Goal: Task Accomplishment & Management: Manage account settings

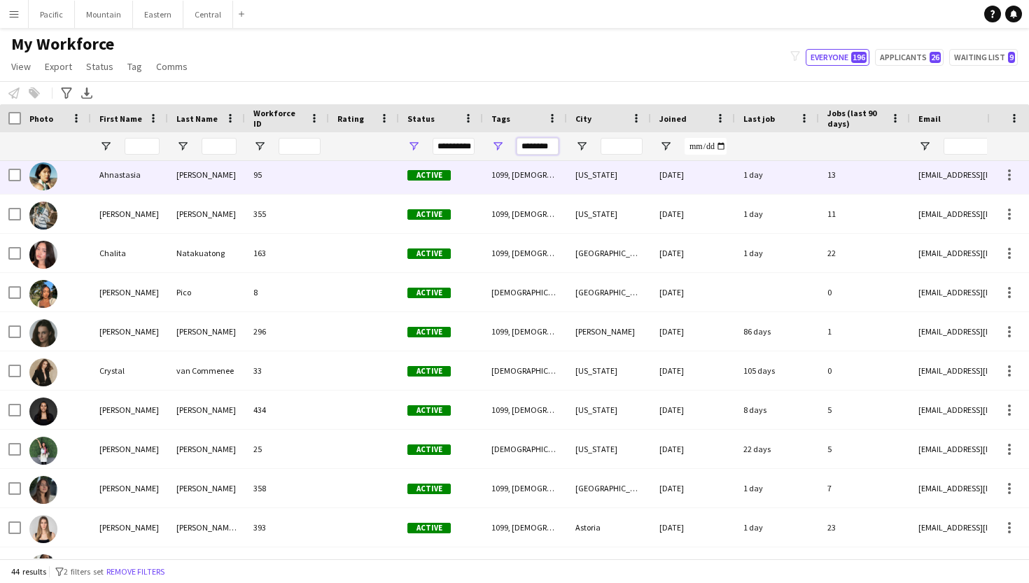
scroll to position [87, 0]
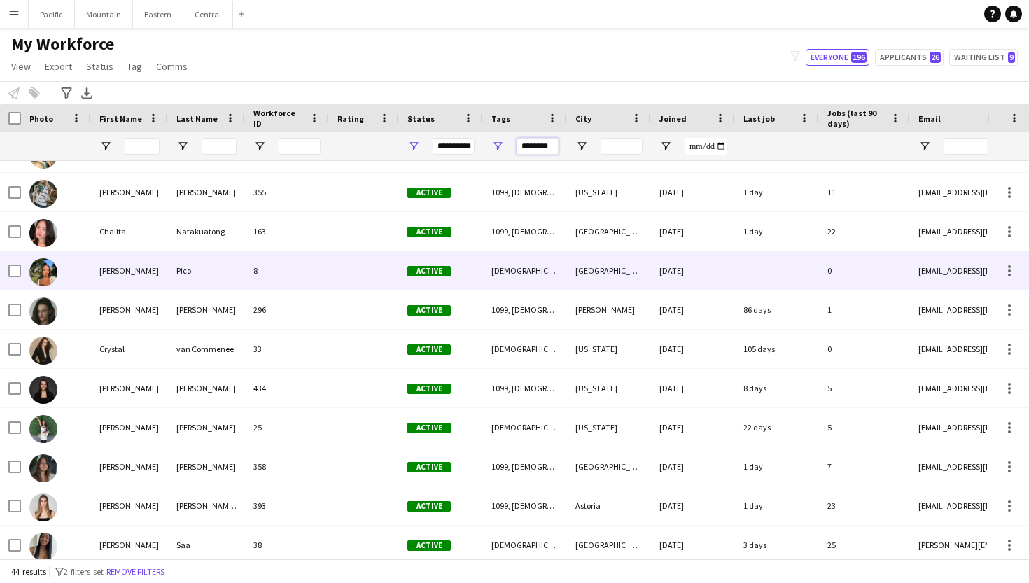
type input "********"
click at [165, 270] on div "Cheryl" at bounding box center [129, 270] width 77 height 38
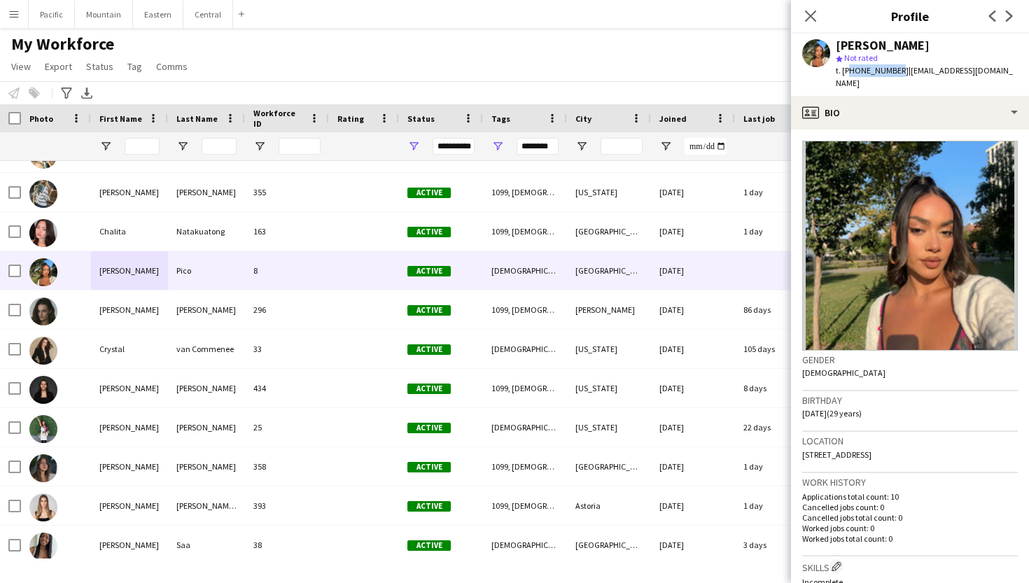
drag, startPoint x: 845, startPoint y: 69, endPoint x: 892, endPoint y: 67, distance: 46.9
click at [892, 67] on span "t. +16466457327" at bounding box center [871, 70] width 73 height 10
copy span "16466457327"
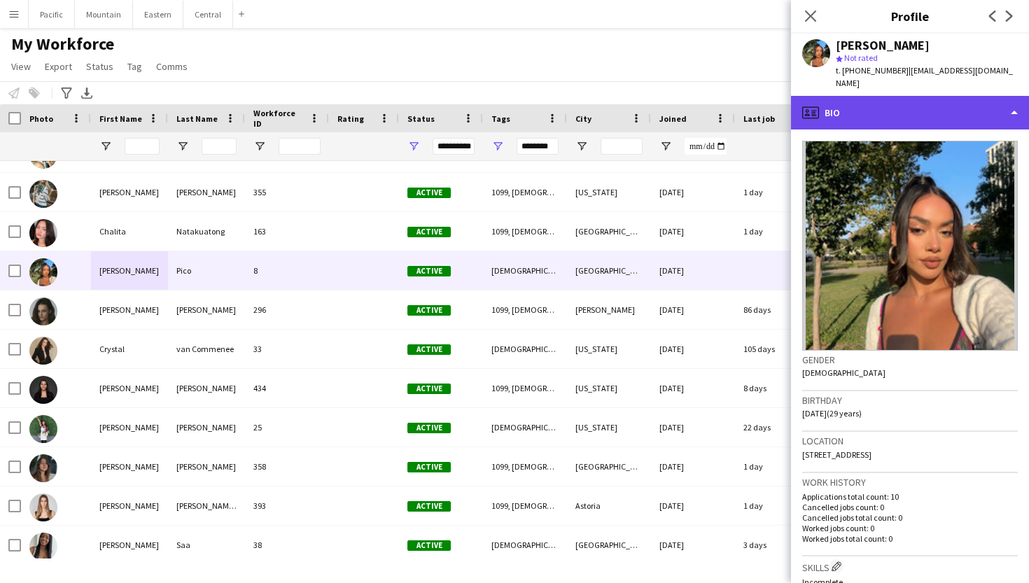
click at [911, 106] on div "profile Bio" at bounding box center [910, 113] width 238 height 34
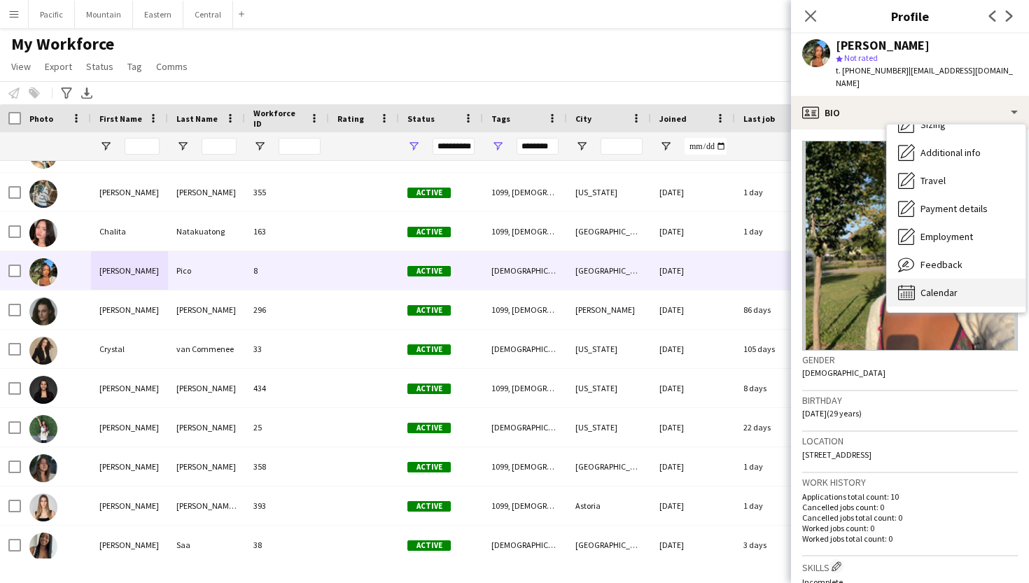
click at [952, 290] on span "Calendar" at bounding box center [938, 292] width 37 height 13
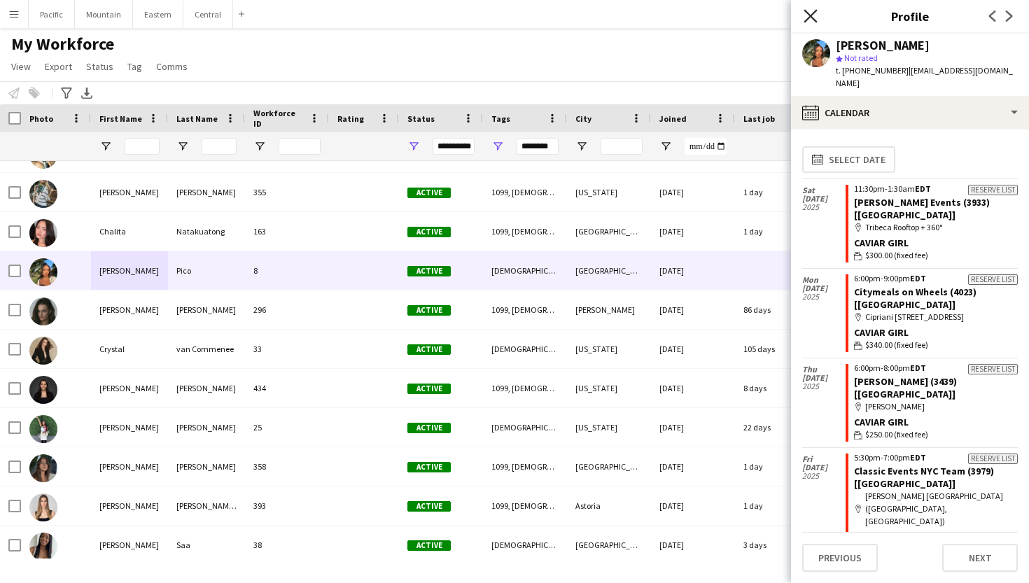
scroll to position [0, 0]
click at [805, 13] on icon "Close pop-in" at bounding box center [809, 15] width 13 height 13
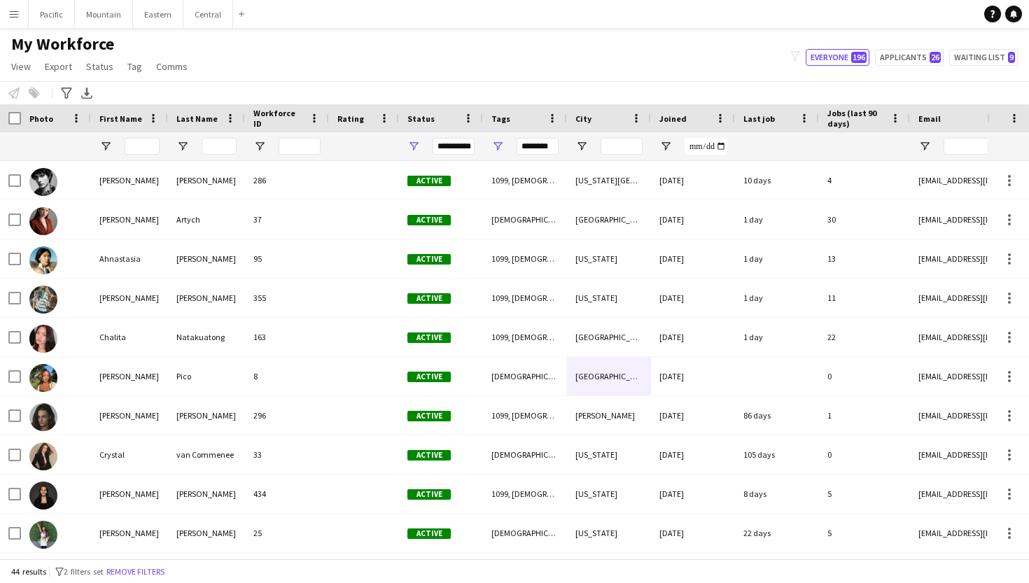
drag, startPoint x: 617, startPoint y: 337, endPoint x: 628, endPoint y: 381, distance: 45.5
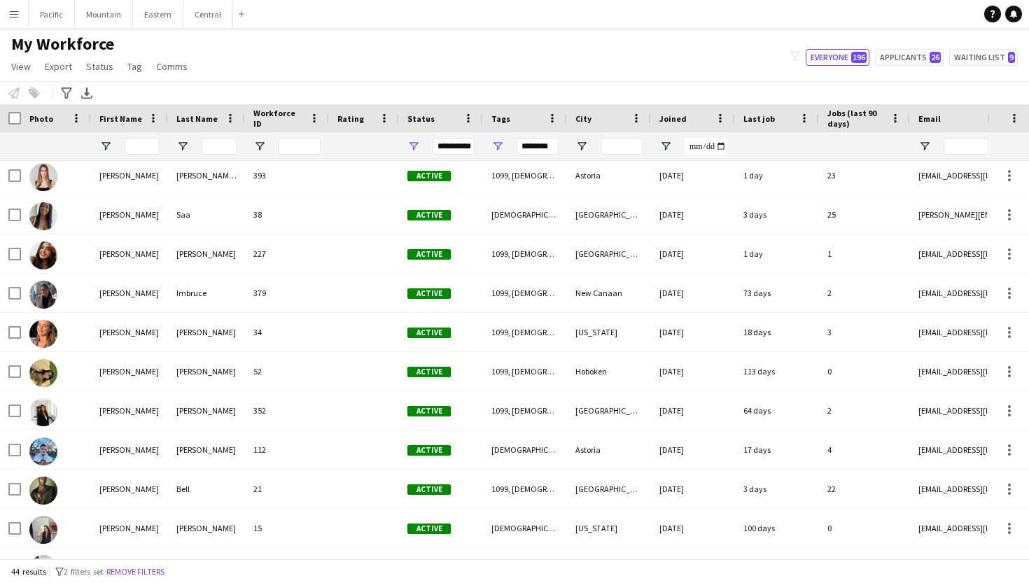
scroll to position [445, 0]
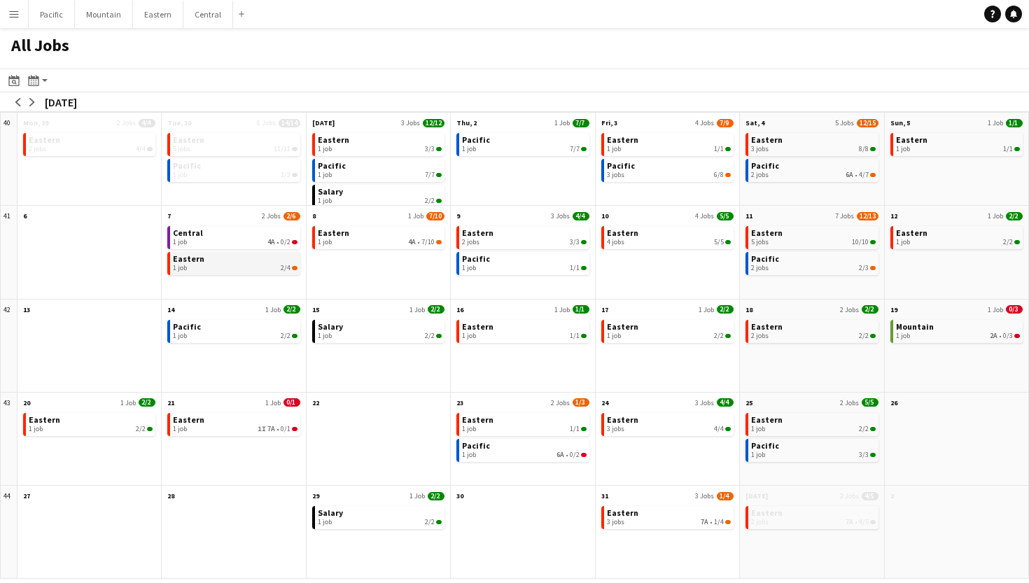
click at [273, 268] on div "1 job 2/4" at bounding box center [235, 268] width 124 height 8
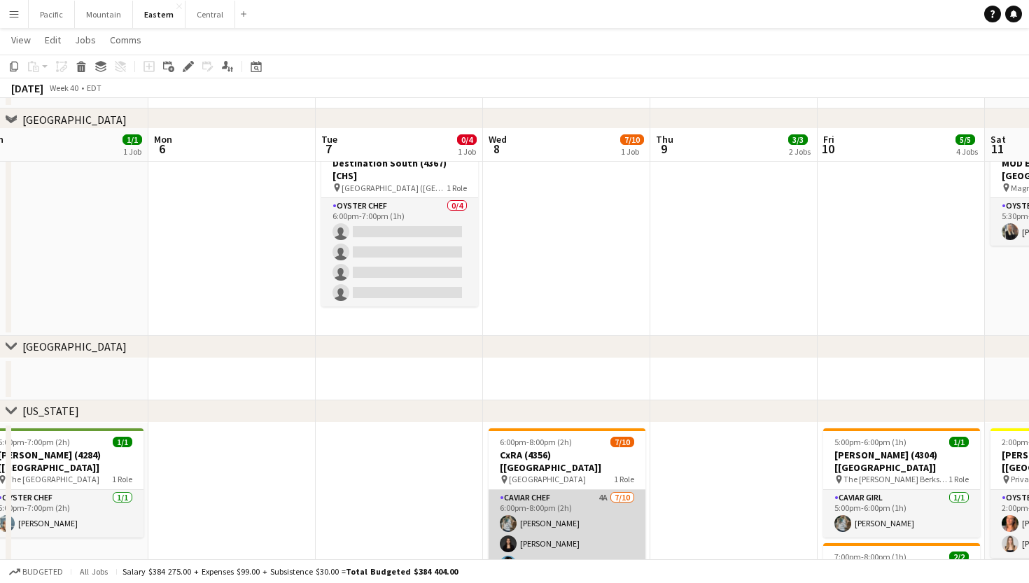
scroll to position [349, 0]
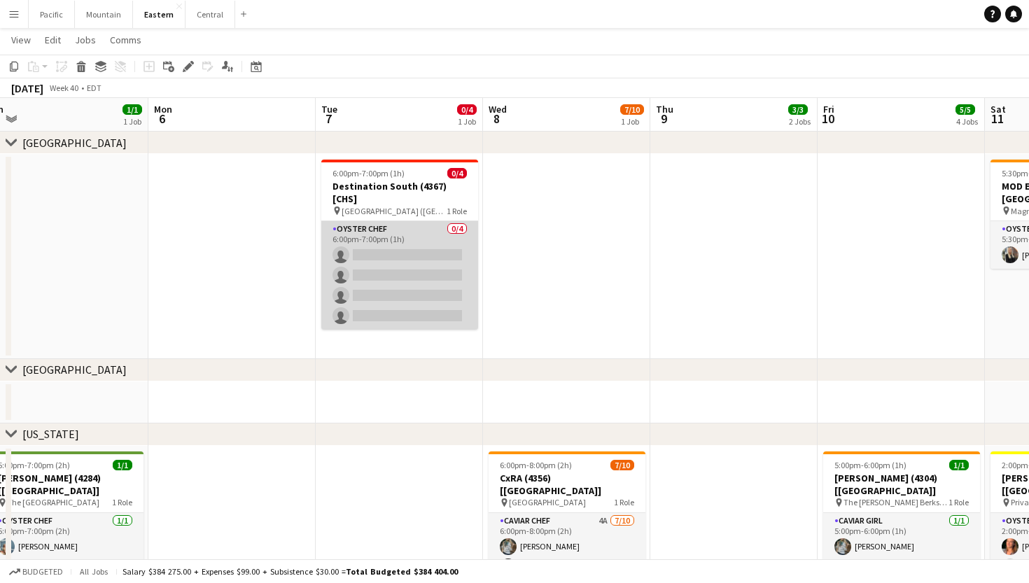
click at [418, 270] on app-card-role "Oyster Chef 0/4 6:00pm-7:00pm (1h) single-neutral-actions single-neutral-action…" at bounding box center [399, 275] width 157 height 108
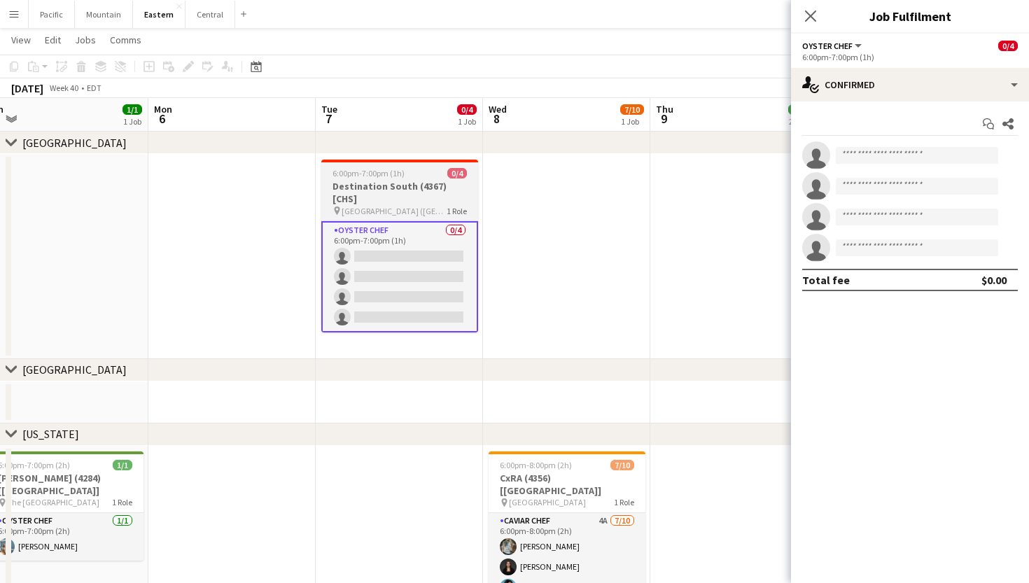
click at [440, 186] on h3 "Destination South (4367) [CHS]" at bounding box center [399, 192] width 157 height 25
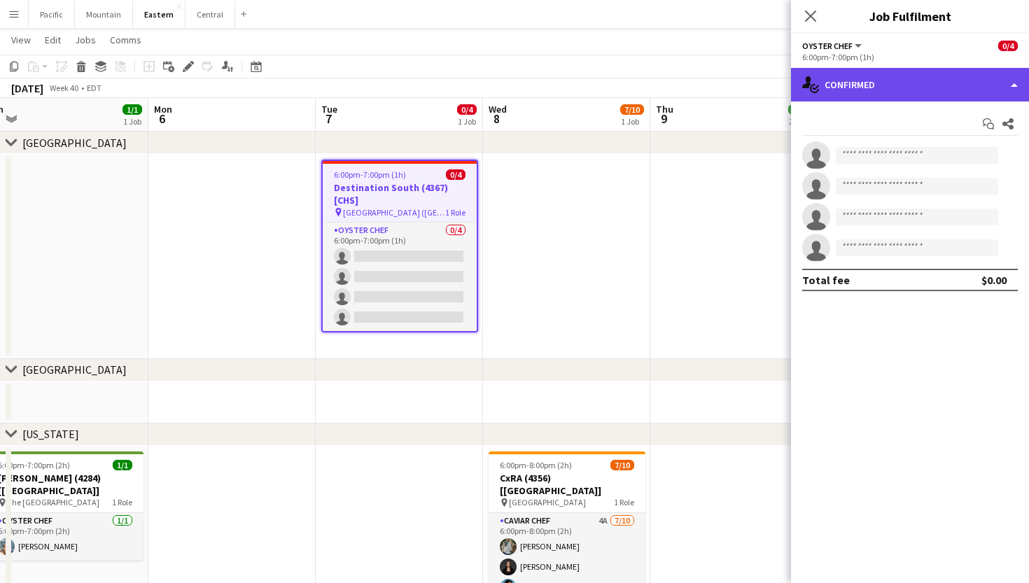
click at [885, 78] on div "single-neutral-actions-check-2 Confirmed" at bounding box center [910, 85] width 238 height 34
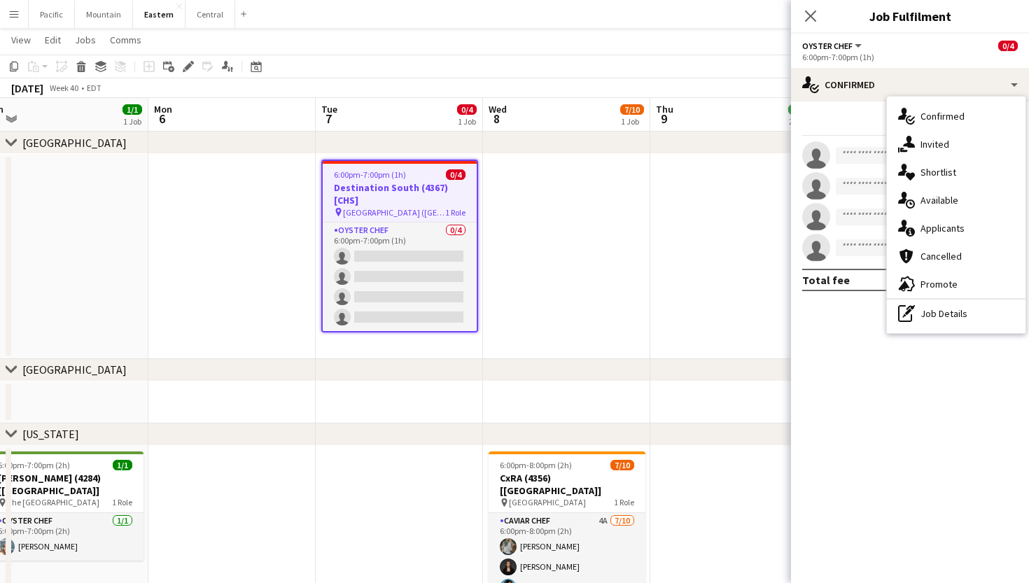
click at [416, 171] on div "6:00pm-7:00pm (1h) 0/4" at bounding box center [400, 174] width 154 height 10
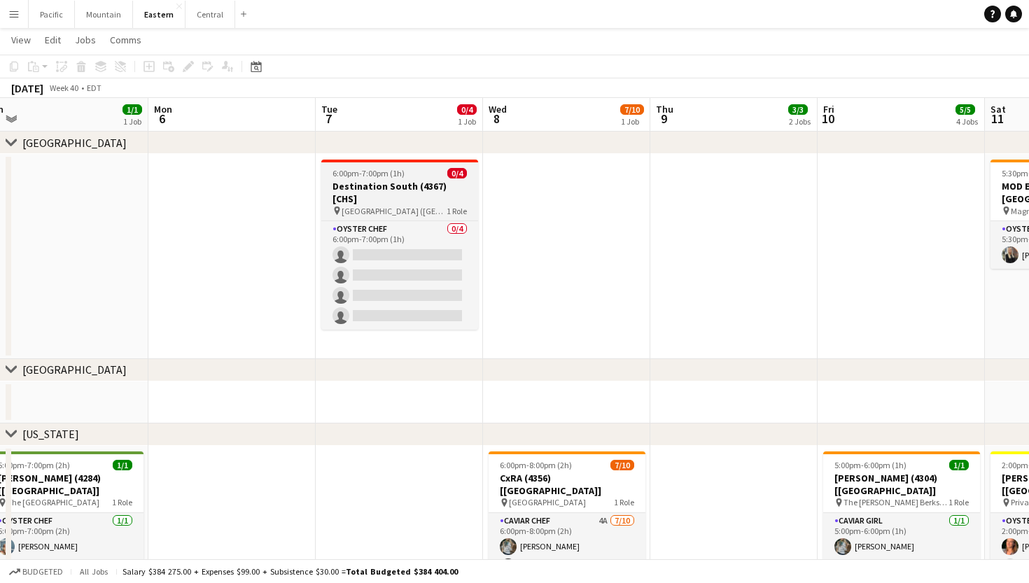
click at [395, 175] on span "6:00pm-7:00pm (1h)" at bounding box center [368, 173] width 72 height 10
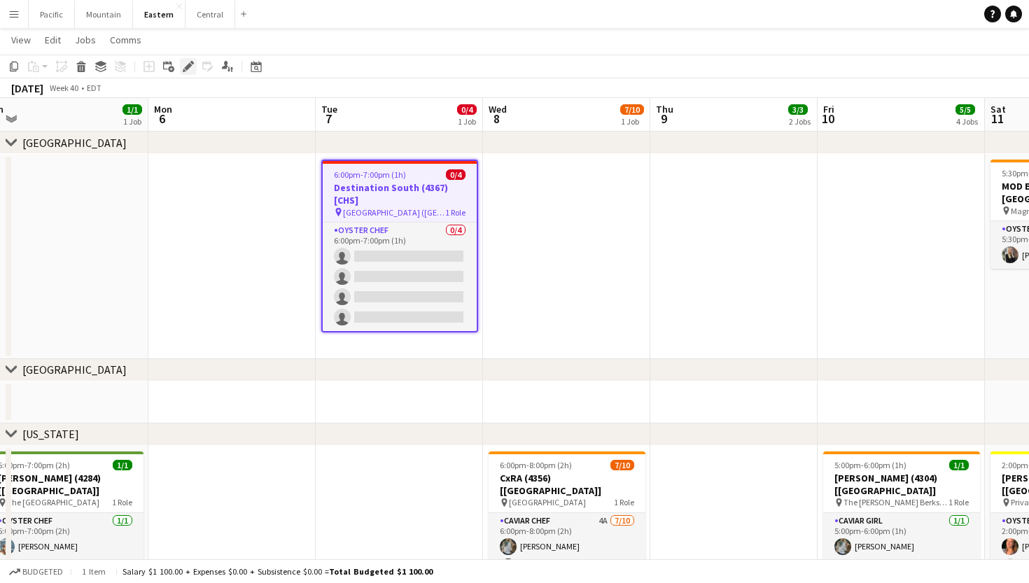
click at [189, 67] on icon at bounding box center [188, 67] width 8 height 8
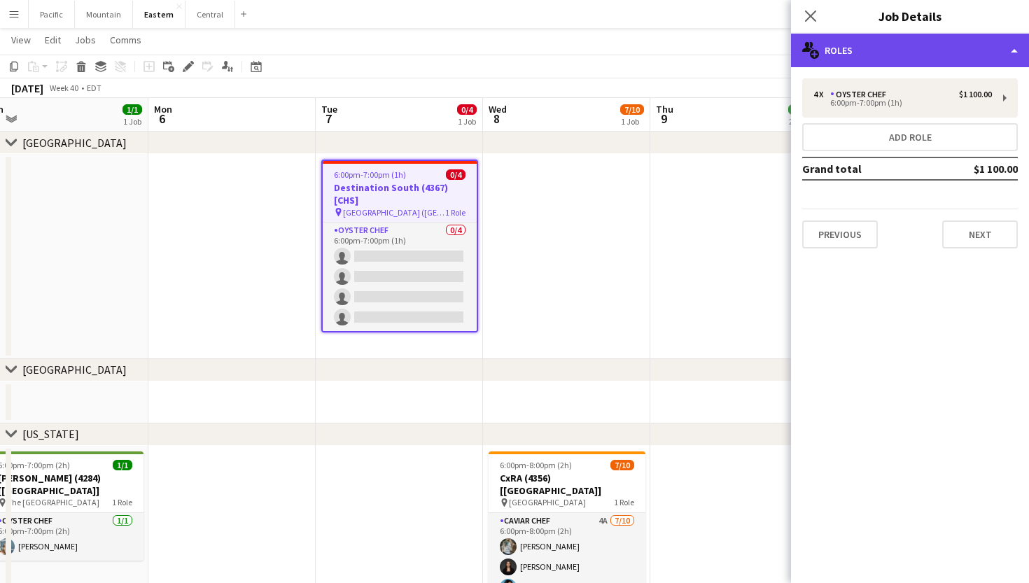
click at [885, 50] on div "multiple-users-add Roles" at bounding box center [910, 51] width 238 height 34
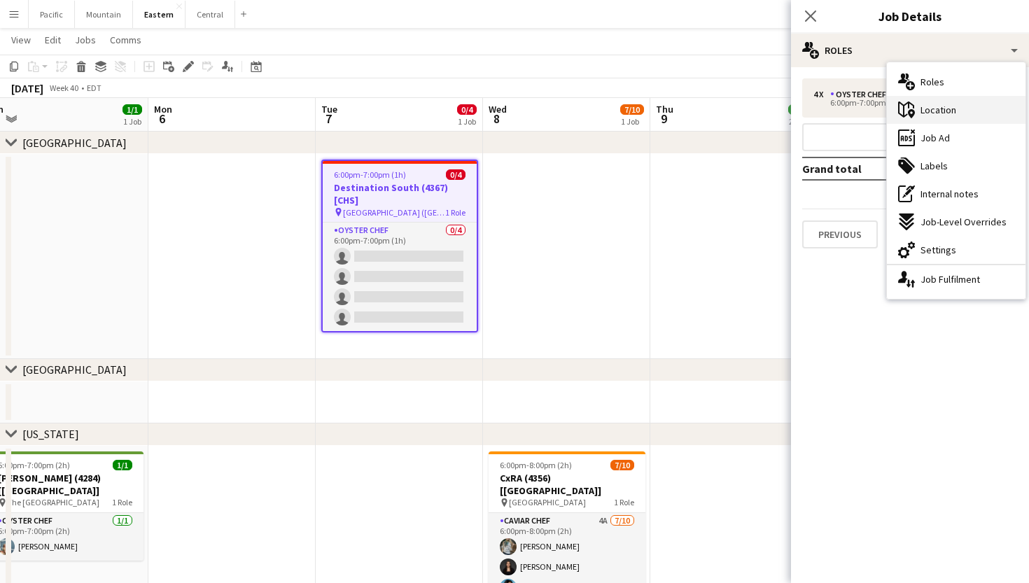
click at [950, 123] on div "maps-pin-1 Location" at bounding box center [956, 110] width 139 height 28
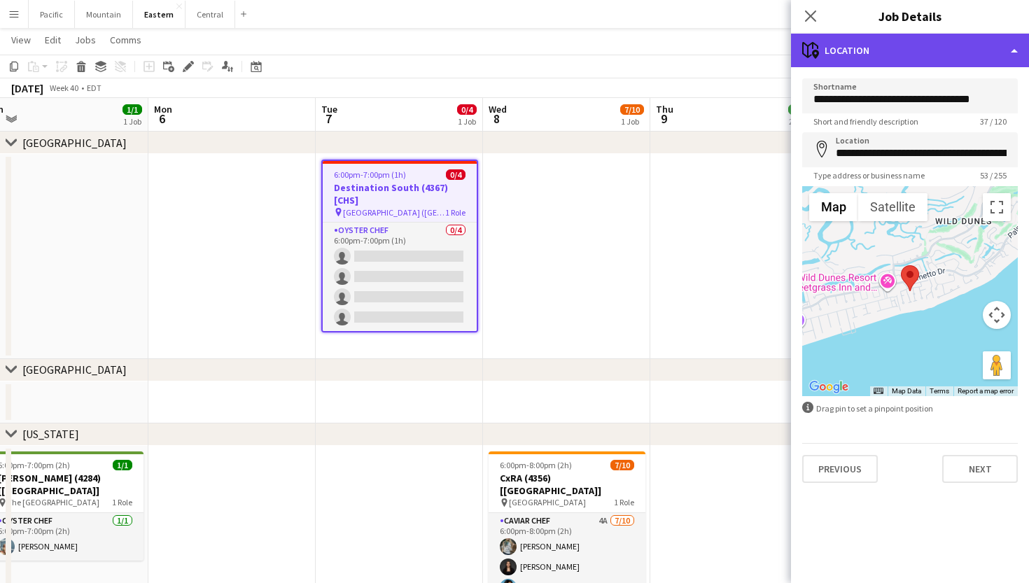
click at [915, 56] on div "maps-pin-1 Location" at bounding box center [910, 51] width 238 height 34
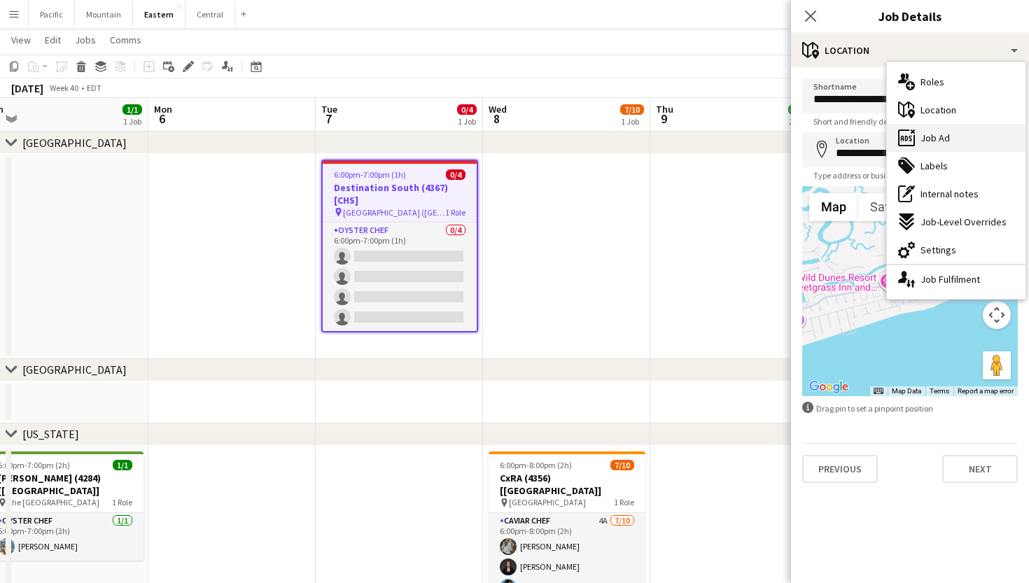
click at [945, 137] on span "Job Ad" at bounding box center [934, 138] width 29 height 13
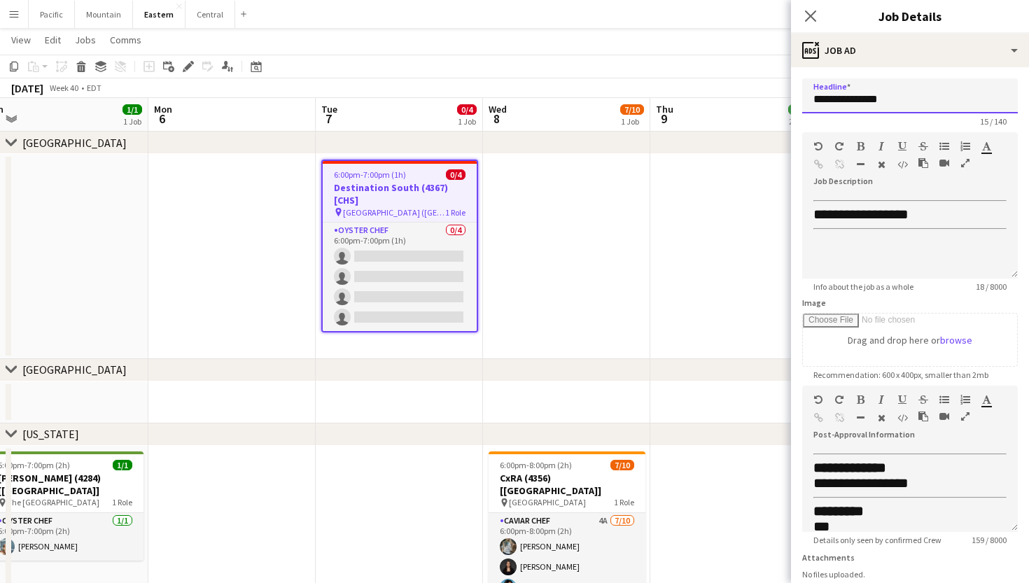
click at [877, 106] on input "**********" at bounding box center [910, 95] width 216 height 35
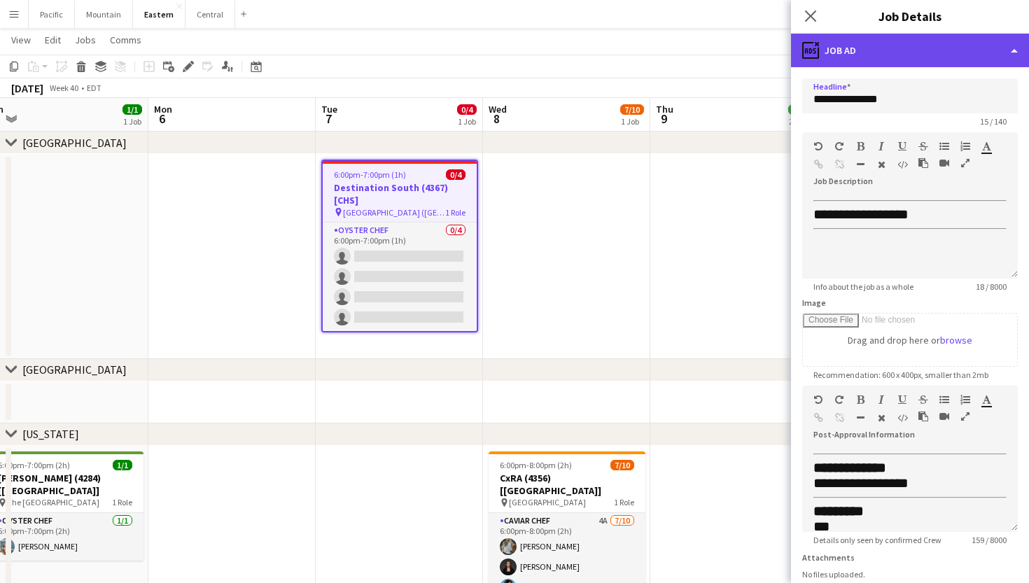
click at [877, 41] on div "ads-window Job Ad" at bounding box center [910, 51] width 238 height 34
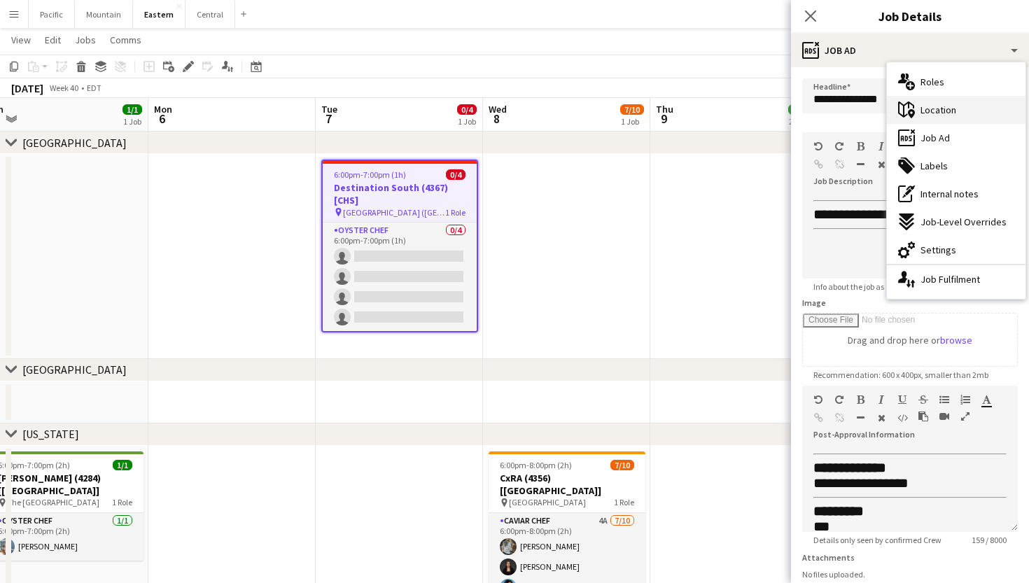
click at [933, 106] on span "Location" at bounding box center [938, 110] width 36 height 13
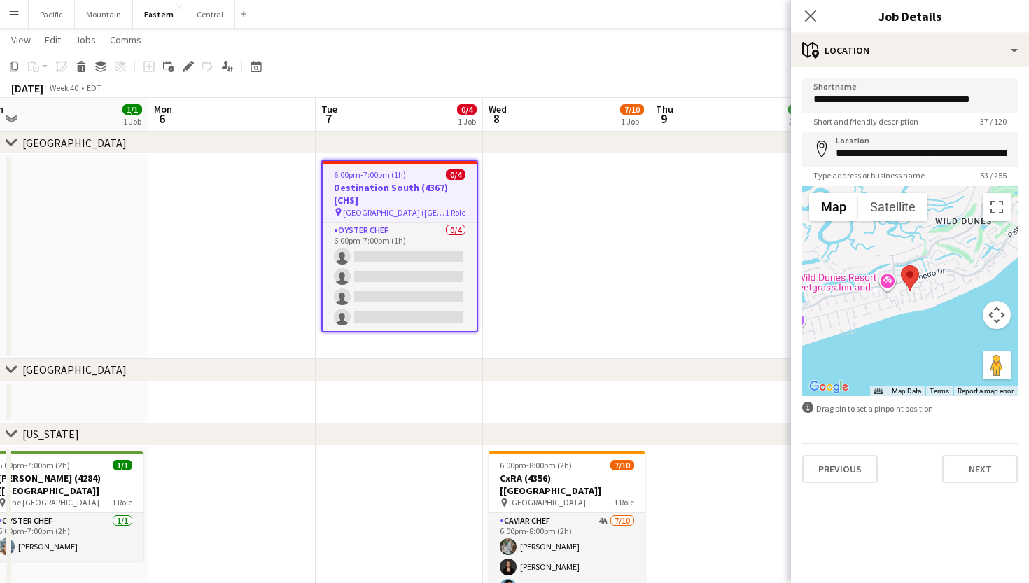
click at [442, 196] on h3 "Destination South (4367) [CHS]" at bounding box center [400, 193] width 154 height 25
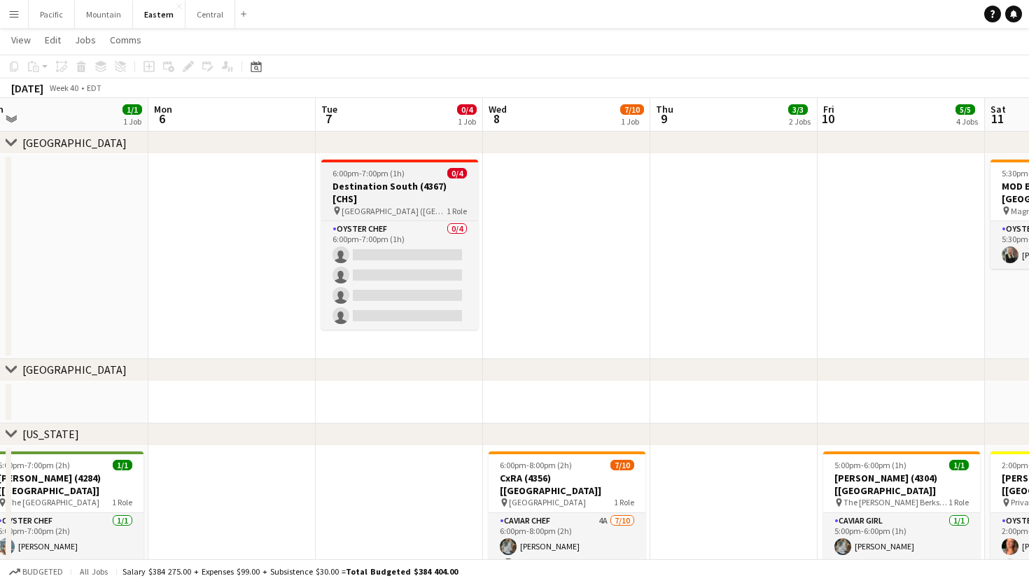
click at [439, 206] on span "Wild Dunes Resort (Isle of Palms, SC)" at bounding box center [393, 211] width 105 height 10
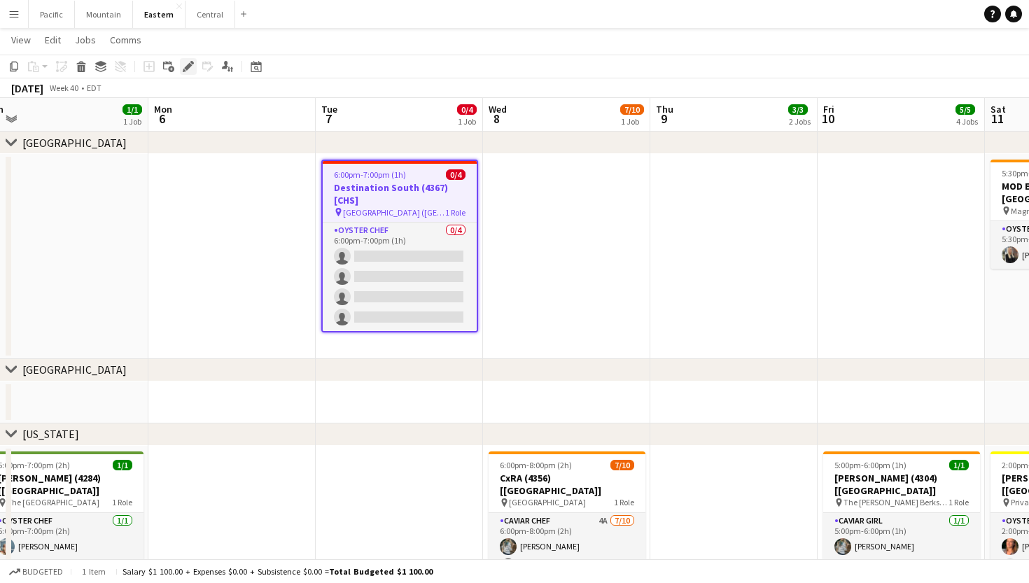
click at [189, 74] on div "Edit" at bounding box center [188, 66] width 17 height 17
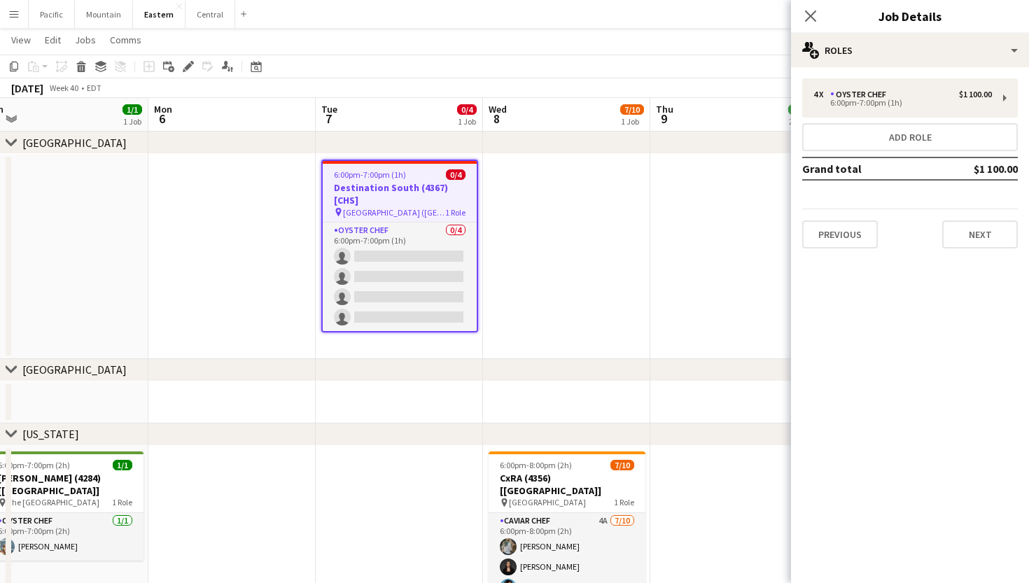
click at [917, 71] on div "4 x Oyster Chef $1 100.00 6:00pm-7:00pm (1h) Add role Grand total $1 100.00 Pre…" at bounding box center [910, 163] width 238 height 192
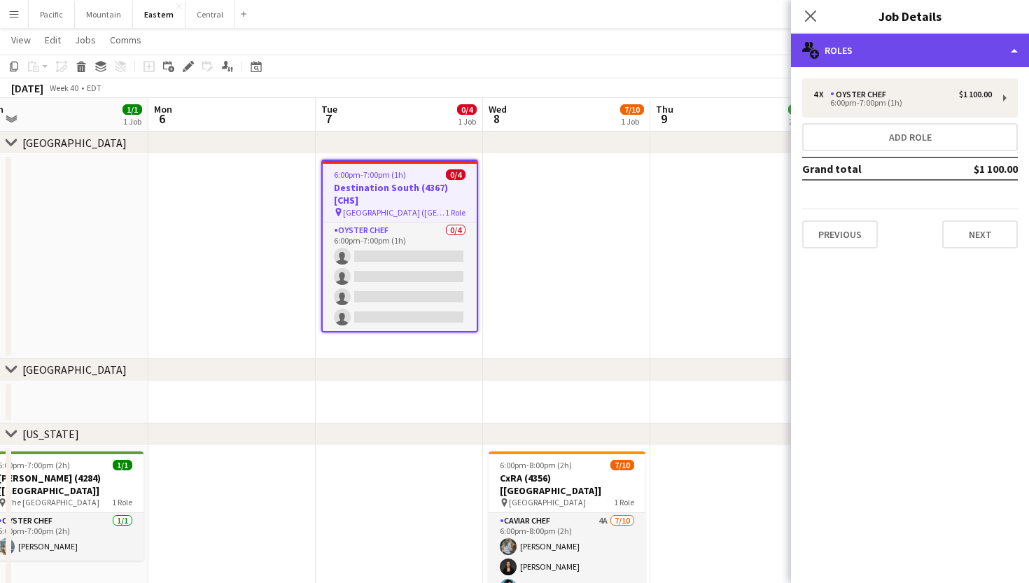
click at [930, 61] on div "multiple-users-add Roles" at bounding box center [910, 51] width 238 height 34
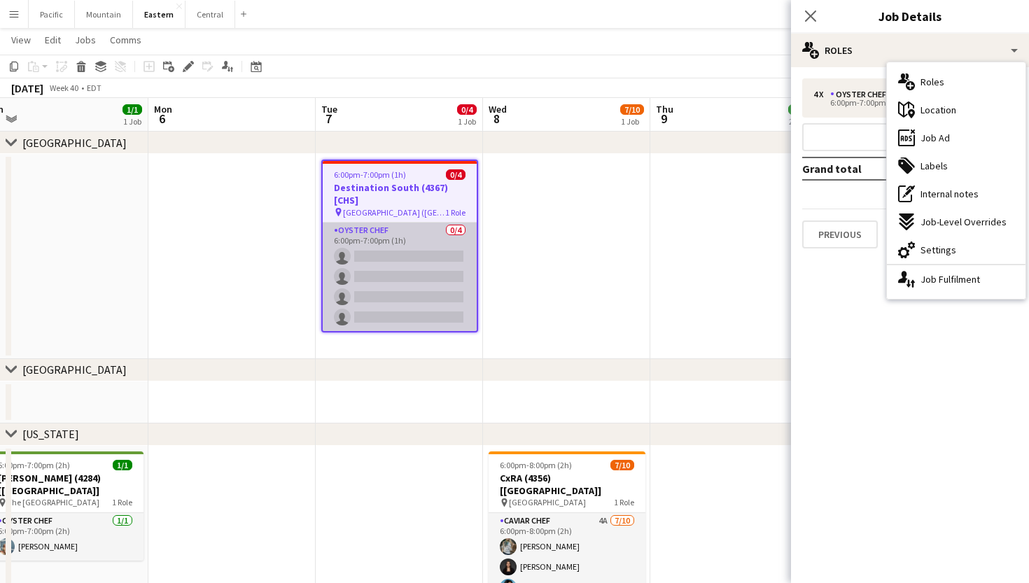
click at [465, 274] on app-card-role "Oyster Chef 0/4 6:00pm-7:00pm (1h) single-neutral-actions single-neutral-action…" at bounding box center [400, 277] width 154 height 108
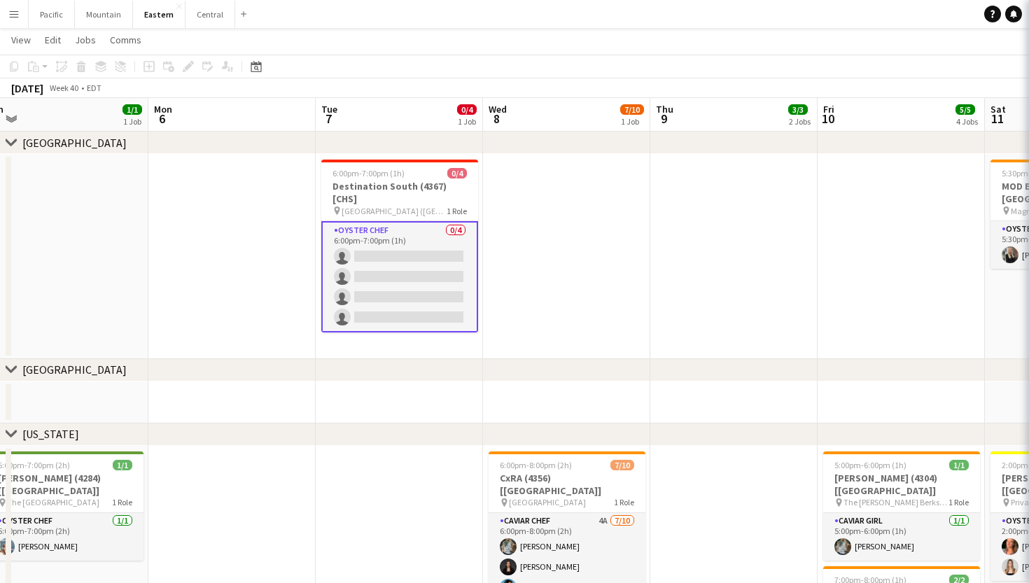
scroll to position [0, 689]
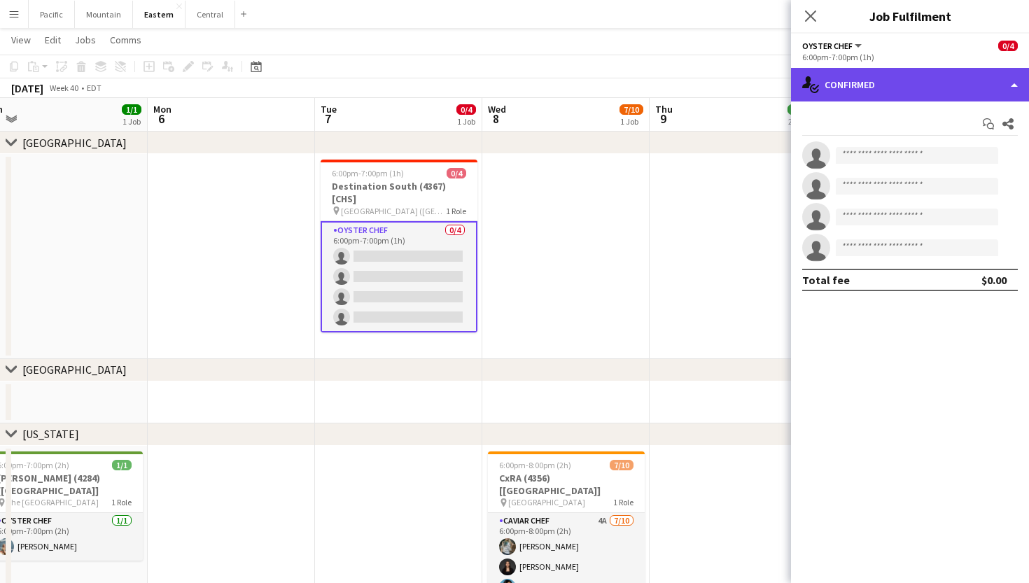
click at [943, 90] on div "single-neutral-actions-check-2 Confirmed" at bounding box center [910, 85] width 238 height 34
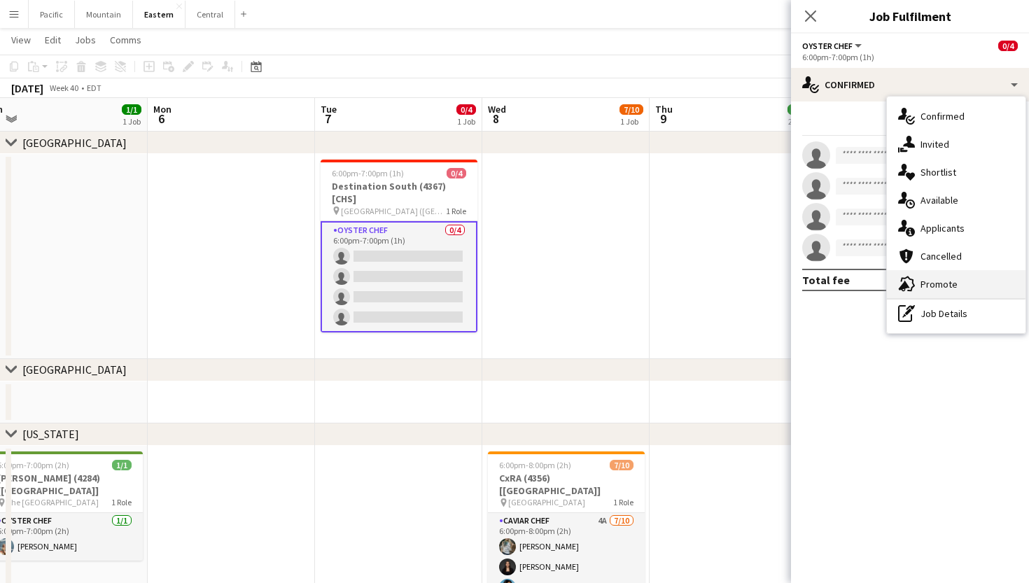
click at [949, 283] on span "Promote" at bounding box center [938, 284] width 37 height 13
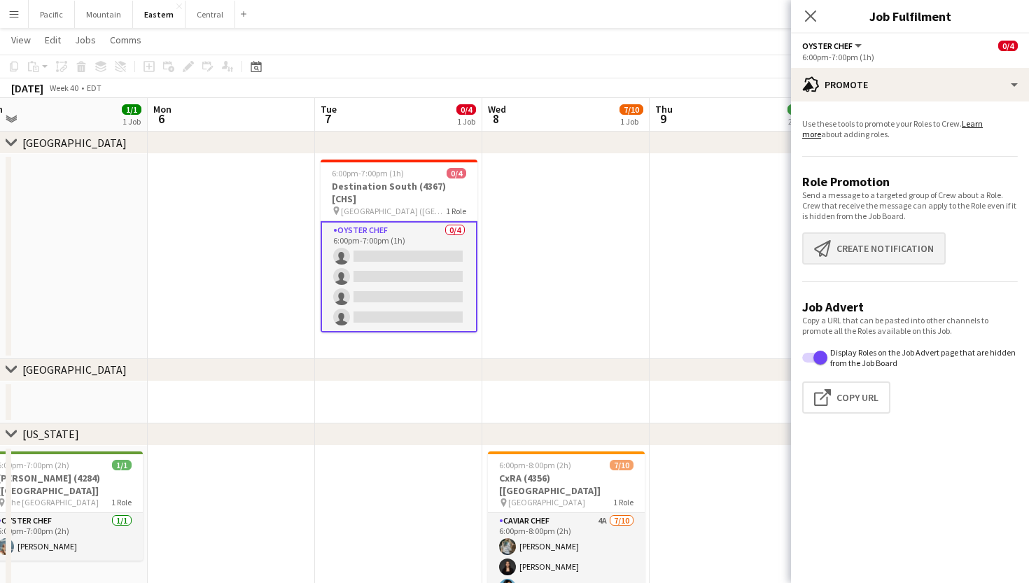
click at [882, 250] on button "Create notification Create notification" at bounding box center [873, 248] width 143 height 32
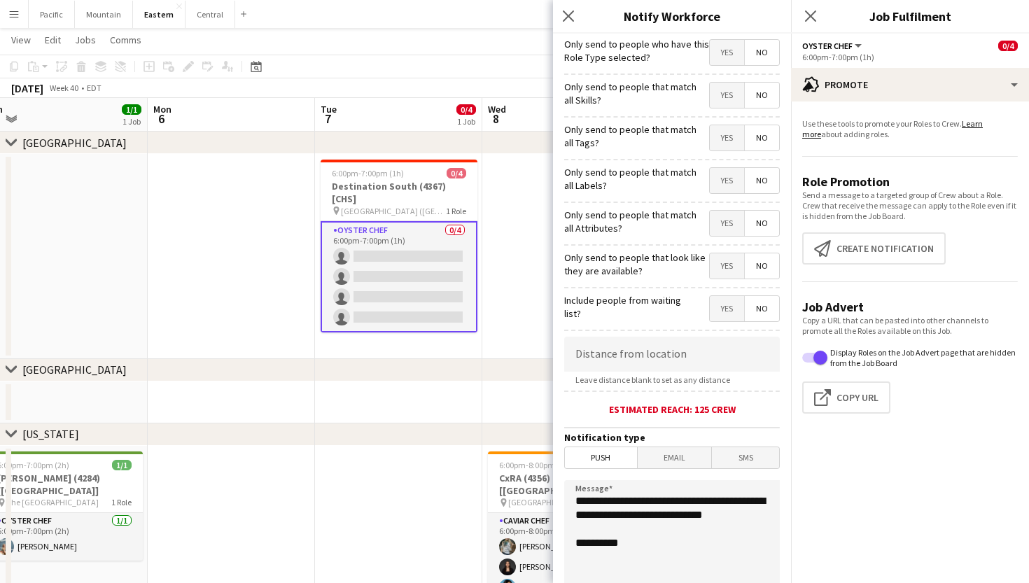
click at [737, 136] on span "Yes" at bounding box center [727, 137] width 34 height 25
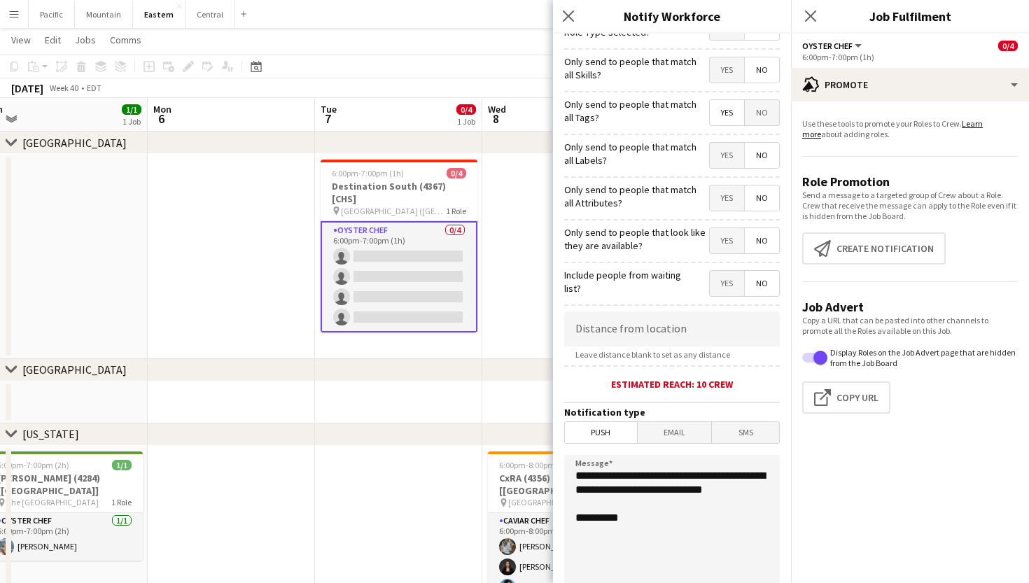
scroll to position [66, 0]
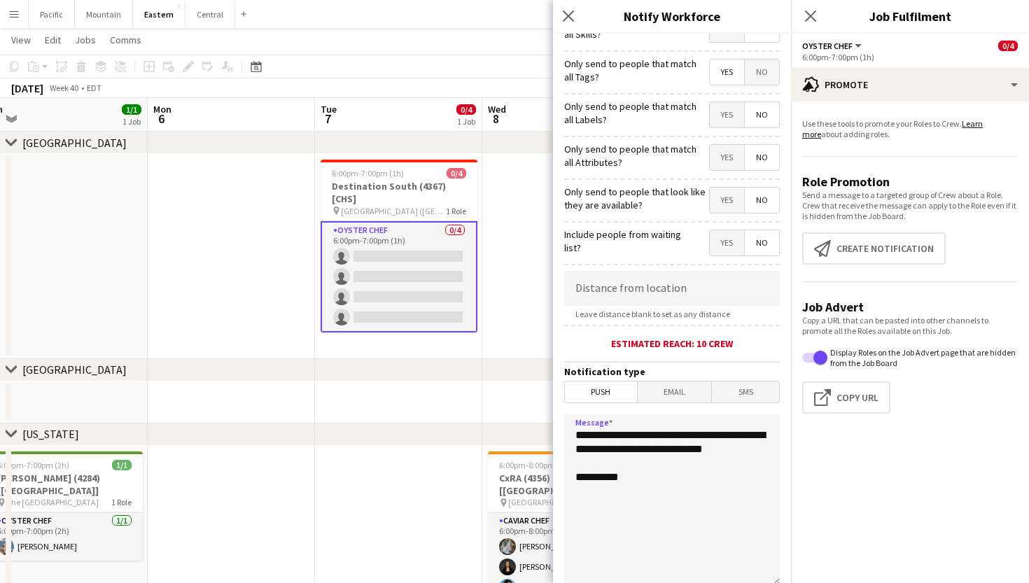
drag, startPoint x: 640, startPoint y: 463, endPoint x: 545, endPoint y: 428, distance: 101.0
click at [545, 430] on body "Menu Boards Boards Boards All jobs Status Workforce Workforce My Workforce Recr…" at bounding box center [514, 500] width 1029 height 1699
paste textarea "**********"
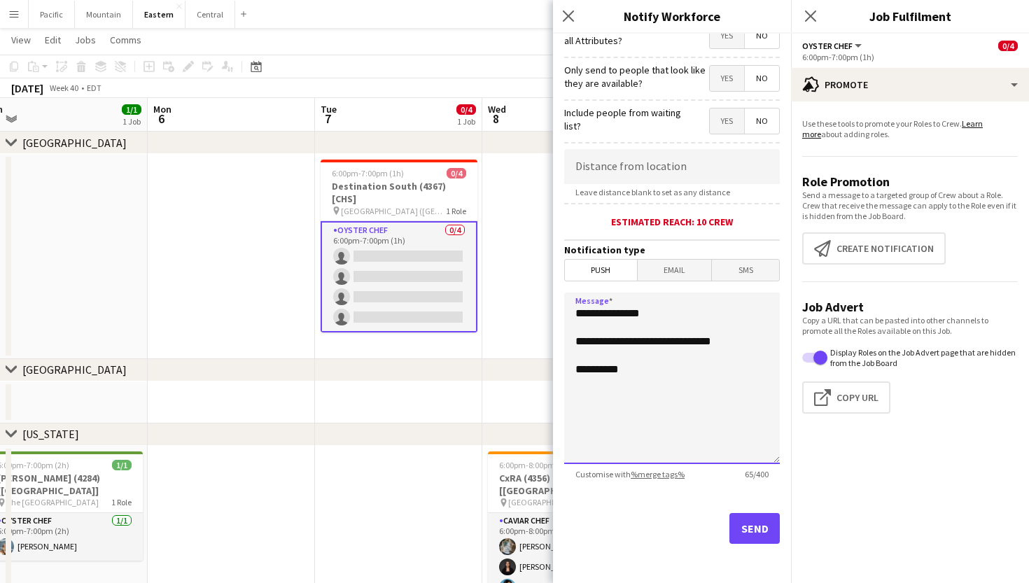
scroll to position [188, 0]
type textarea "**********"
click at [756, 523] on button "Send" at bounding box center [754, 528] width 50 height 31
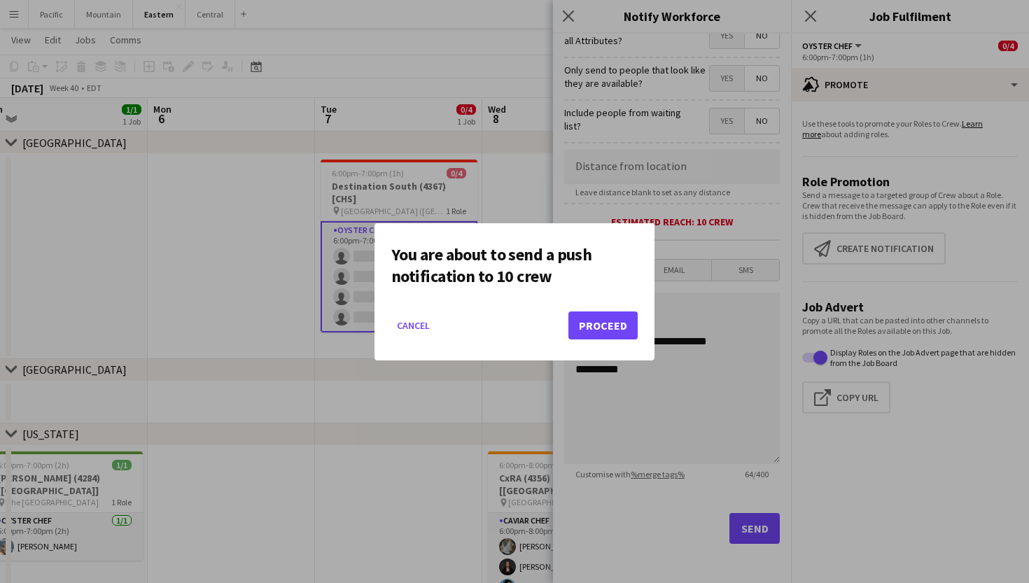
click at [588, 316] on button "Proceed" at bounding box center [602, 325] width 69 height 28
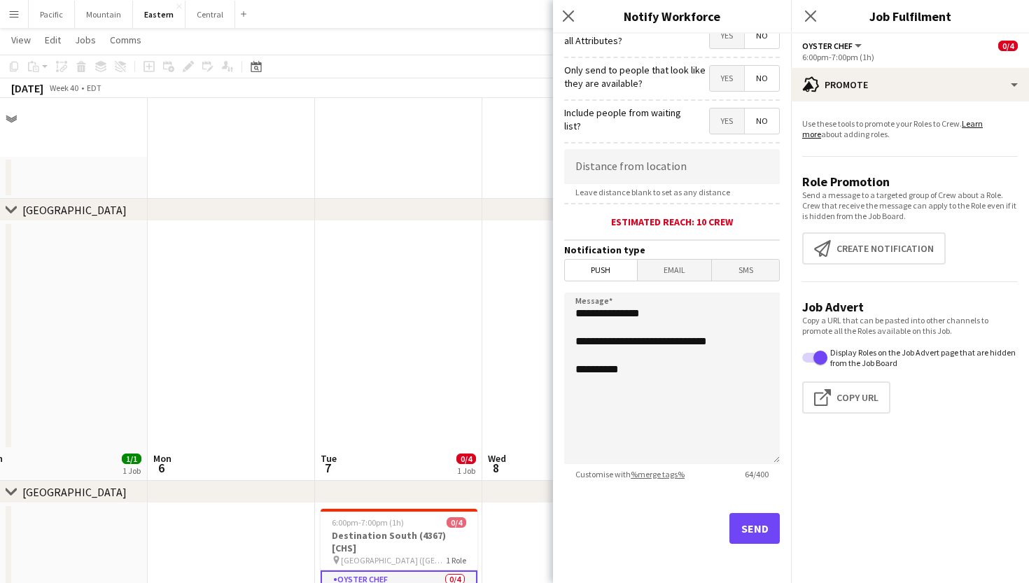
scroll to position [349, 0]
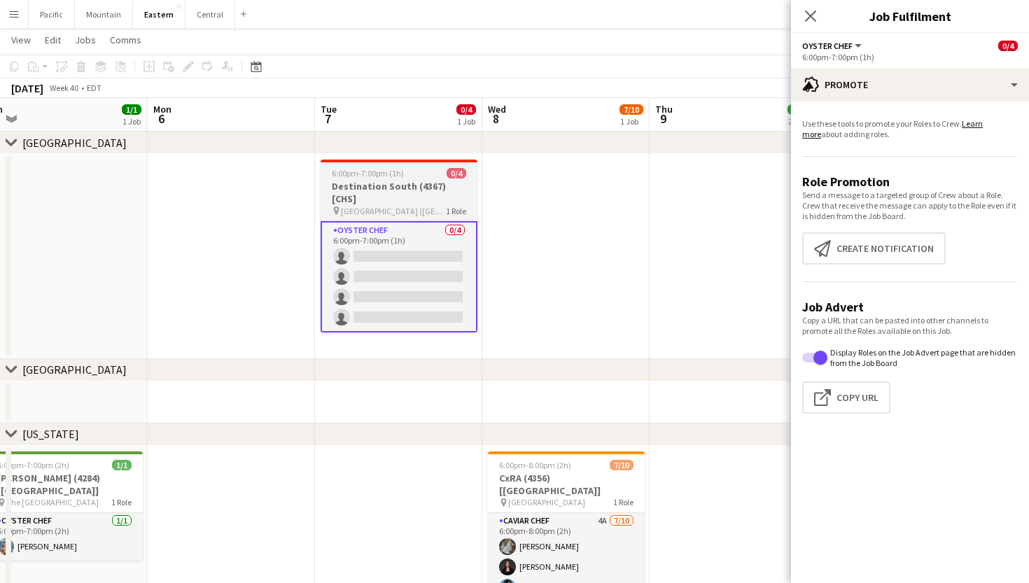
click at [446, 183] on h3 "Destination South (4367) [CHS]" at bounding box center [398, 192] width 157 height 25
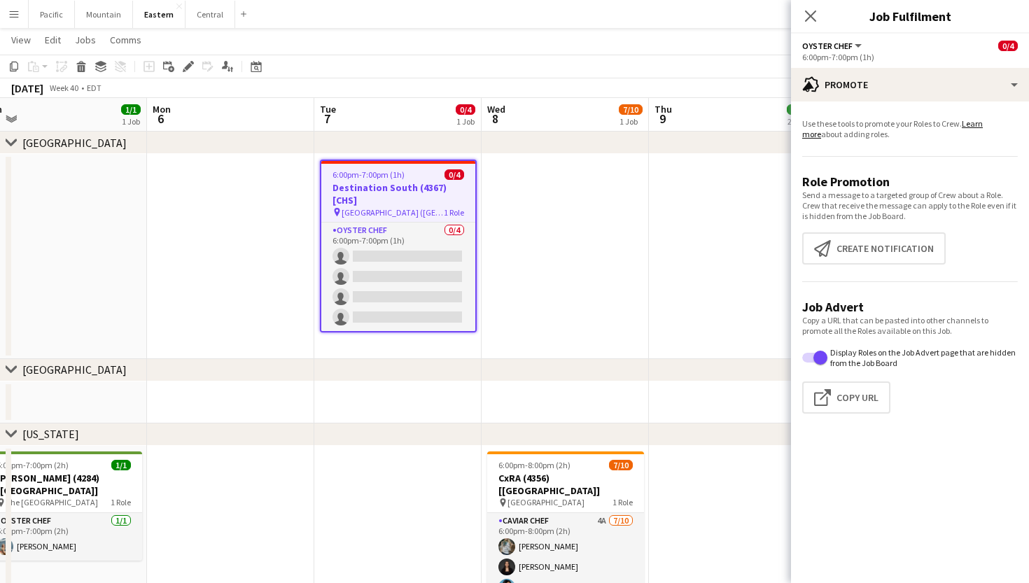
click at [407, 181] on app-job-card "6:00pm-7:00pm (1h) 0/4 Destination South (4367) [CHS] pin Wild Dunes Resort (Is…" at bounding box center [398, 246] width 157 height 173
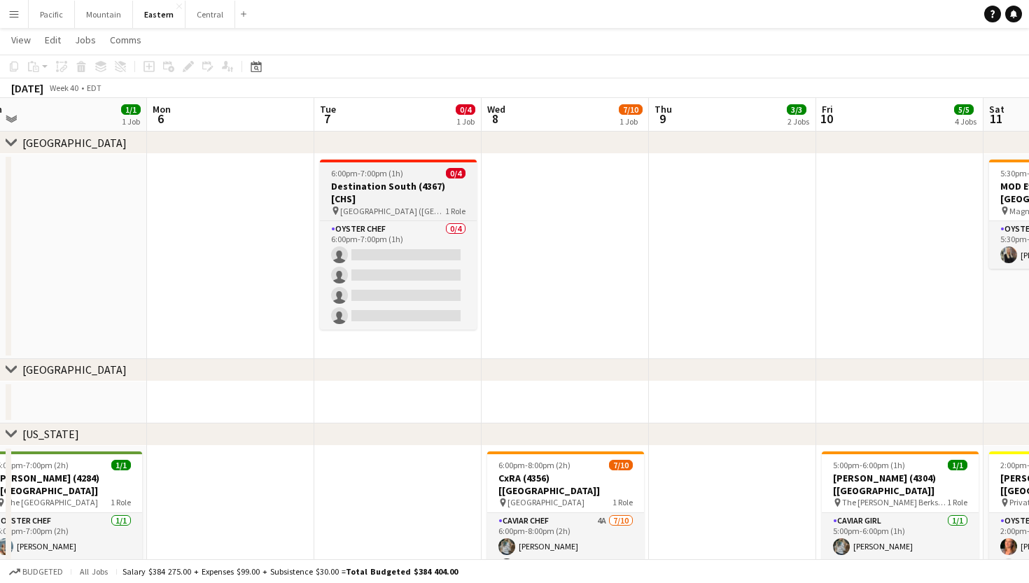
click at [407, 181] on h3 "Destination South (4367) [CHS]" at bounding box center [398, 192] width 157 height 25
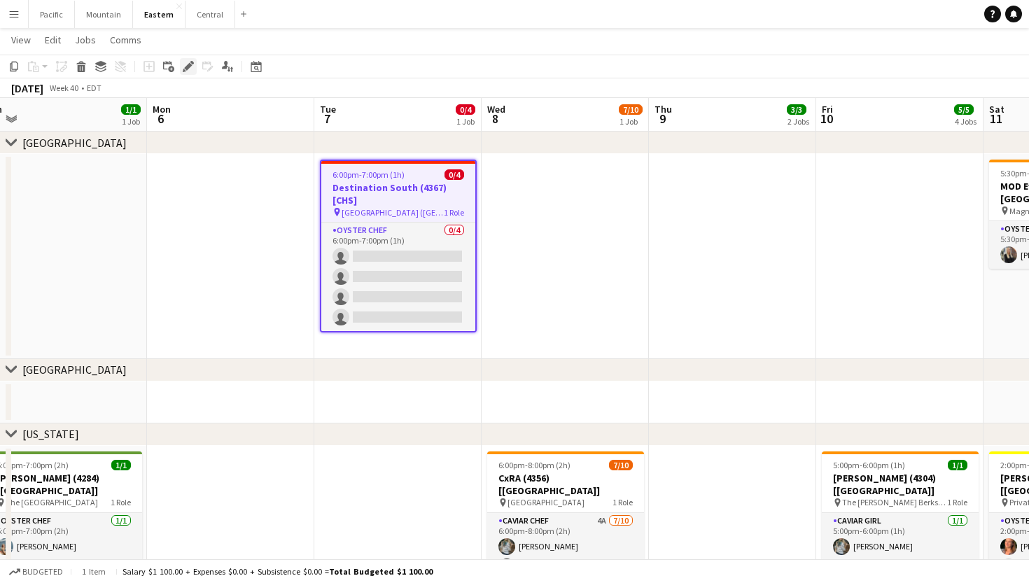
click at [191, 64] on icon "Edit" at bounding box center [188, 66] width 11 height 11
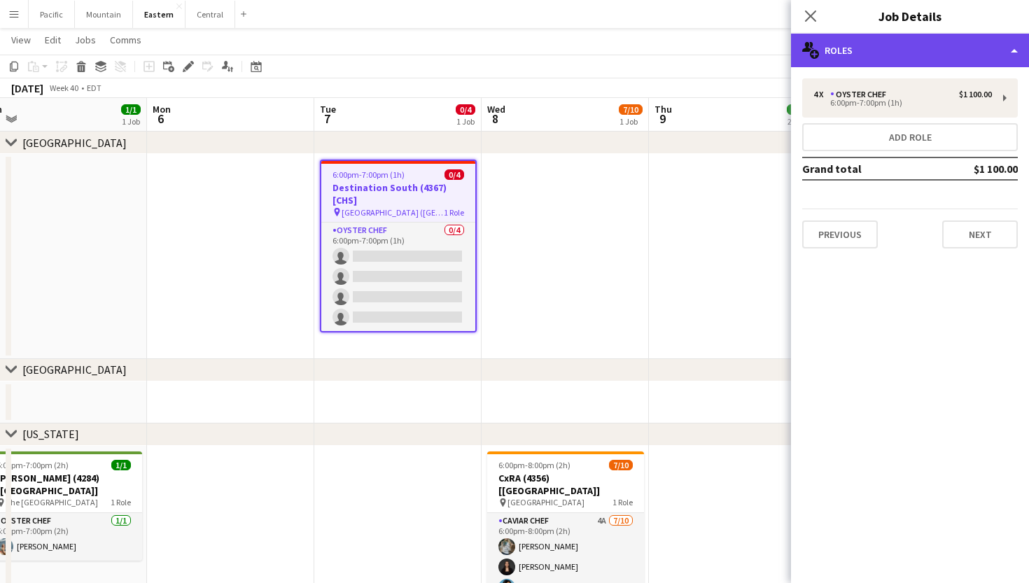
click at [873, 47] on div "multiple-users-add Roles" at bounding box center [910, 51] width 238 height 34
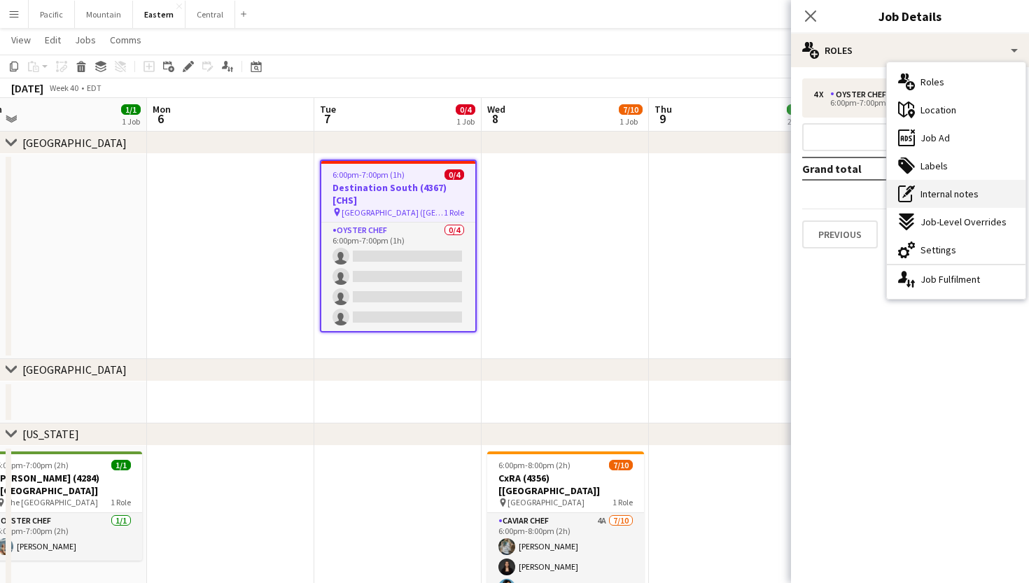
click at [955, 188] on span "Internal notes" at bounding box center [949, 194] width 58 height 13
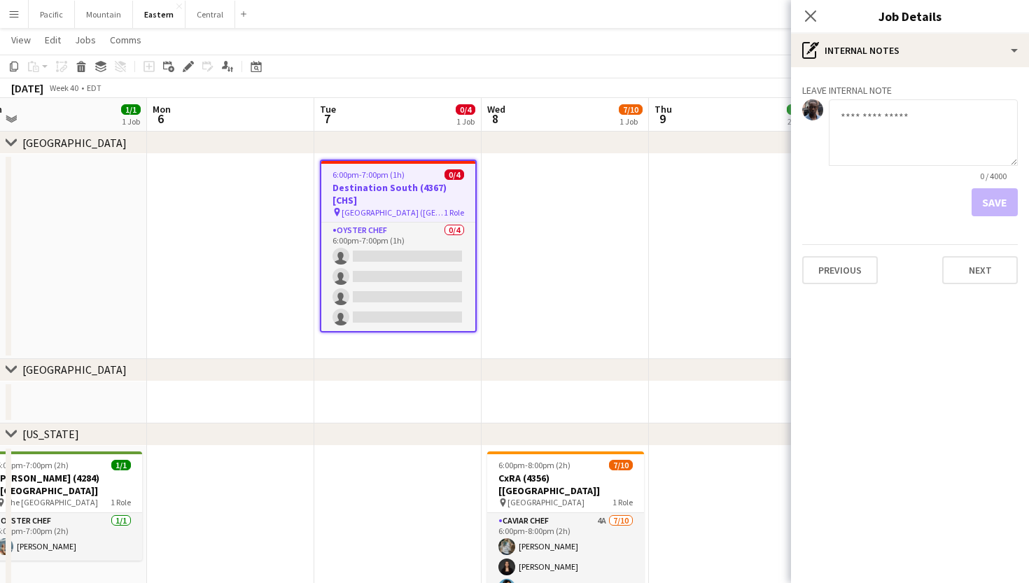
click at [886, 143] on textarea at bounding box center [922, 132] width 189 height 66
type textarea "**********"
click at [992, 209] on button "Save" at bounding box center [994, 202] width 46 height 28
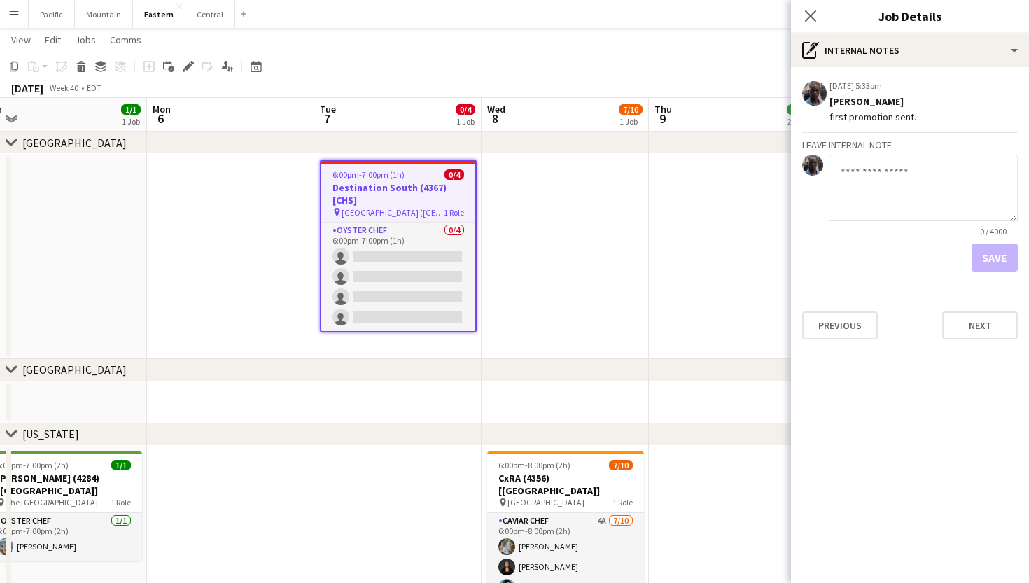
click at [376, 169] on app-job-card "6:00pm-7:00pm (1h) 0/4 Destination South (4367) [CHS] pin Wild Dunes Resort (Is…" at bounding box center [398, 246] width 157 height 173
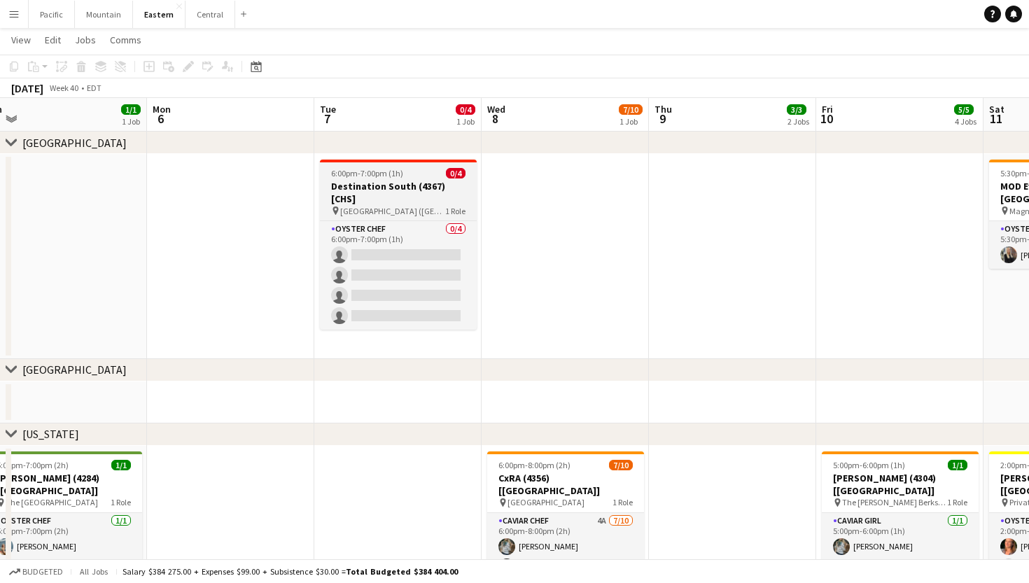
click at [394, 167] on app-job-card "6:00pm-7:00pm (1h) 0/4 Destination South (4367) [CHS] pin Wild Dunes Resort (Is…" at bounding box center [398, 245] width 157 height 170
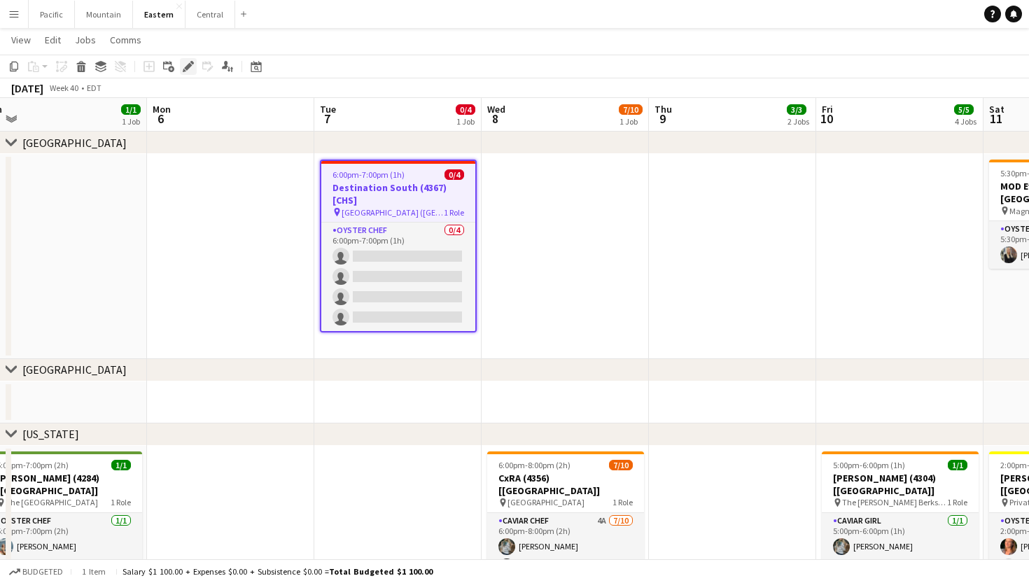
click at [191, 68] on icon "Edit" at bounding box center [188, 66] width 11 height 11
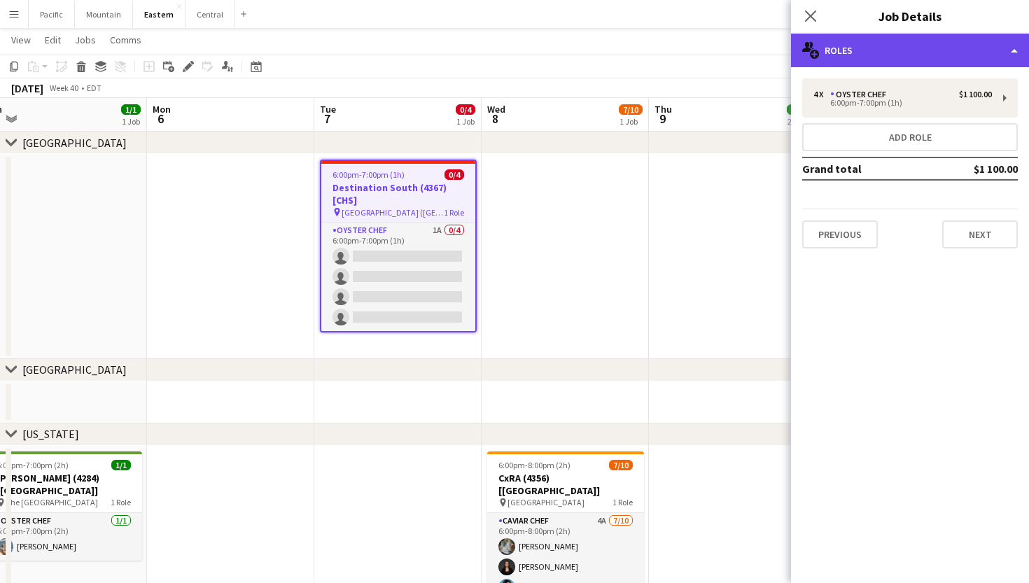
click at [940, 50] on div "multiple-users-add Roles" at bounding box center [910, 51] width 238 height 34
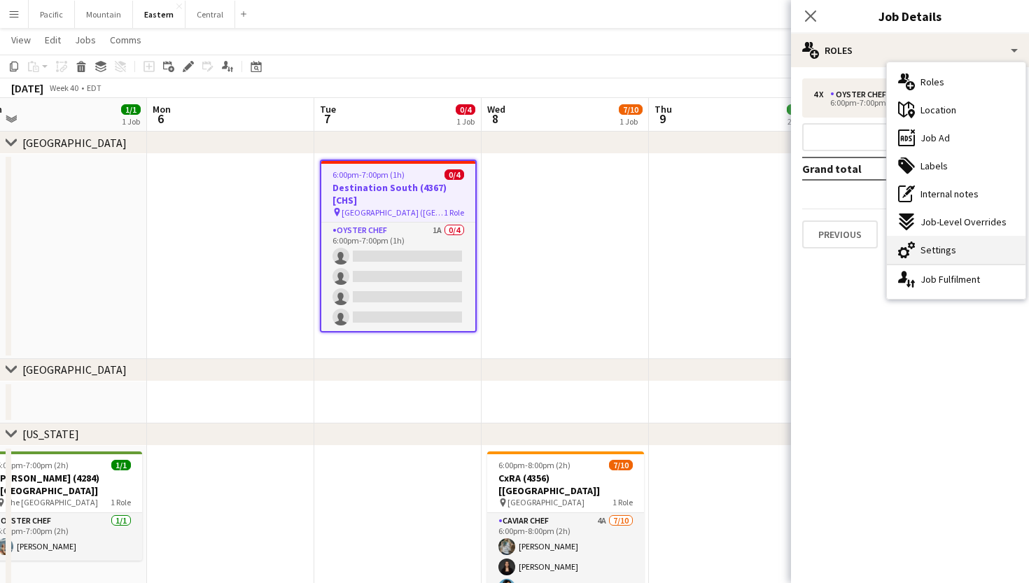
click at [945, 255] on span "Settings" at bounding box center [938, 250] width 36 height 13
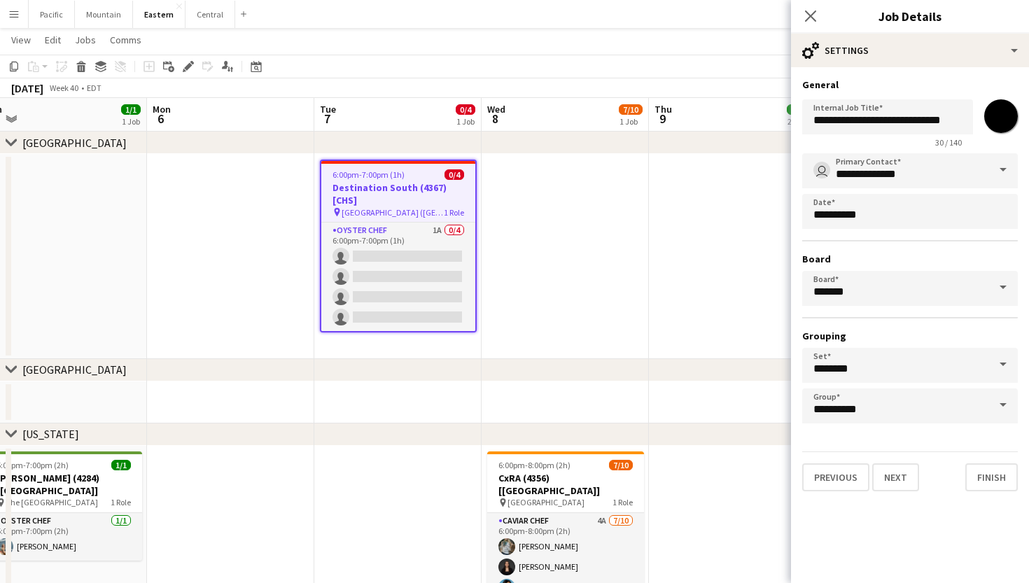
click at [994, 129] on input "*******" at bounding box center [1000, 116] width 50 height 50
click at [996, 121] on input "*******" at bounding box center [1000, 116] width 50 height 50
click at [995, 122] on input "*******" at bounding box center [1000, 116] width 50 height 50
type input "*******"
click at [810, 12] on icon "Close pop-in" at bounding box center [809, 15] width 13 height 13
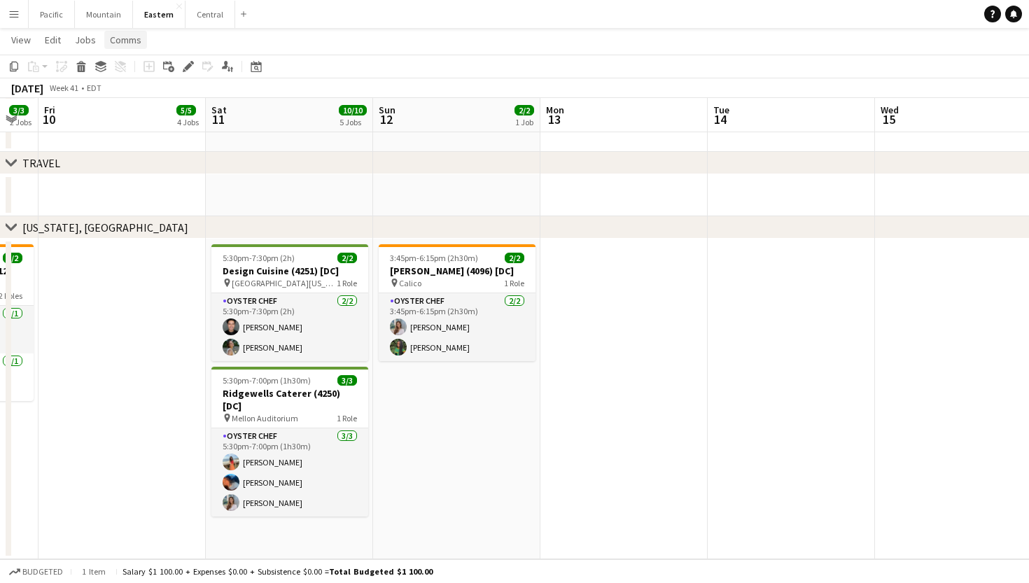
scroll to position [1116, 0]
click at [192, 17] on button "Central Close" at bounding box center [210, 14] width 50 height 27
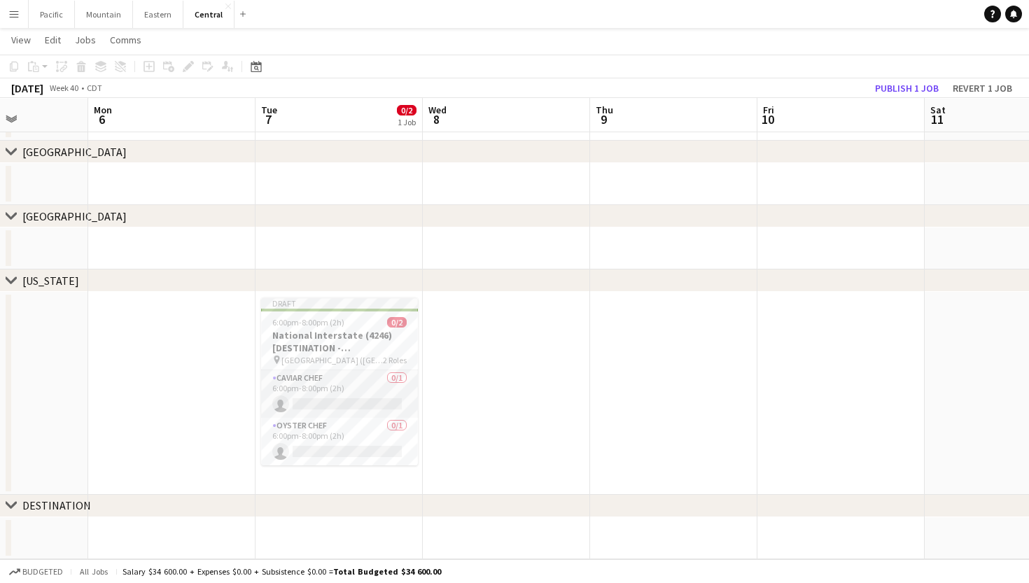
scroll to position [122, 0]
click at [165, 17] on button "Eastern Close" at bounding box center [158, 14] width 50 height 27
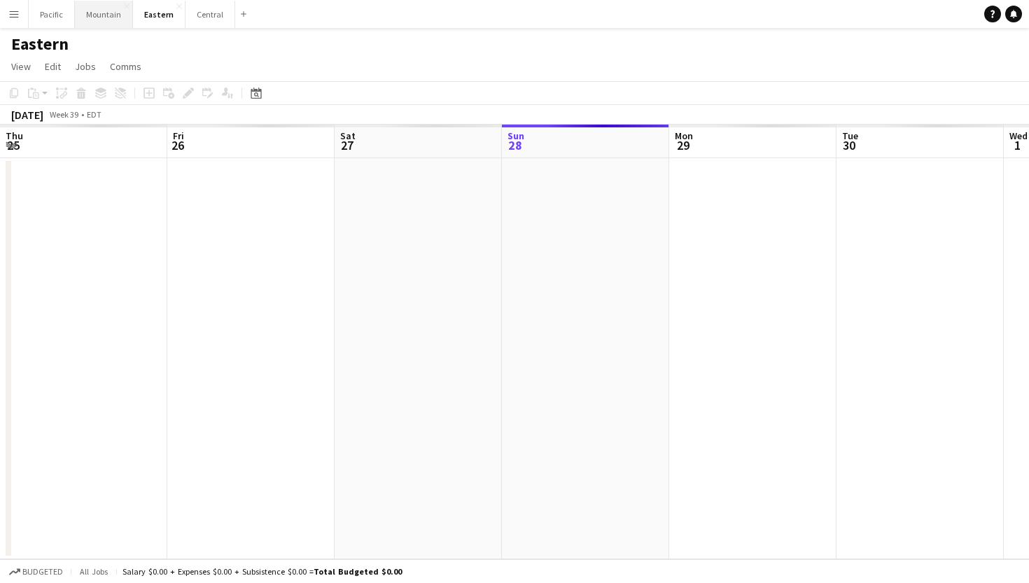
scroll to position [0, 334]
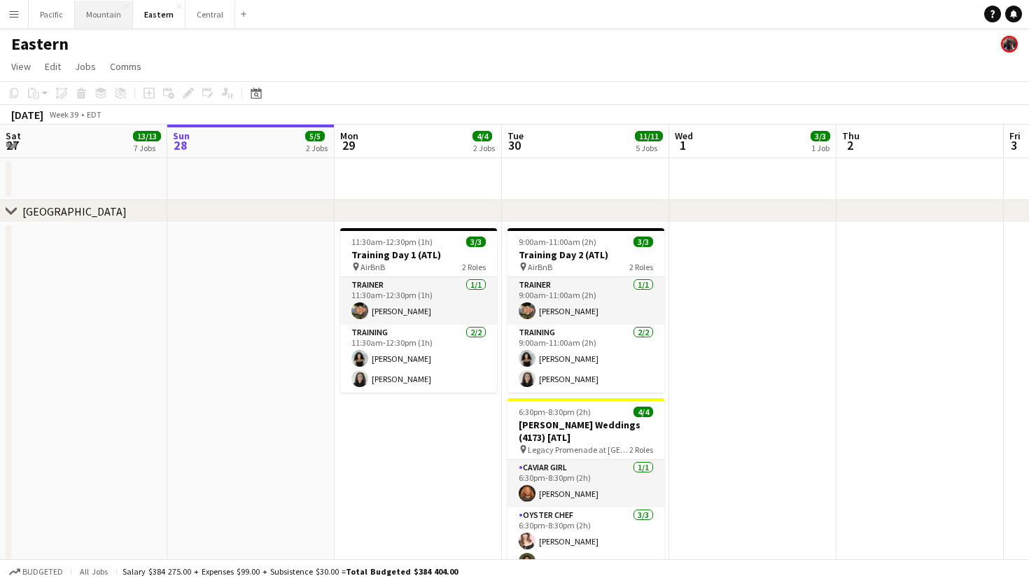
click at [115, 23] on button "Mountain Close" at bounding box center [104, 14] width 58 height 27
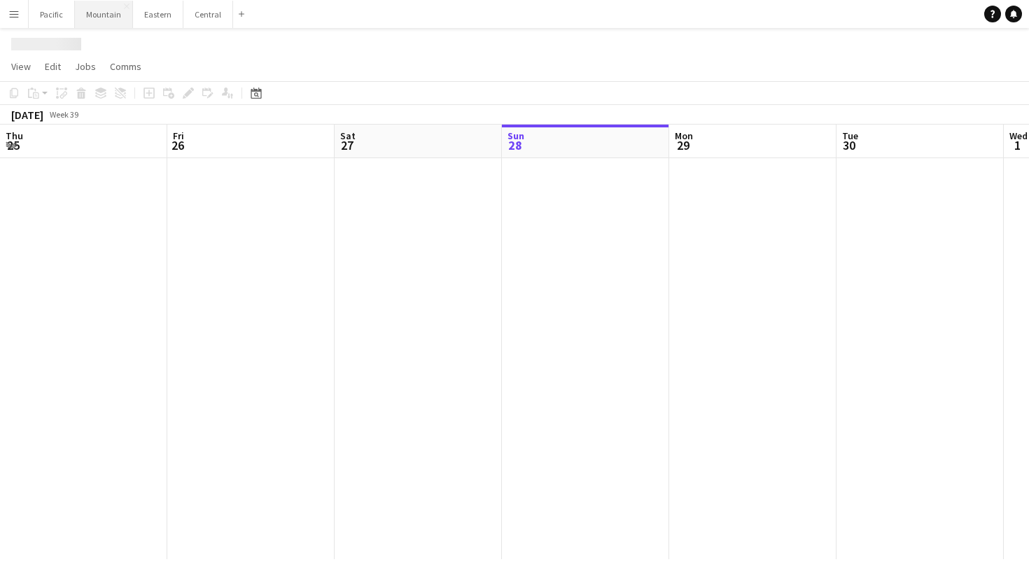
scroll to position [0, 334]
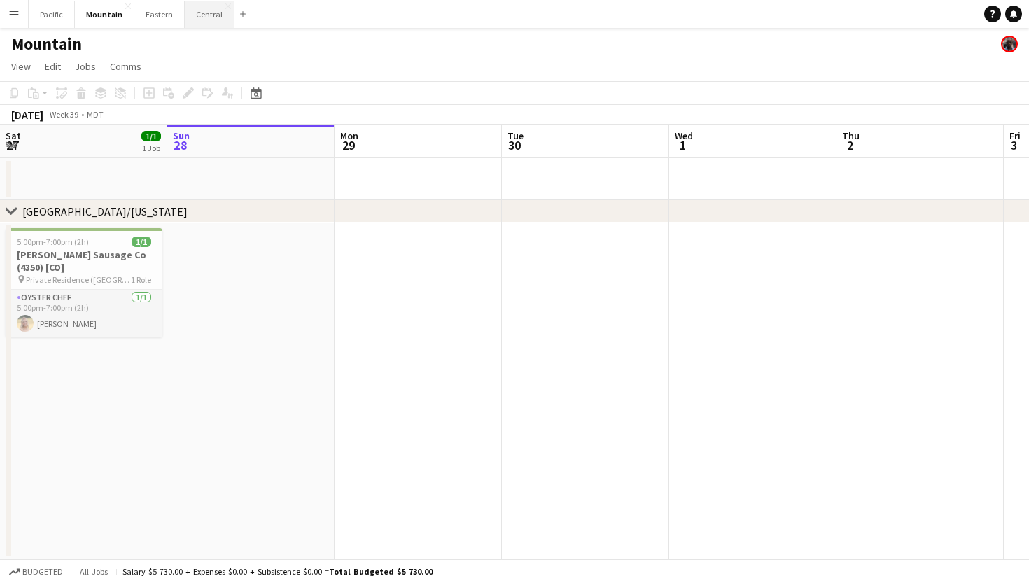
click at [206, 26] on button "Central Close" at bounding box center [210, 14] width 50 height 27
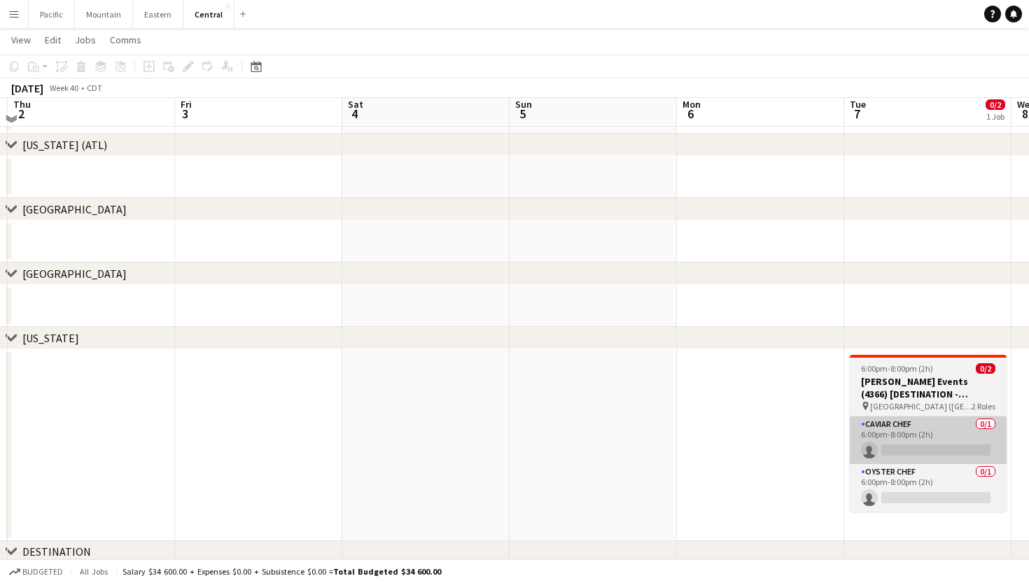
scroll to position [66, 0]
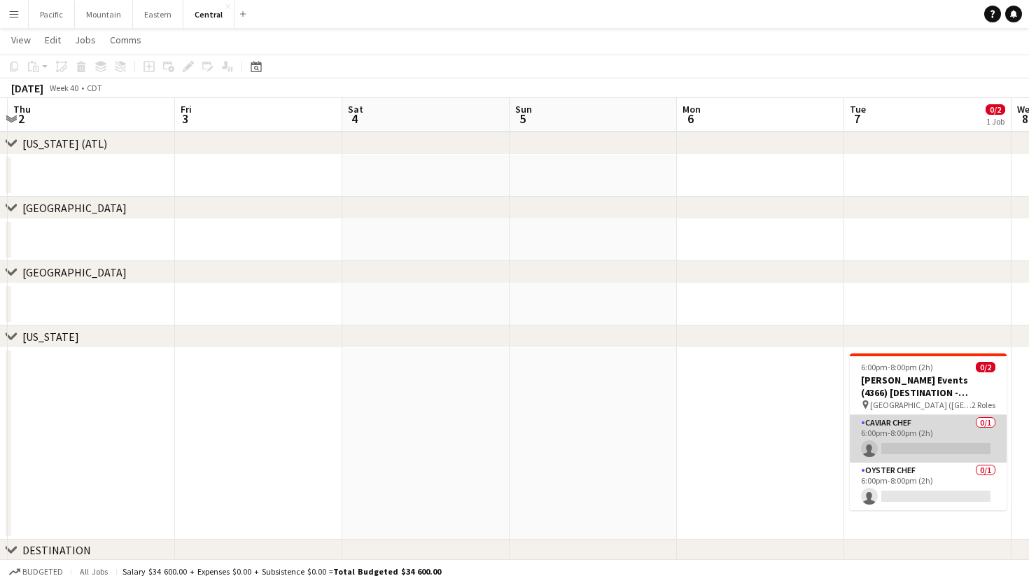
click at [900, 439] on app-card-role "Caviar Chef 0/1 6:00pm-8:00pm (2h) single-neutral-actions" at bounding box center [927, 439] width 157 height 48
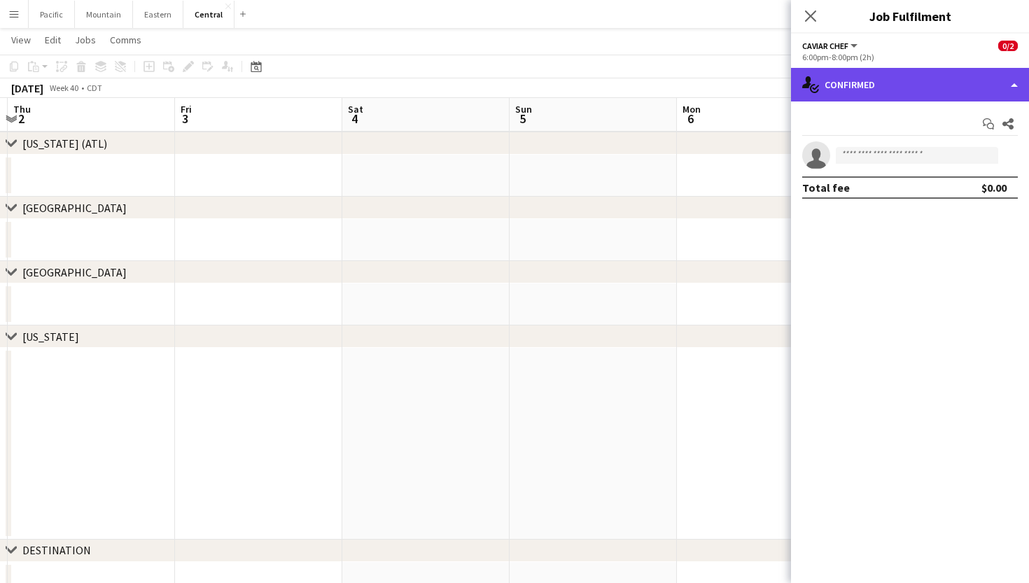
click at [879, 81] on div "single-neutral-actions-check-2 Confirmed" at bounding box center [910, 85] width 238 height 34
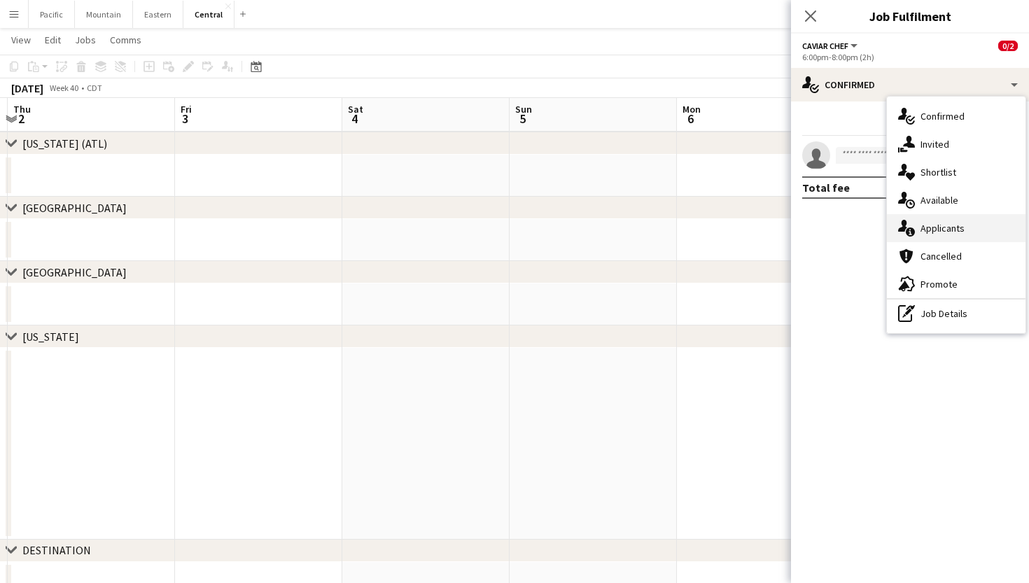
click at [951, 221] on div "single-neutral-actions-information Applicants" at bounding box center [956, 228] width 139 height 28
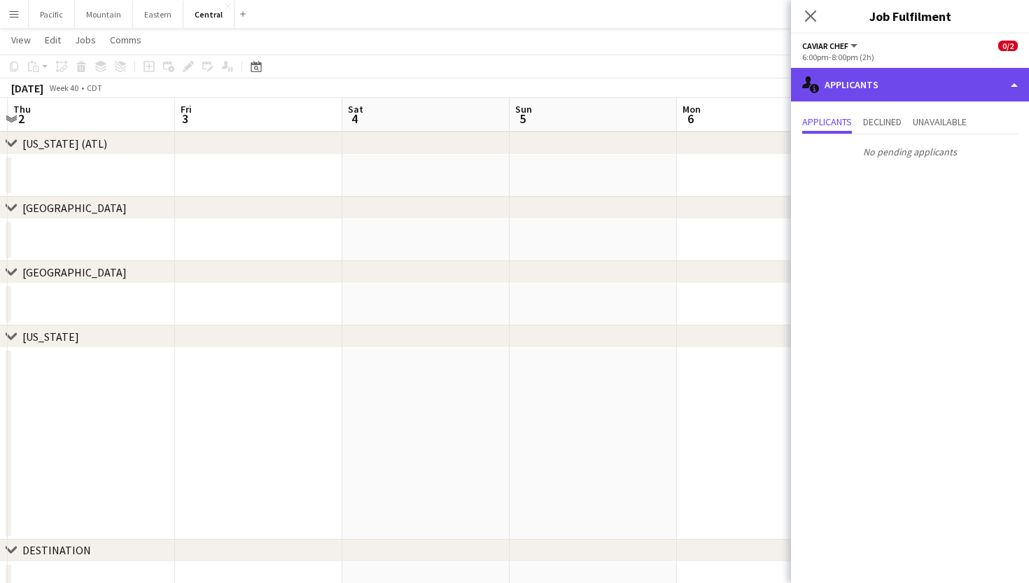
click at [882, 92] on div "single-neutral-actions-information Applicants" at bounding box center [910, 85] width 238 height 34
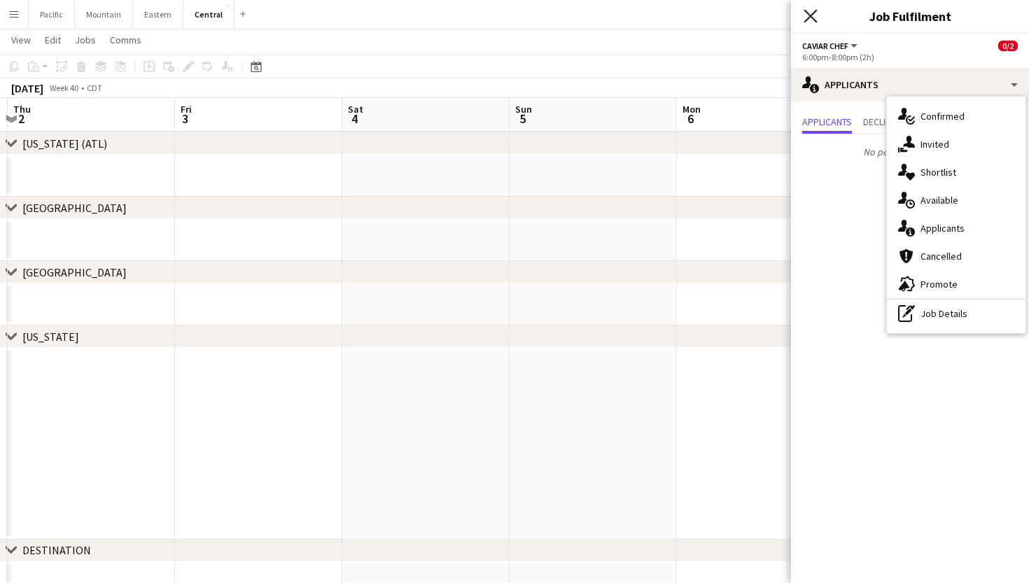
click at [808, 21] on icon "Close pop-in" at bounding box center [809, 15] width 13 height 13
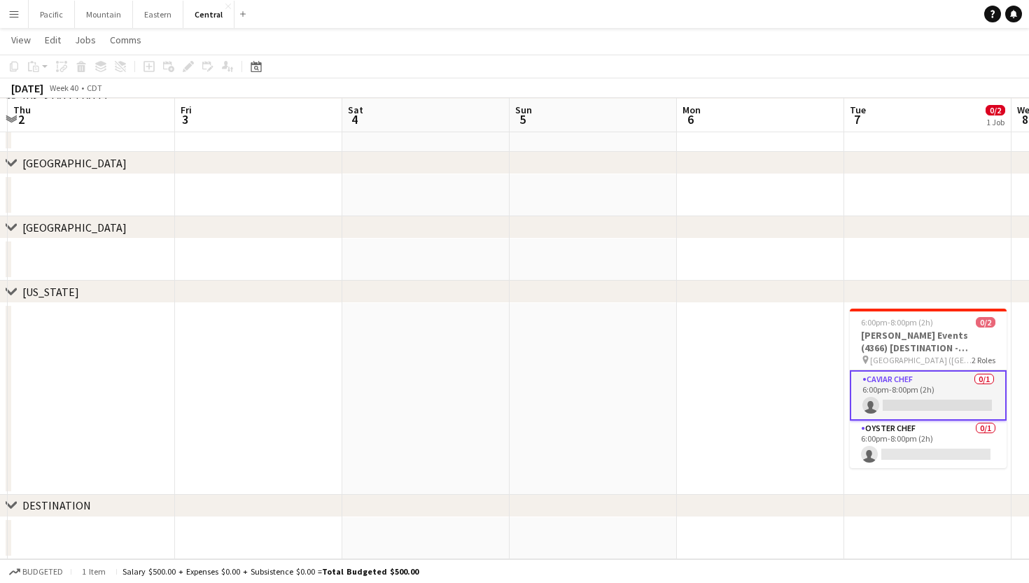
scroll to position [111, 0]
click at [954, 397] on app-card-role "Caviar Chef 0/1 6:00pm-8:00pm (2h) single-neutral-actions" at bounding box center [927, 395] width 157 height 50
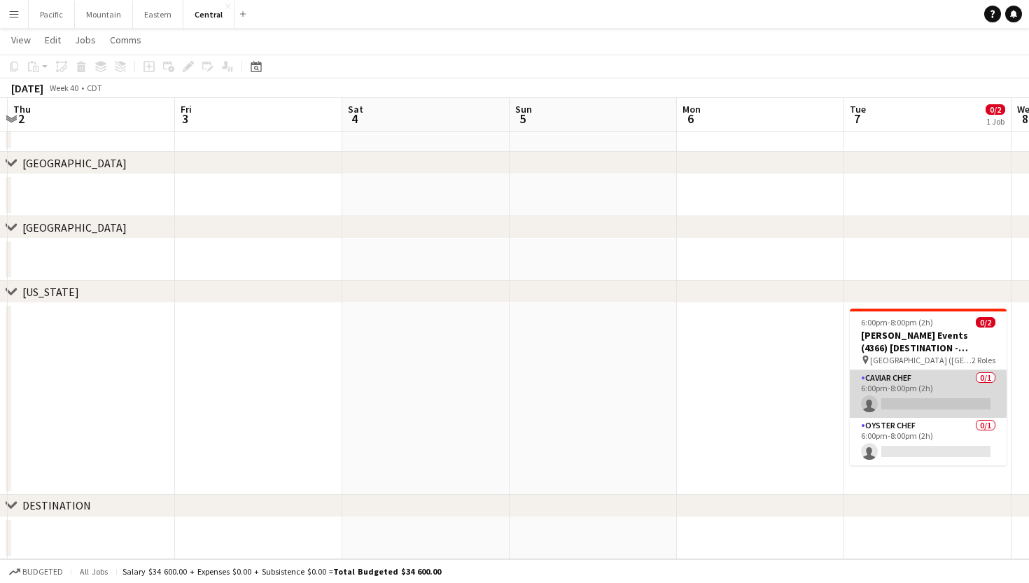
click at [954, 397] on app-card-role "Caviar Chef 0/1 6:00pm-8:00pm (2h) single-neutral-actions" at bounding box center [927, 394] width 157 height 48
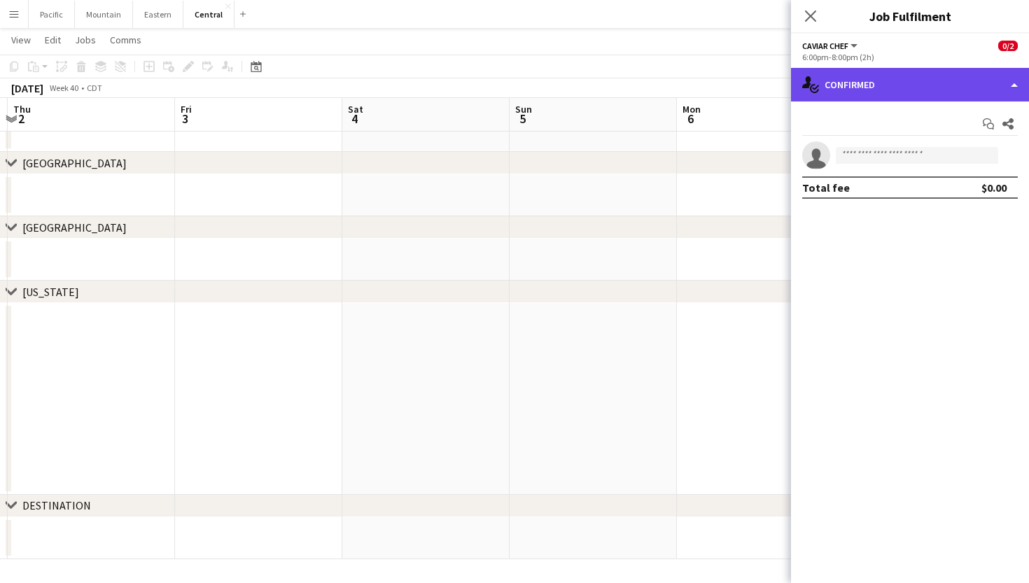
click at [876, 88] on div "single-neutral-actions-check-2 Confirmed" at bounding box center [910, 85] width 238 height 34
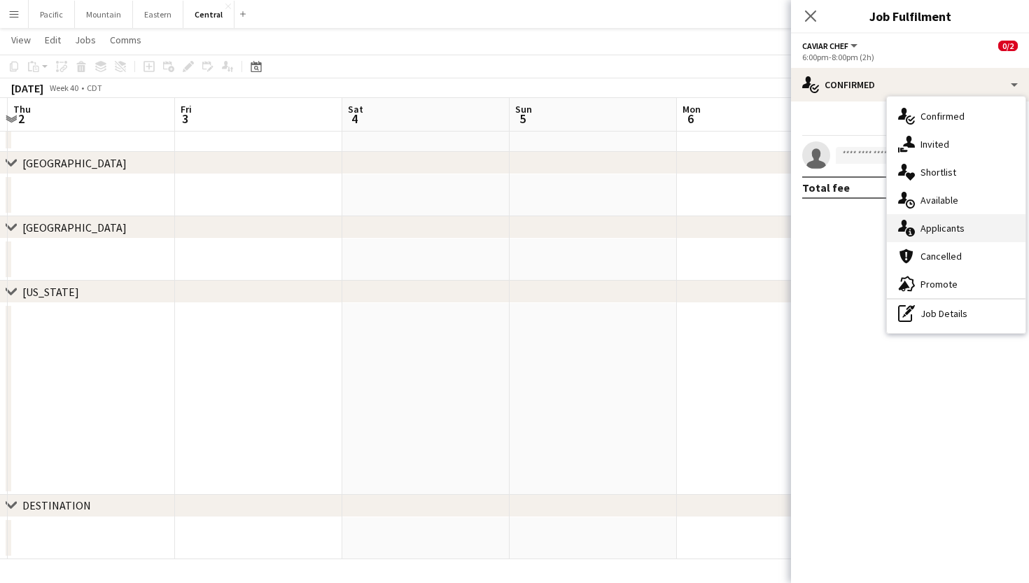
click at [928, 223] on span "Applicants" at bounding box center [942, 228] width 44 height 13
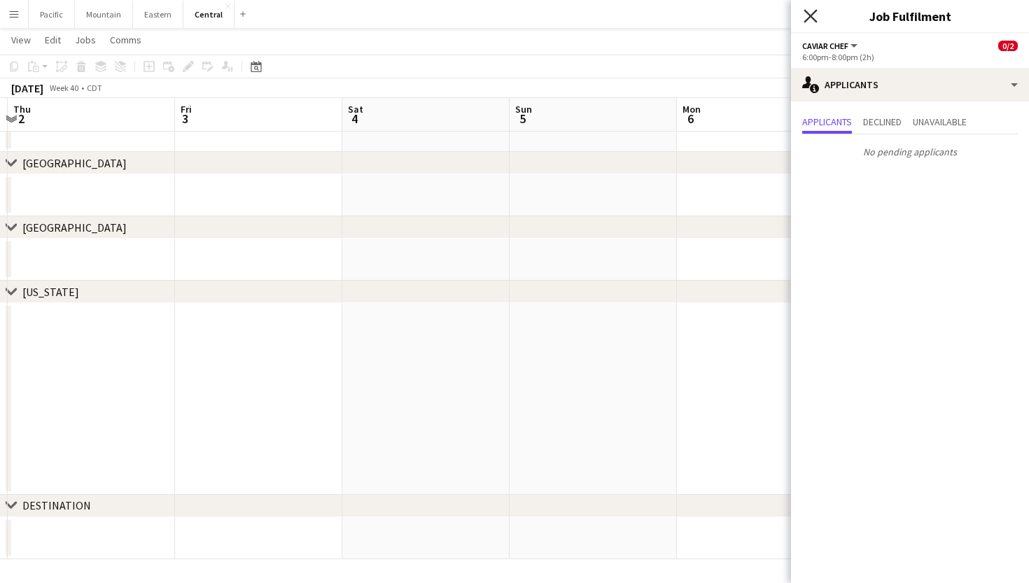
click at [811, 10] on icon "Close pop-in" at bounding box center [809, 15] width 13 height 13
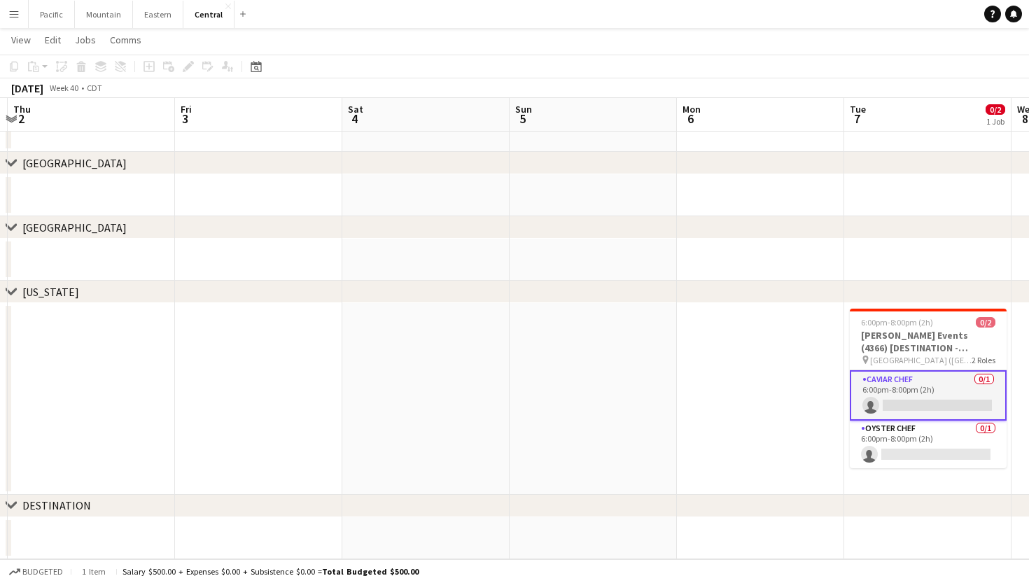
click at [901, 386] on app-card-role "Caviar Chef 0/1 6:00pm-8:00pm (2h) single-neutral-actions" at bounding box center [927, 395] width 157 height 50
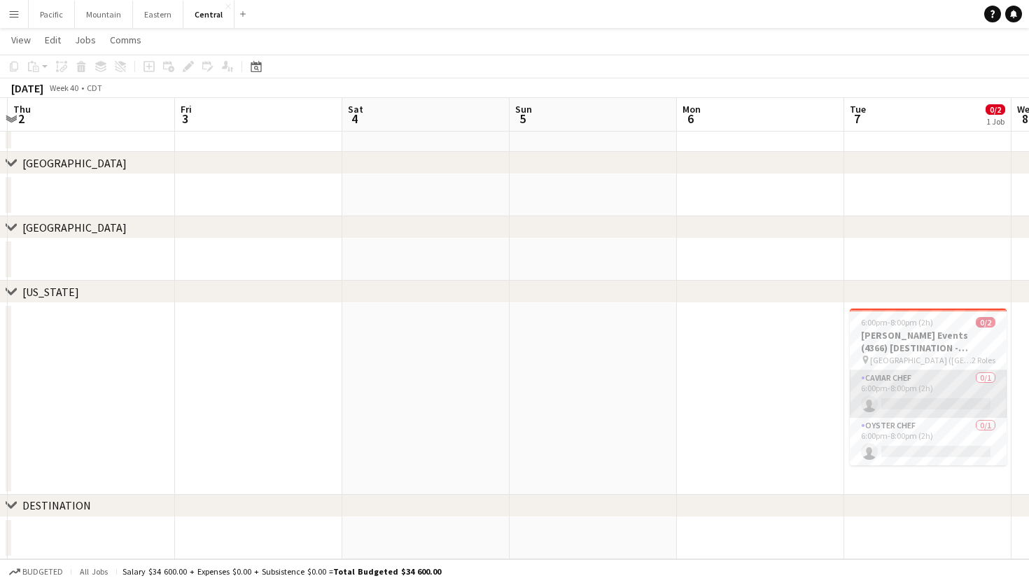
click at [916, 372] on app-card-role "Caviar Chef 0/1 6:00pm-8:00pm (2h) single-neutral-actions" at bounding box center [927, 394] width 157 height 48
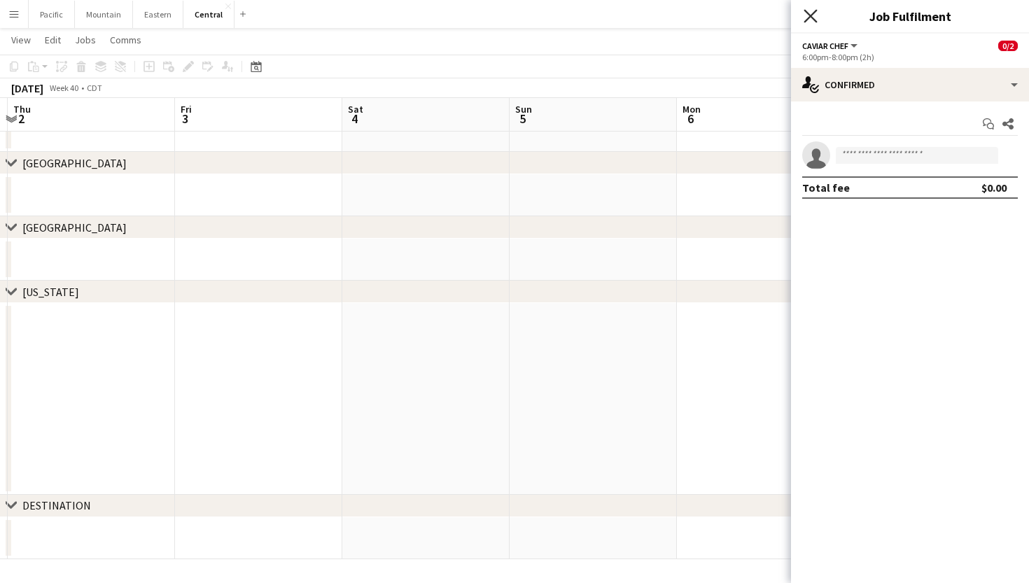
click at [815, 20] on icon "Close pop-in" at bounding box center [809, 15] width 13 height 13
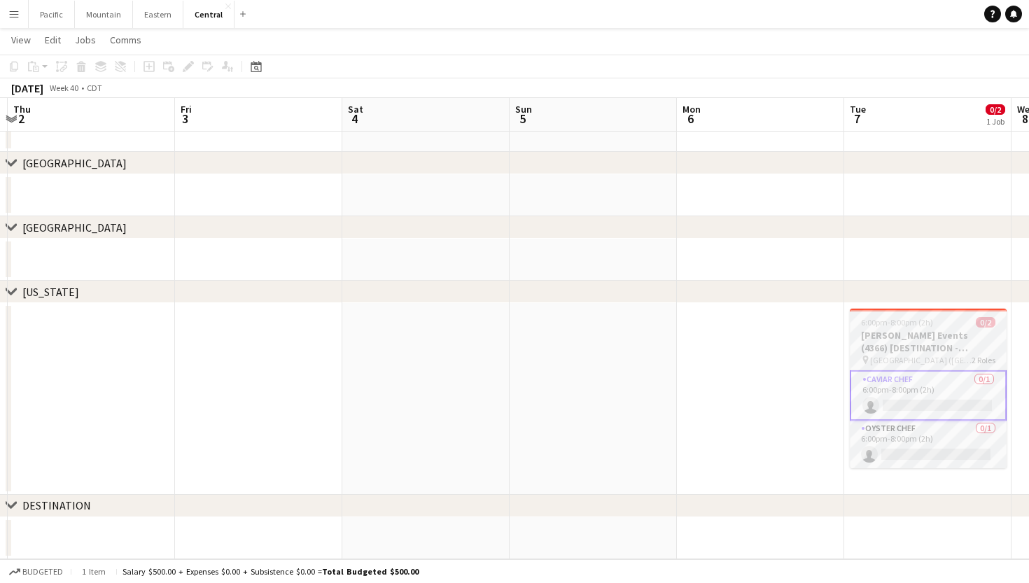
click at [877, 320] on span "6:00pm-8:00pm (2h)" at bounding box center [897, 322] width 72 height 10
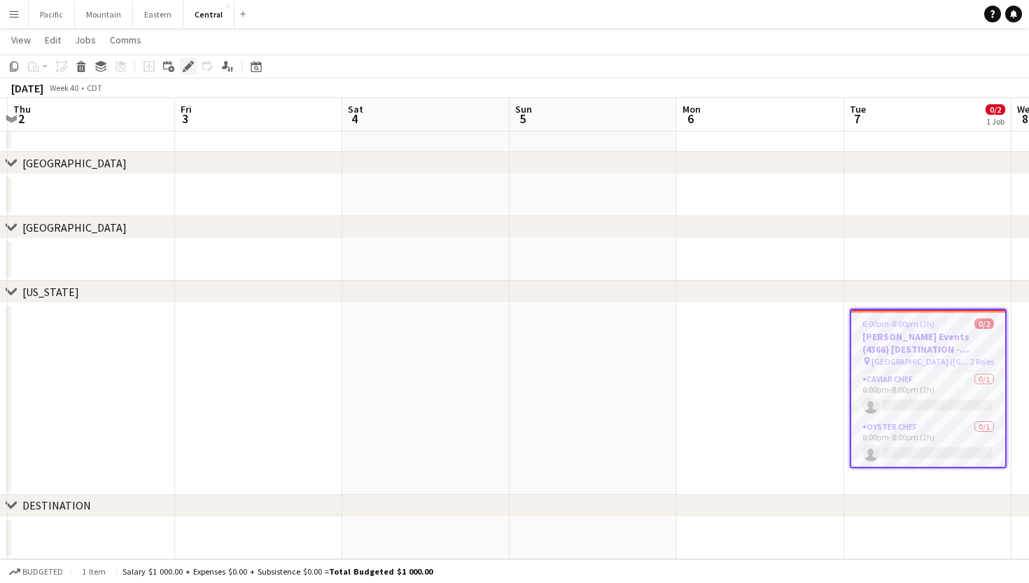
click at [181, 69] on div "Edit" at bounding box center [188, 66] width 17 height 17
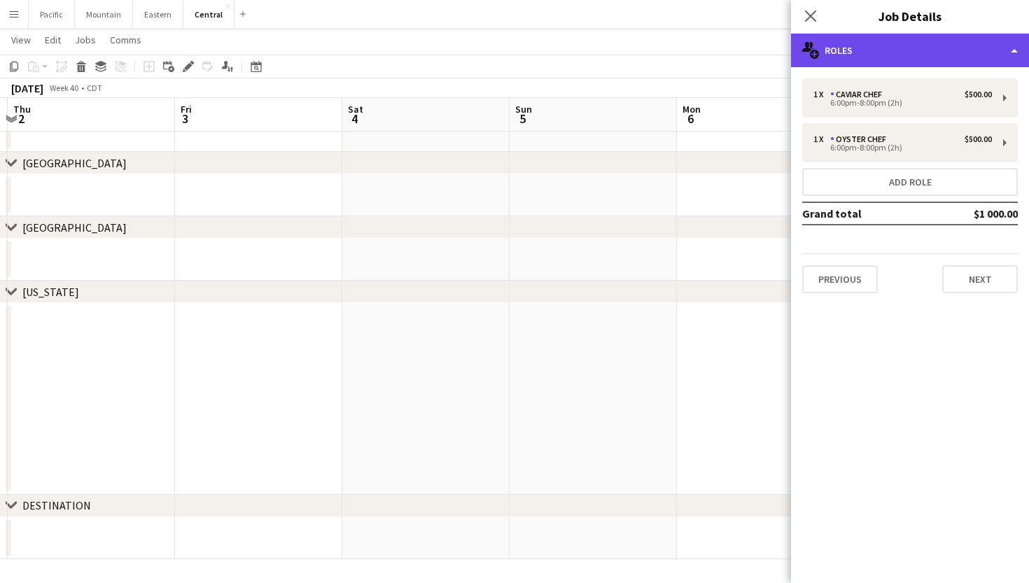
click at [945, 64] on div "multiple-users-add Roles" at bounding box center [910, 51] width 238 height 34
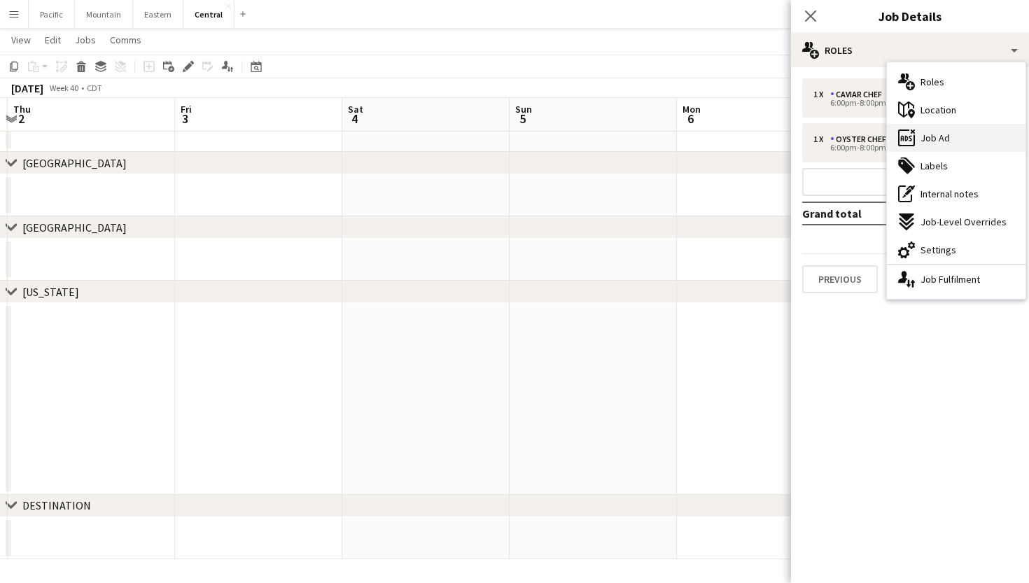
click at [948, 143] on span "Job Ad" at bounding box center [934, 138] width 29 height 13
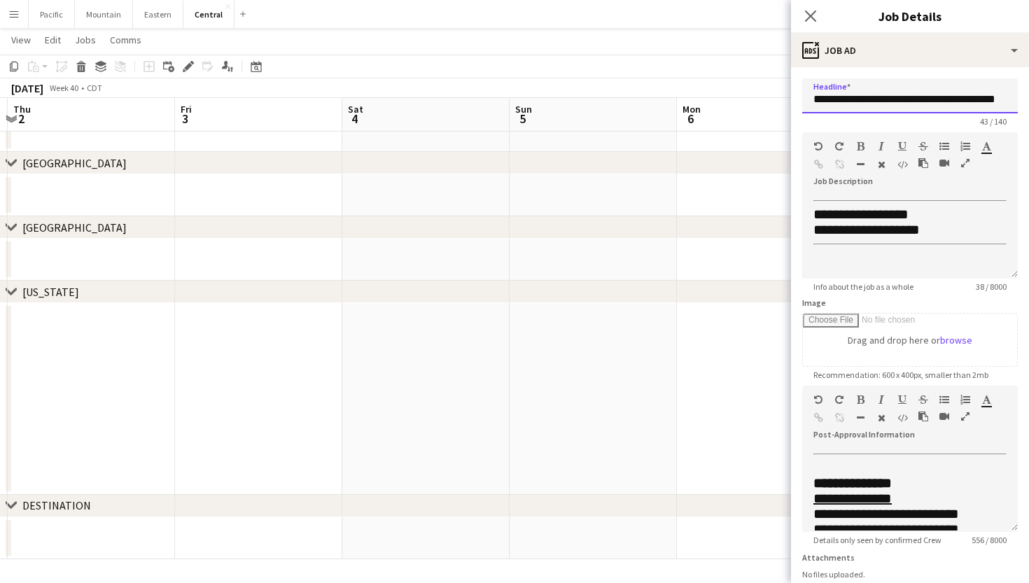
click at [898, 106] on input "**********" at bounding box center [910, 95] width 216 height 35
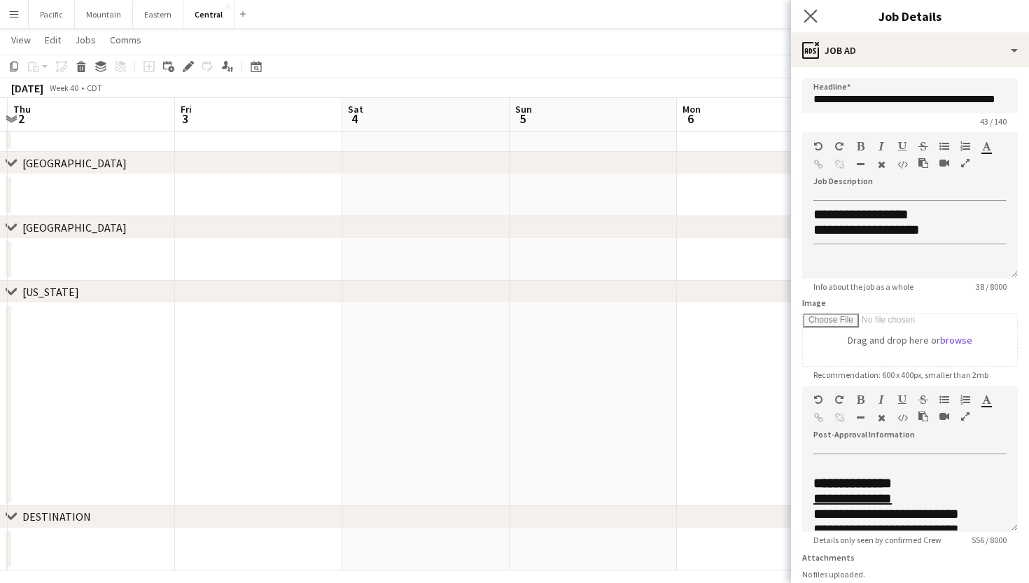
click at [801, 17] on app-icon "Close pop-in" at bounding box center [811, 16] width 20 height 20
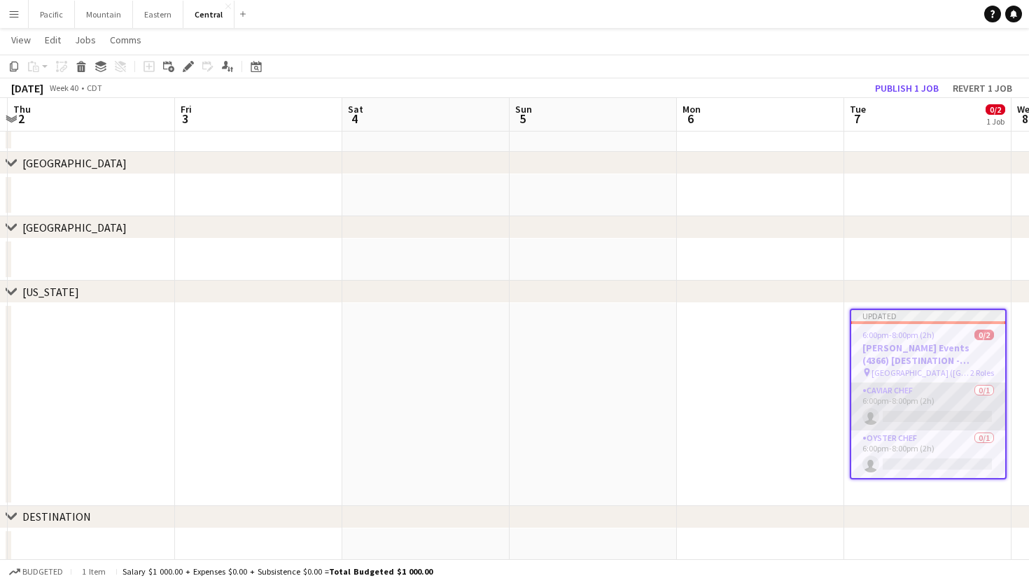
click at [931, 411] on app-card-role "Caviar Chef 0/1 6:00pm-8:00pm (2h) single-neutral-actions" at bounding box center [928, 407] width 154 height 48
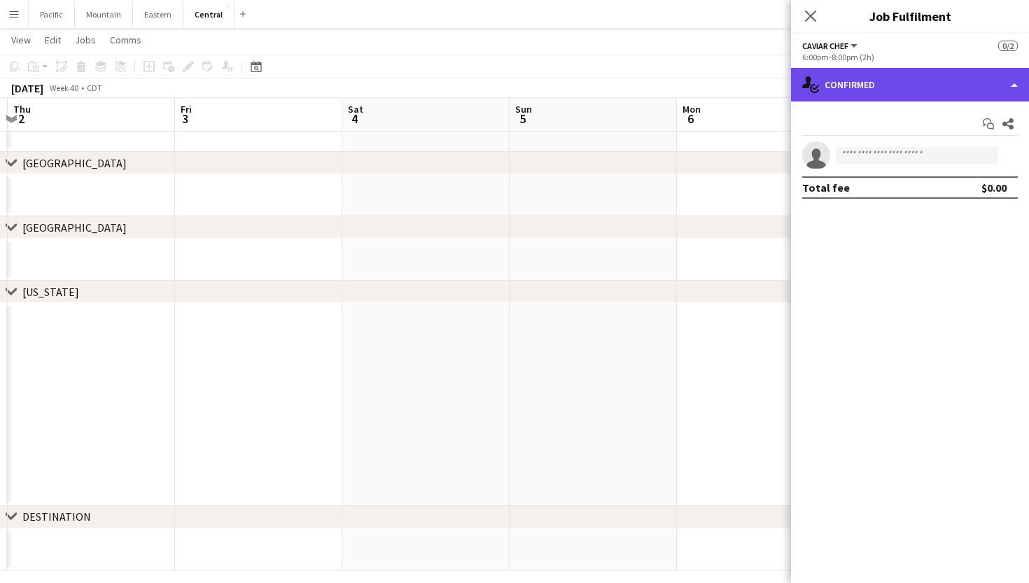
click at [947, 79] on div "single-neutral-actions-check-2 Confirmed" at bounding box center [910, 85] width 238 height 34
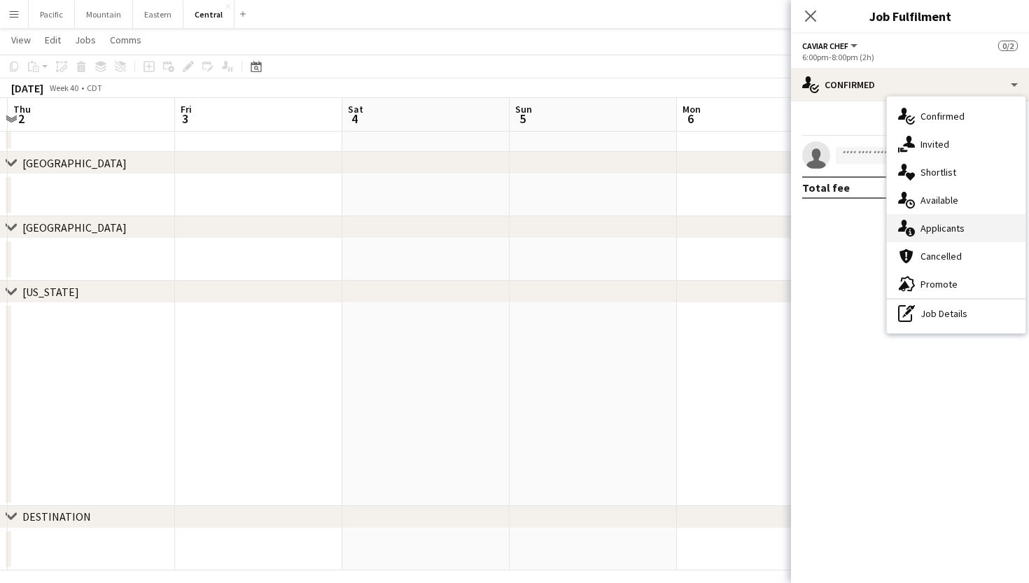
click at [975, 227] on div "single-neutral-actions-information Applicants" at bounding box center [956, 228] width 139 height 28
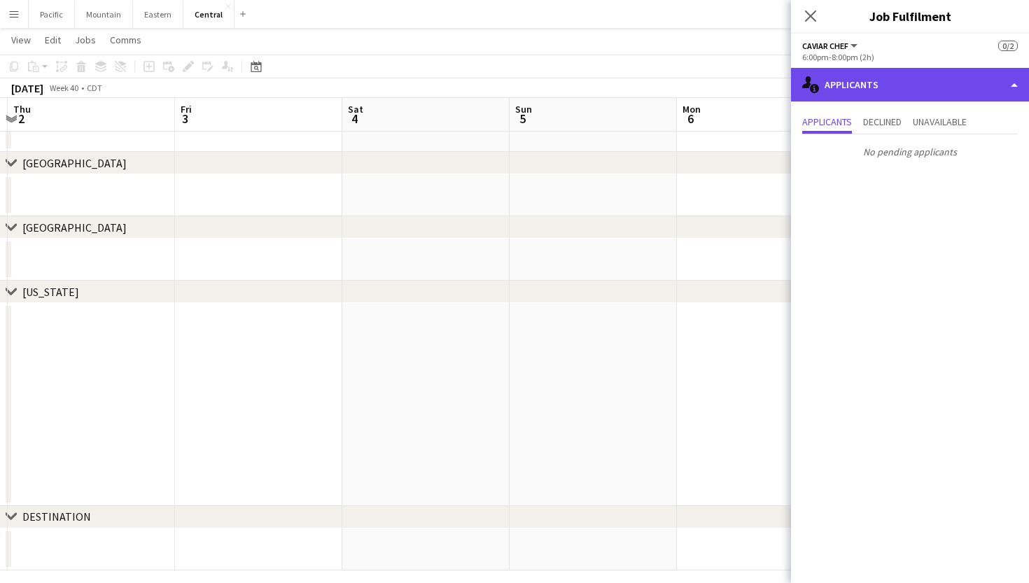
click at [922, 77] on div "single-neutral-actions-information Applicants" at bounding box center [910, 85] width 238 height 34
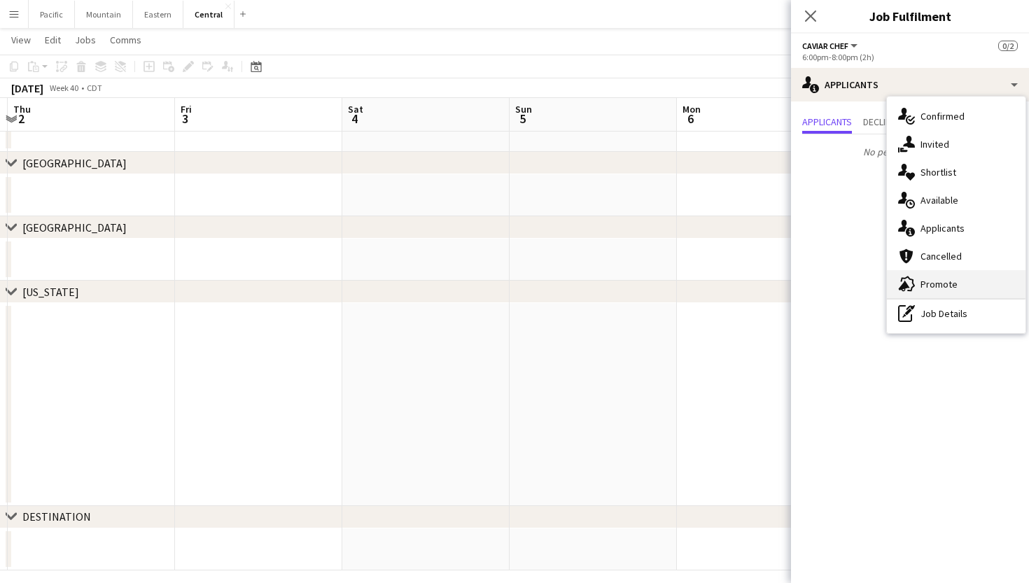
click at [939, 282] on span "Promote" at bounding box center [938, 284] width 37 height 13
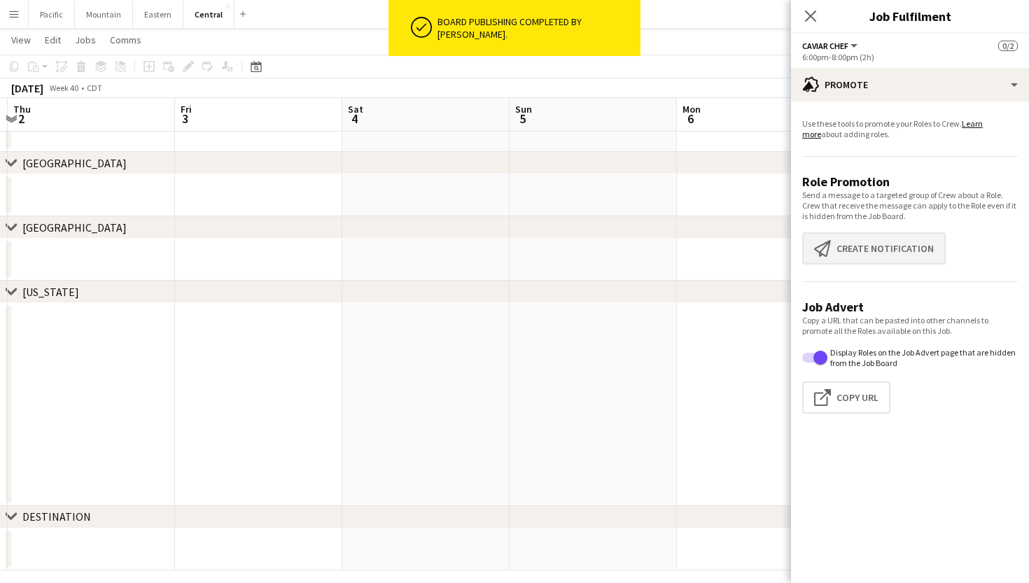
click at [873, 258] on button "Create notification Create notification" at bounding box center [873, 248] width 143 height 32
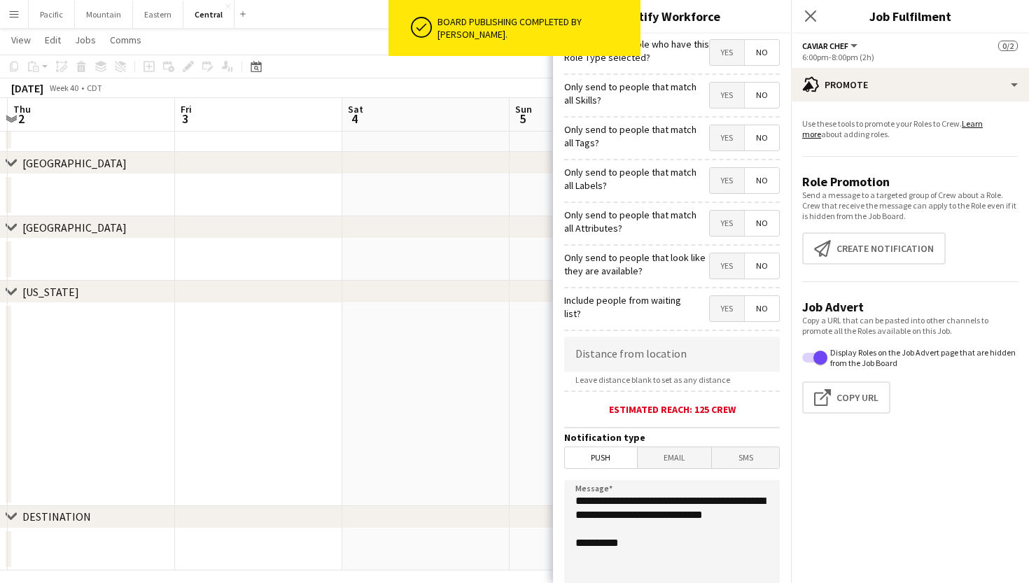
click at [801, 10] on div "Close pop-in" at bounding box center [810, 16] width 39 height 32
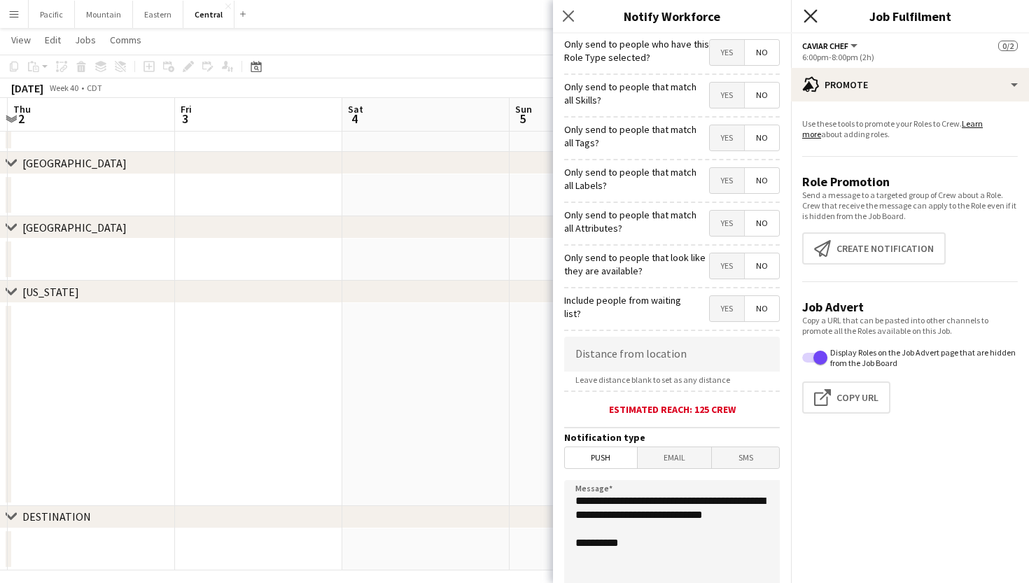
click at [806, 11] on icon at bounding box center [809, 15] width 13 height 13
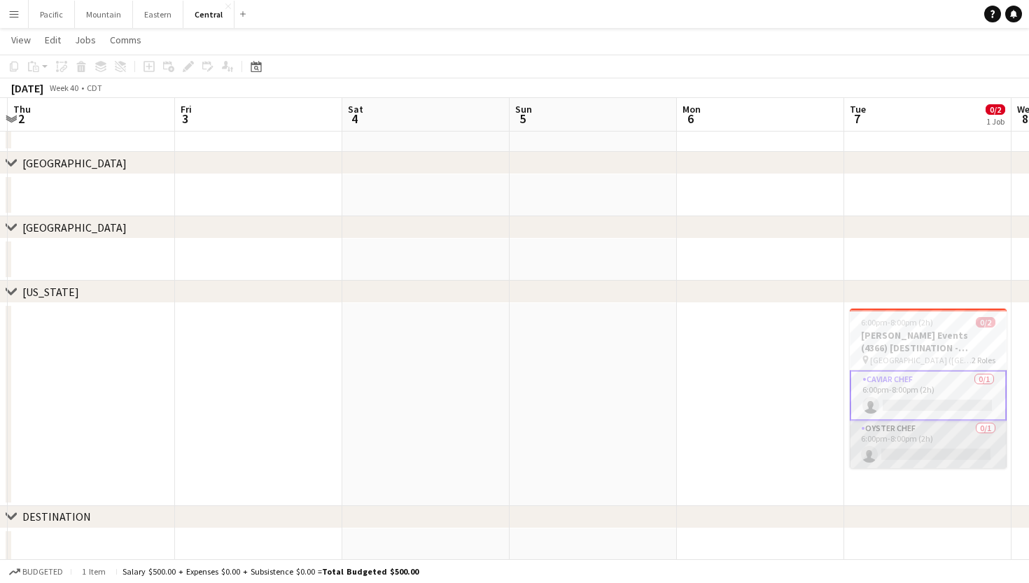
click at [928, 433] on app-card-role "Oyster Chef 0/1 6:00pm-8:00pm (2h) single-neutral-actions" at bounding box center [927, 445] width 157 height 48
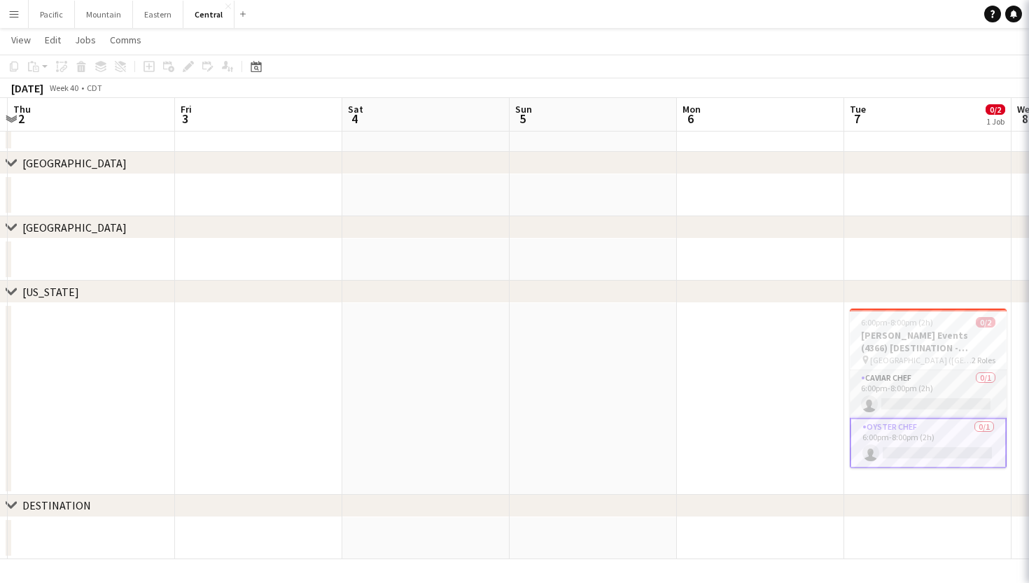
scroll to position [0, 495]
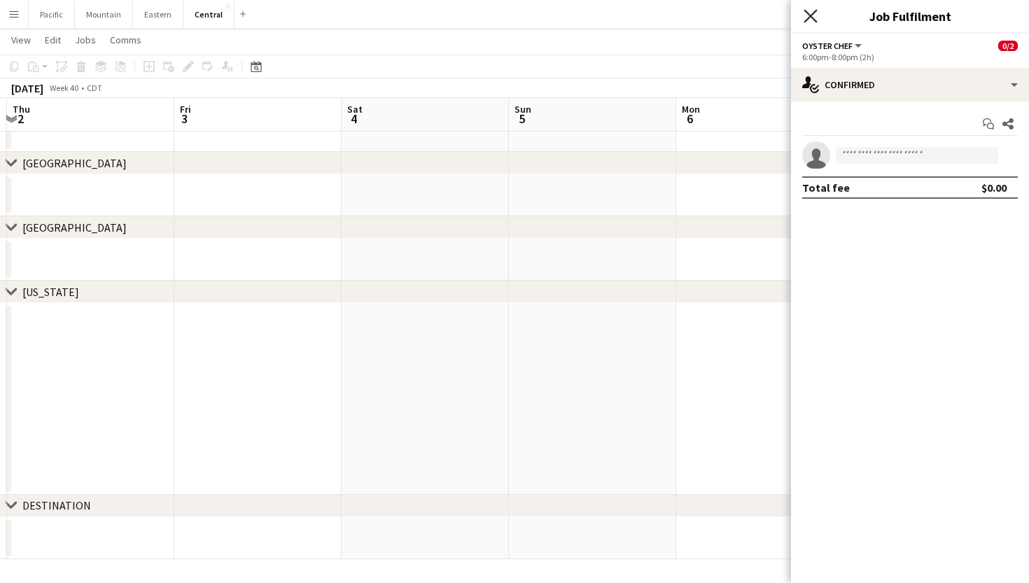
click at [811, 15] on icon at bounding box center [809, 15] width 13 height 13
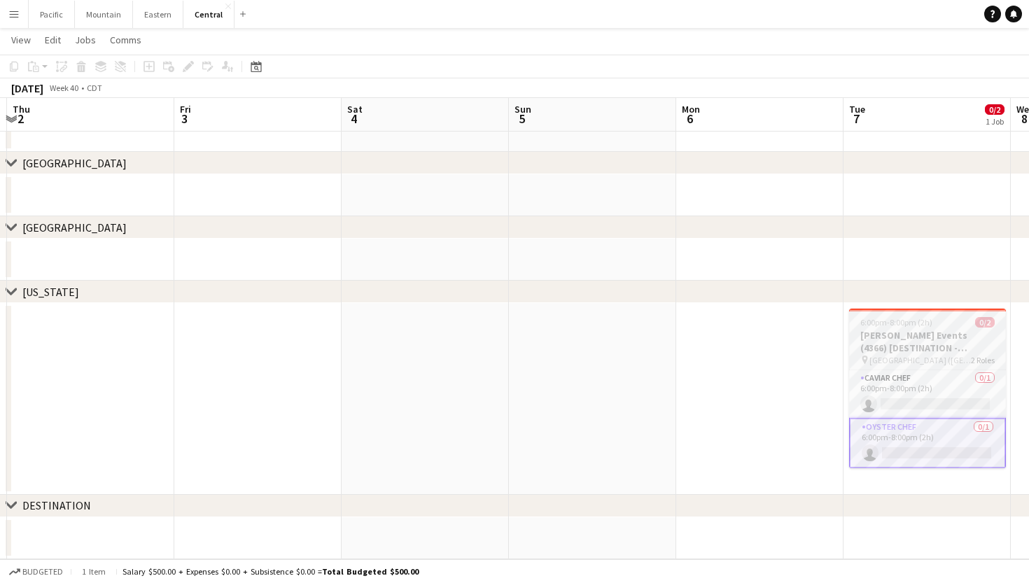
click at [887, 318] on span "6:00pm-8:00pm (2h)" at bounding box center [896, 322] width 72 height 10
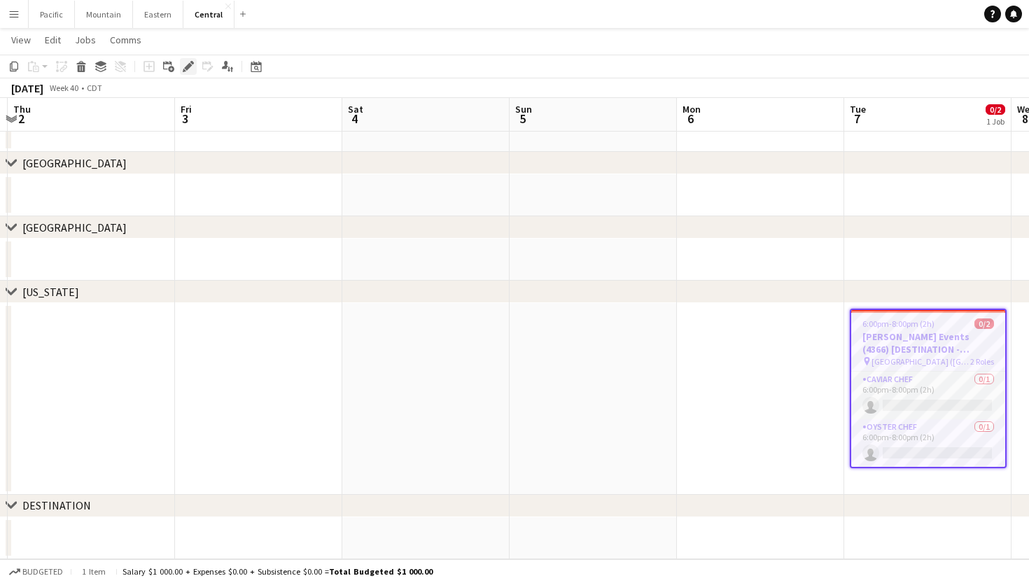
click at [191, 58] on app-toolbar "Copy Paste Paste Command V Paste with crew Command Shift V Paste linked Job Del…" at bounding box center [514, 67] width 1029 height 24
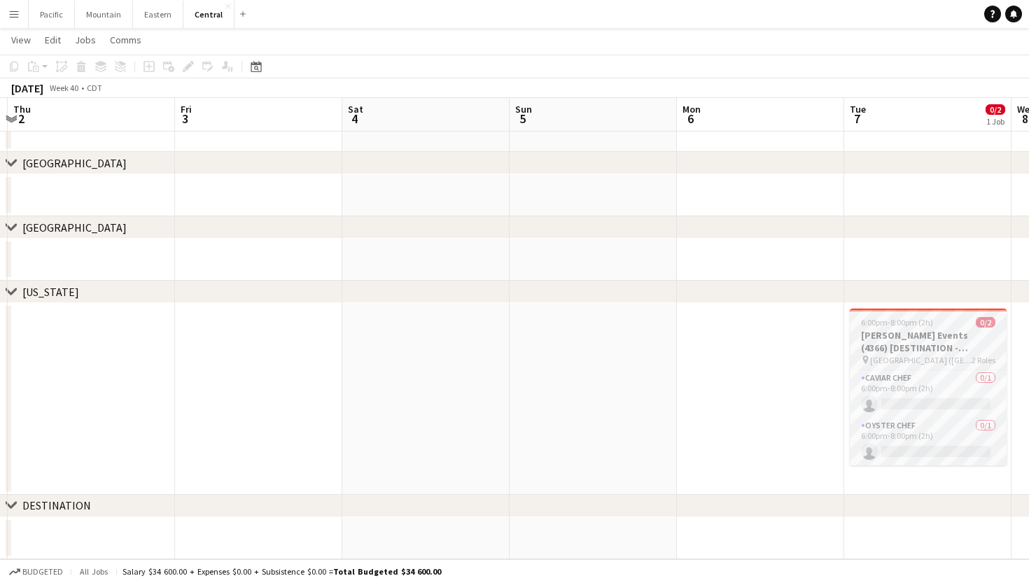
click at [933, 316] on app-job-card "6:00pm-8:00pm (2h) 0/2 Todd Events (4366) [DESTINATION - Dallas, TX] pin Dallas…" at bounding box center [927, 387] width 157 height 157
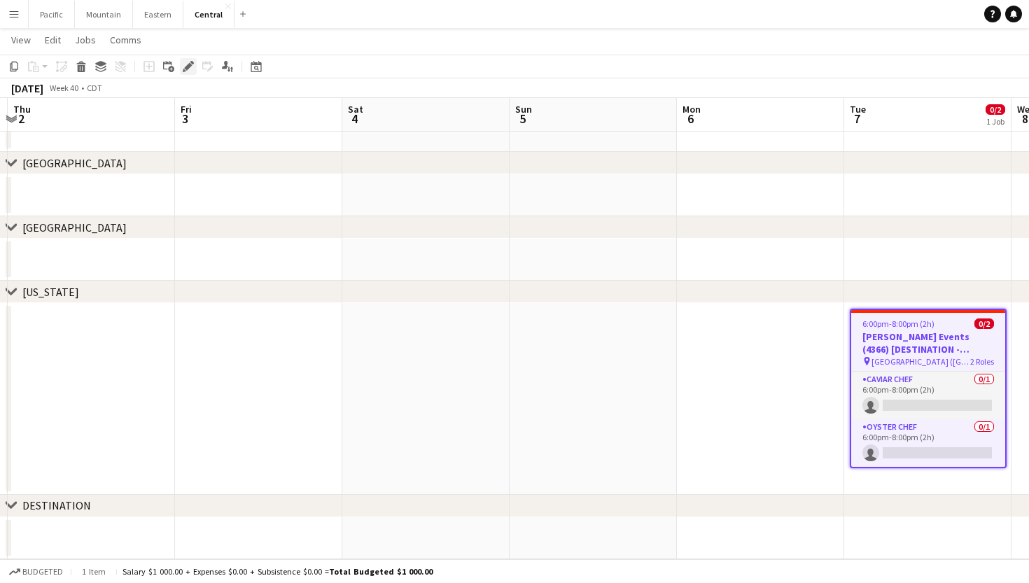
click at [188, 66] on icon at bounding box center [188, 67] width 8 height 8
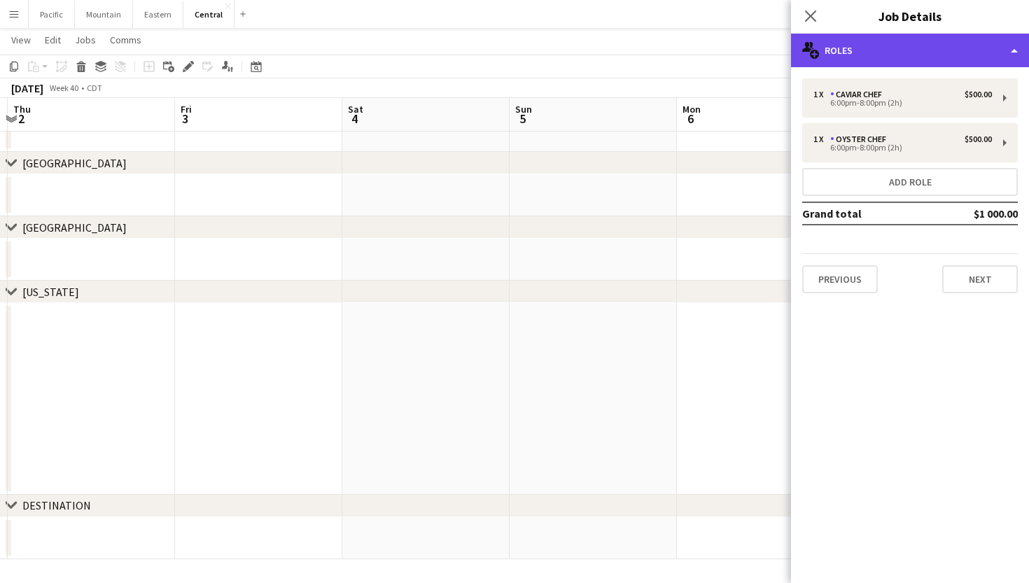
click at [934, 53] on div "multiple-users-add Roles" at bounding box center [910, 51] width 238 height 34
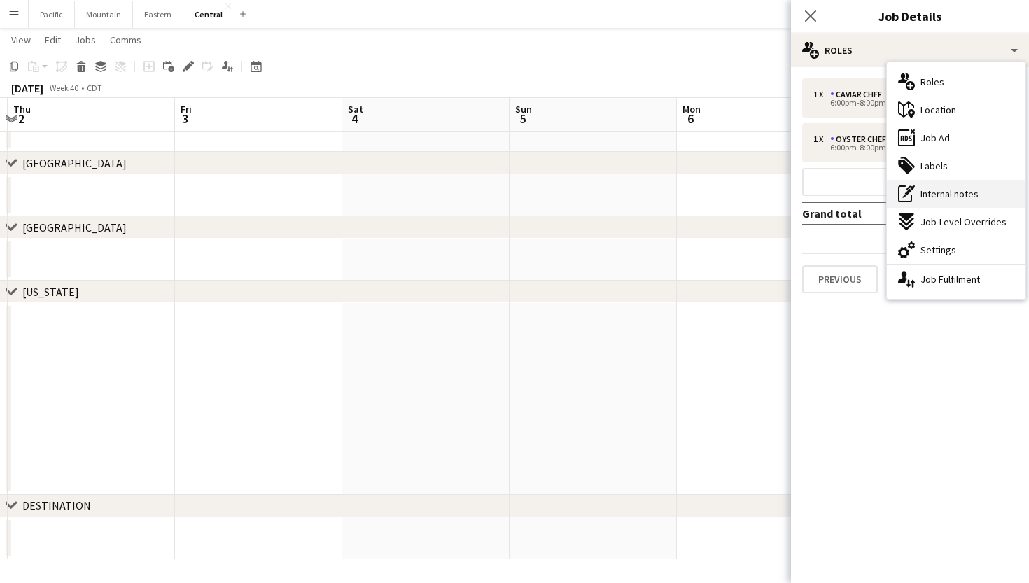
click at [972, 191] on span "Internal notes" at bounding box center [949, 194] width 58 height 13
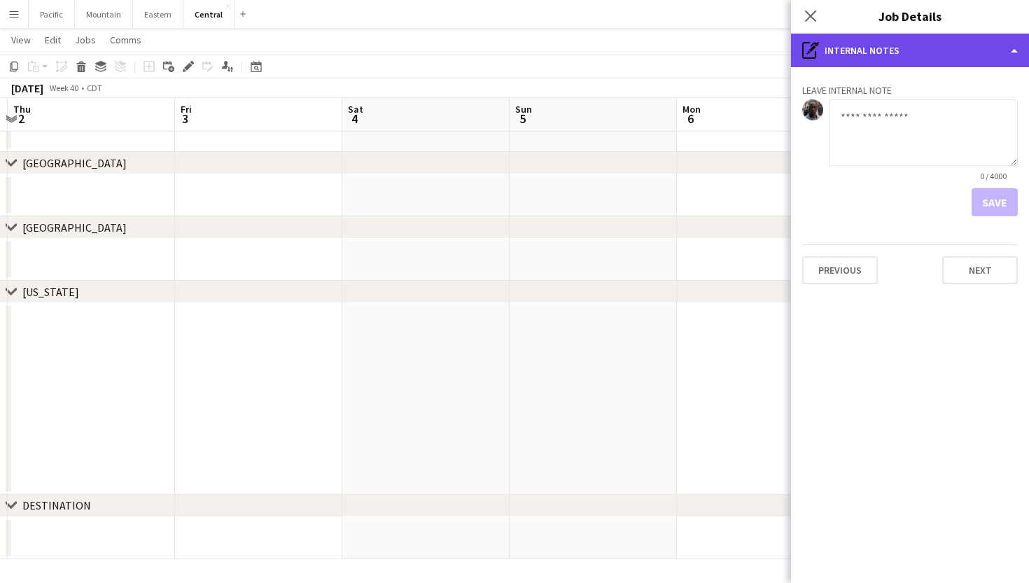
click at [922, 45] on div "pen-write Internal notes" at bounding box center [910, 51] width 238 height 34
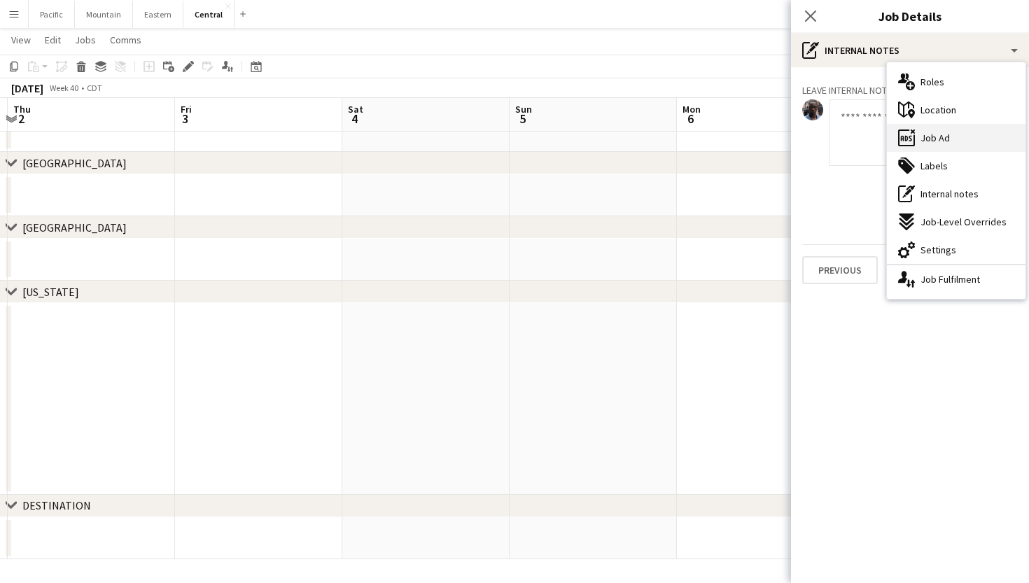
click at [938, 139] on span "Job Ad" at bounding box center [934, 138] width 29 height 13
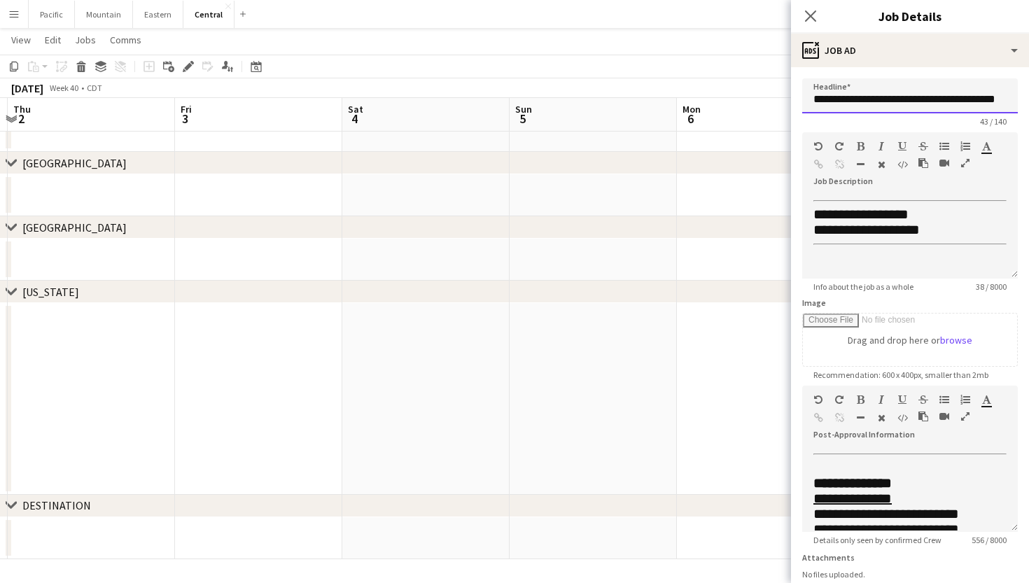
click at [871, 112] on input "**********" at bounding box center [910, 95] width 216 height 35
click at [812, 15] on icon at bounding box center [809, 15] width 13 height 13
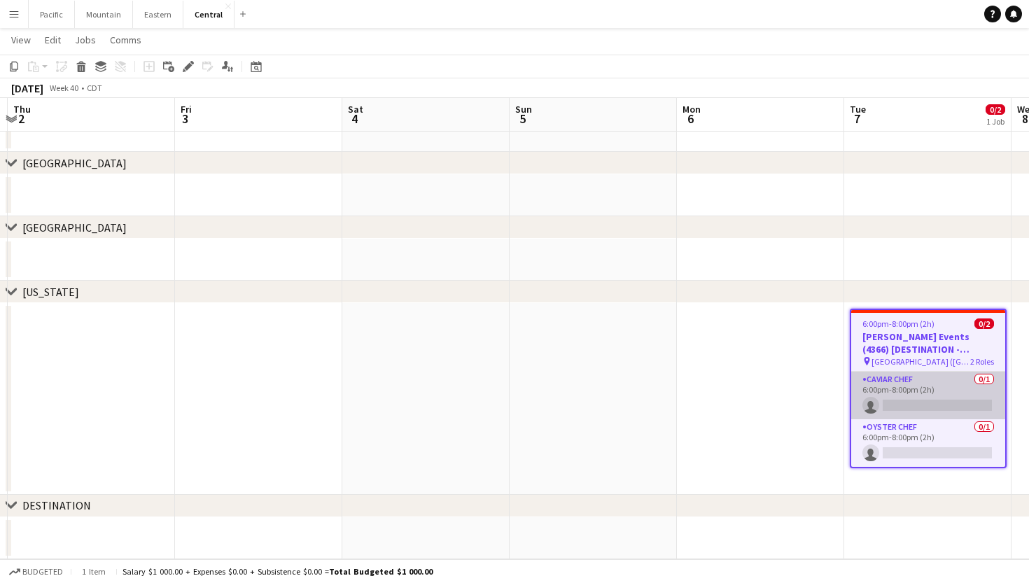
click at [913, 394] on app-card-role "Caviar Chef 0/1 6:00pm-8:00pm (2h) single-neutral-actions" at bounding box center [928, 396] width 154 height 48
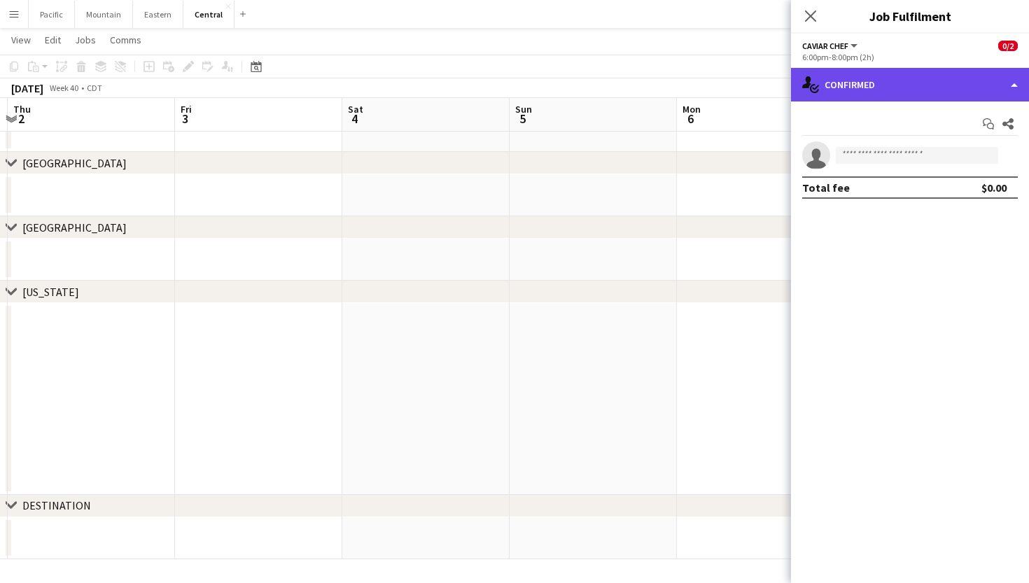
click at [936, 80] on div "single-neutral-actions-check-2 Confirmed" at bounding box center [910, 85] width 238 height 34
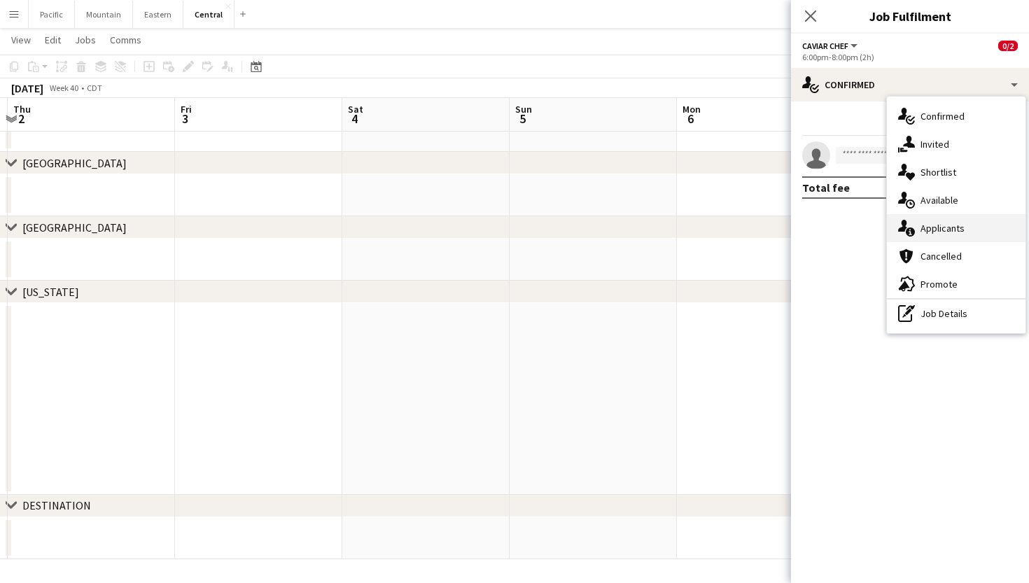
click at [953, 232] on span "Applicants" at bounding box center [942, 228] width 44 height 13
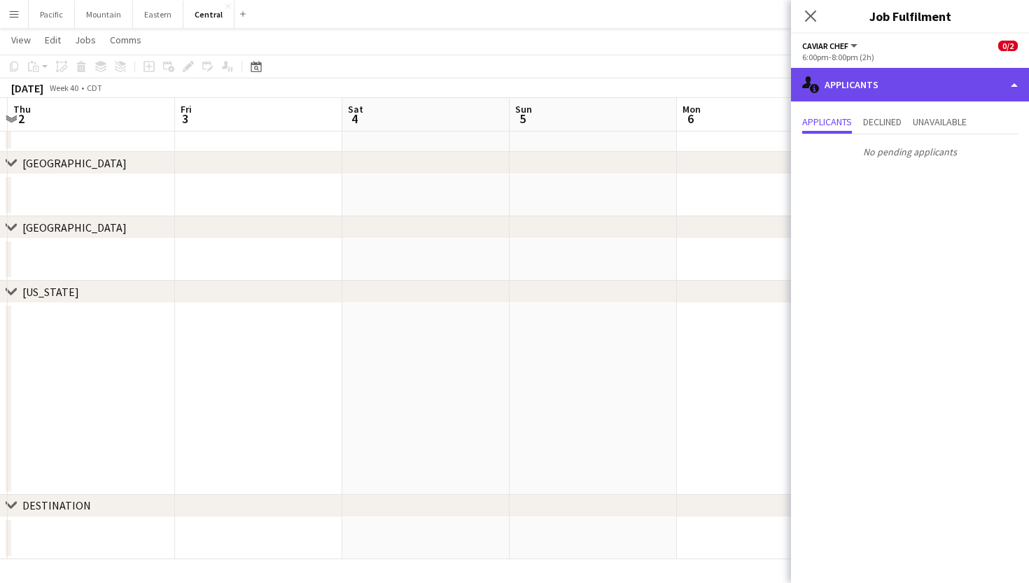
click at [861, 86] on div "single-neutral-actions-information Applicants" at bounding box center [910, 85] width 238 height 34
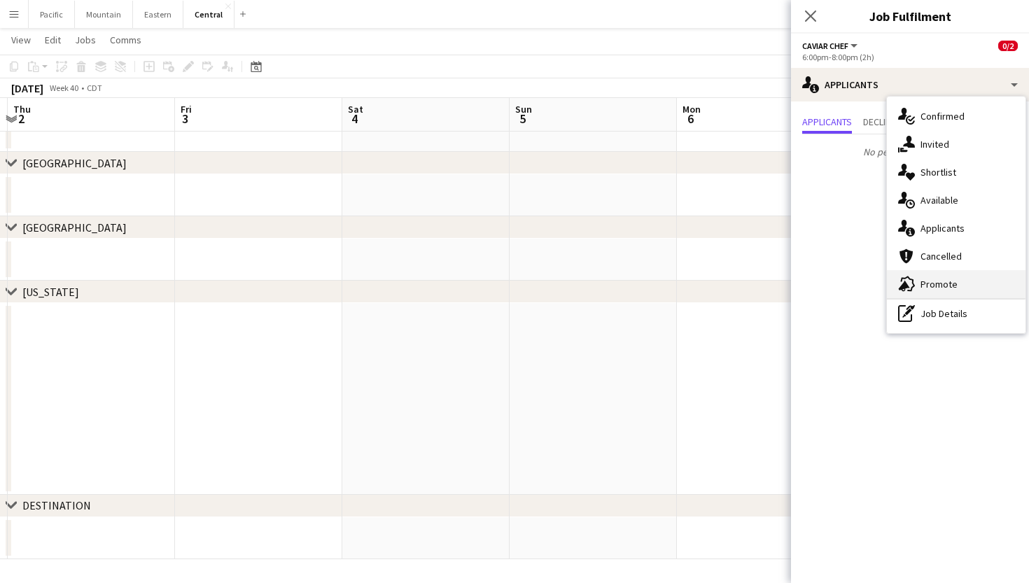
click at [955, 291] on div "advertising-megaphone Promote" at bounding box center [956, 284] width 139 height 28
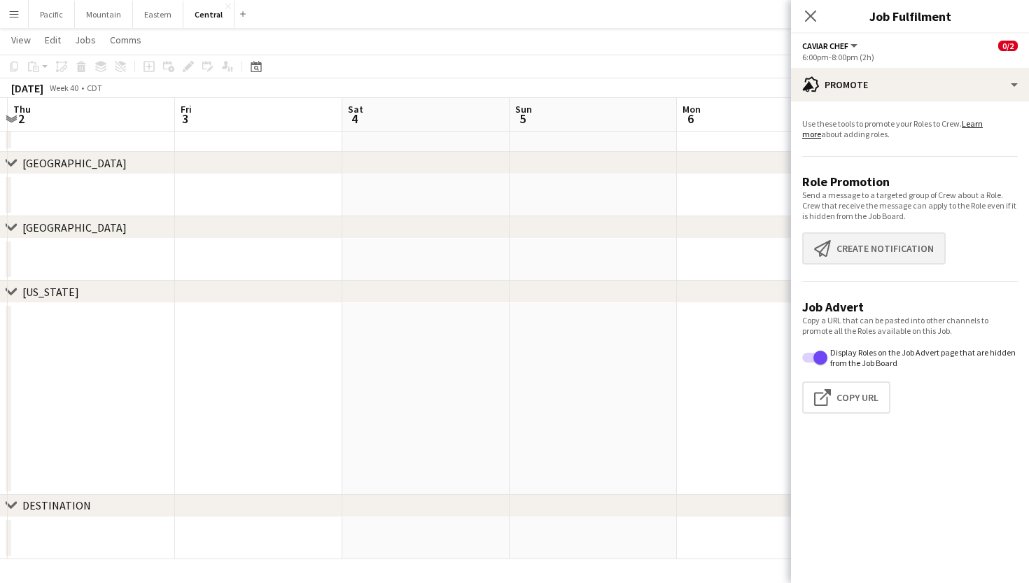
click at [871, 243] on button "Create notification Create notification" at bounding box center [873, 248] width 143 height 32
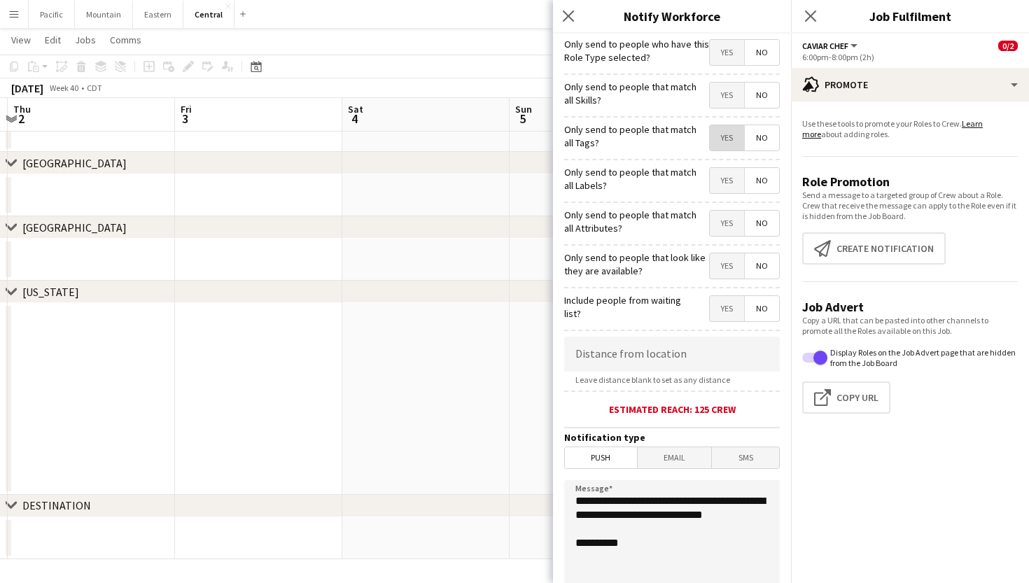
click at [722, 142] on span "Yes" at bounding box center [727, 137] width 34 height 25
drag, startPoint x: 649, startPoint y: 533, endPoint x: 533, endPoint y: 474, distance: 129.2
click at [533, 474] on body "Menu Boards Boards Boards All jobs Status Workforce Workforce My Workforce Recr…" at bounding box center [514, 236] width 1029 height 694
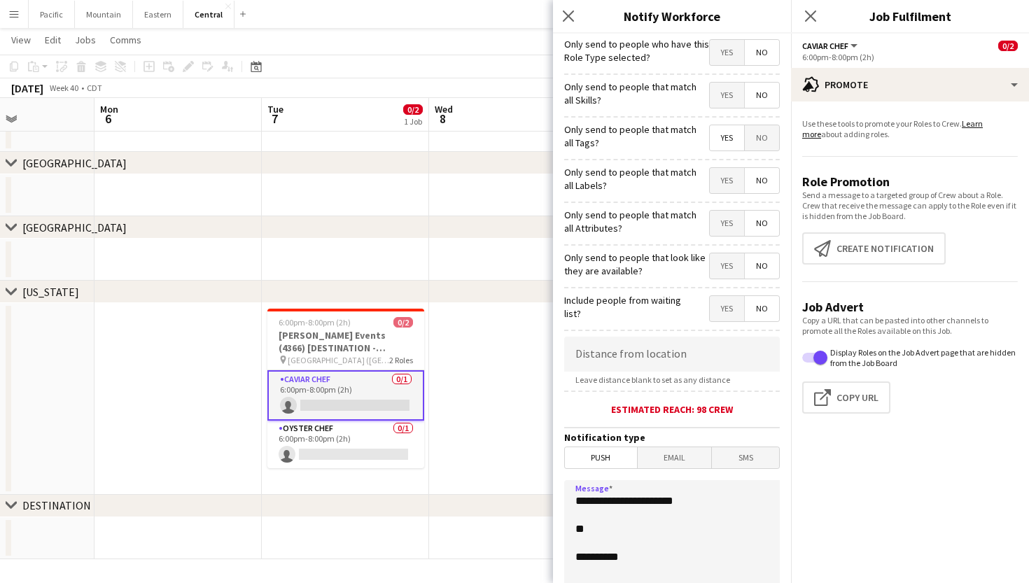
scroll to position [0, 412]
paste textarea "**********"
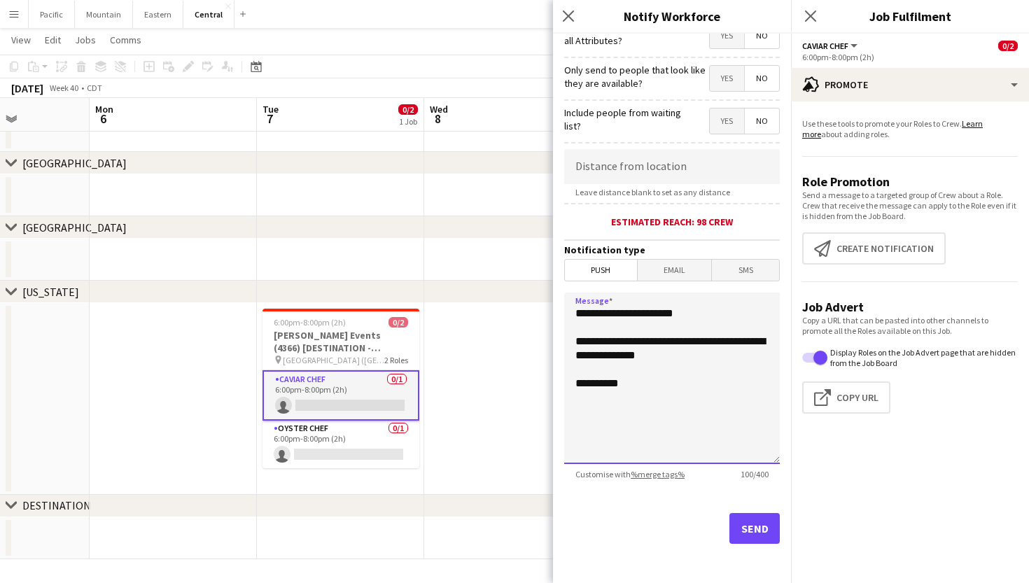
scroll to position [188, 0]
type textarea "**********"
click at [752, 533] on button "Send" at bounding box center [754, 528] width 50 height 31
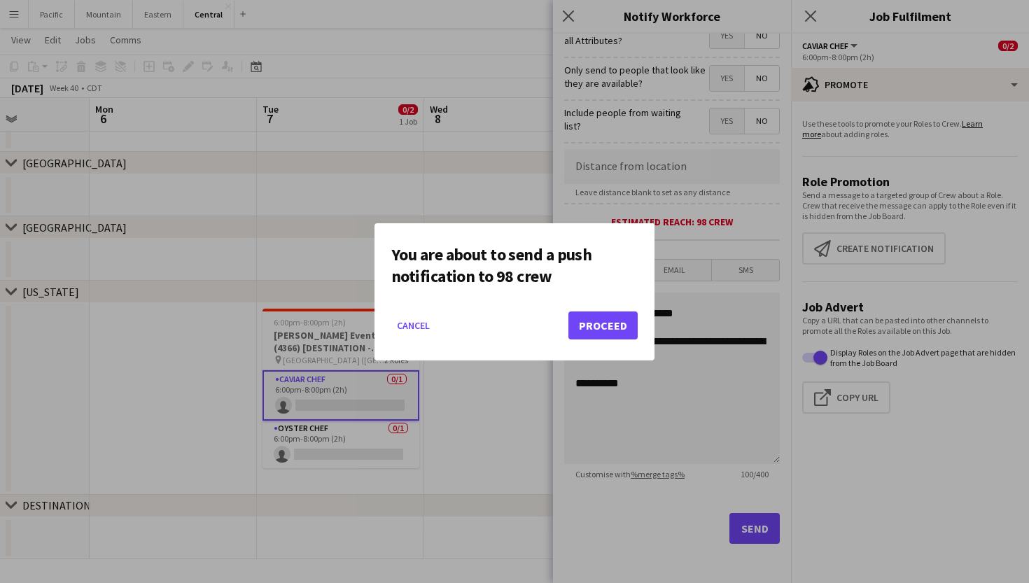
scroll to position [0, 0]
click at [607, 333] on button "Proceed" at bounding box center [602, 325] width 69 height 28
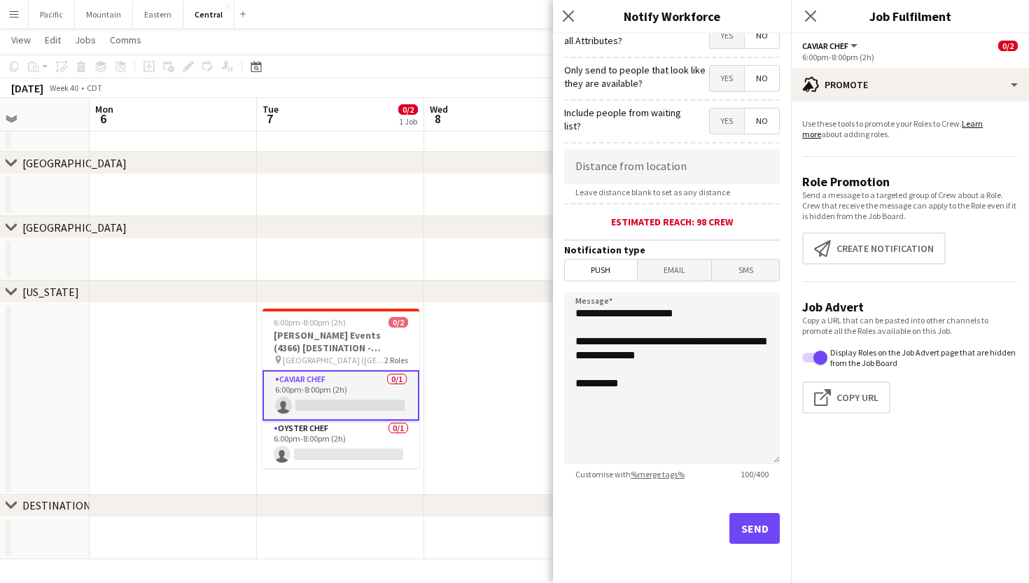
scroll to position [111, 0]
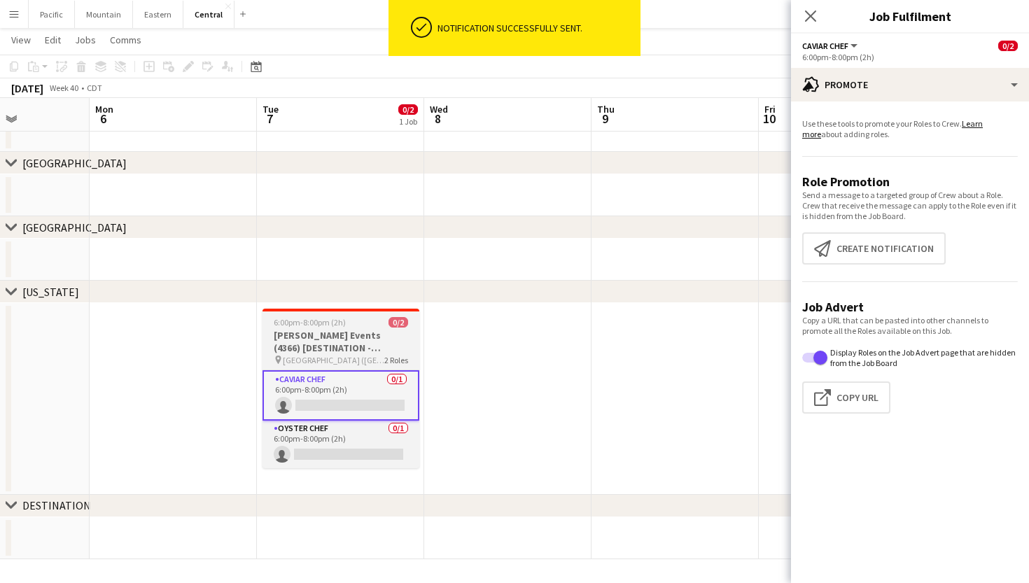
click at [365, 333] on h3 "Todd Events (4366) [DESTINATION - Dallas, TX]" at bounding box center [340, 341] width 157 height 25
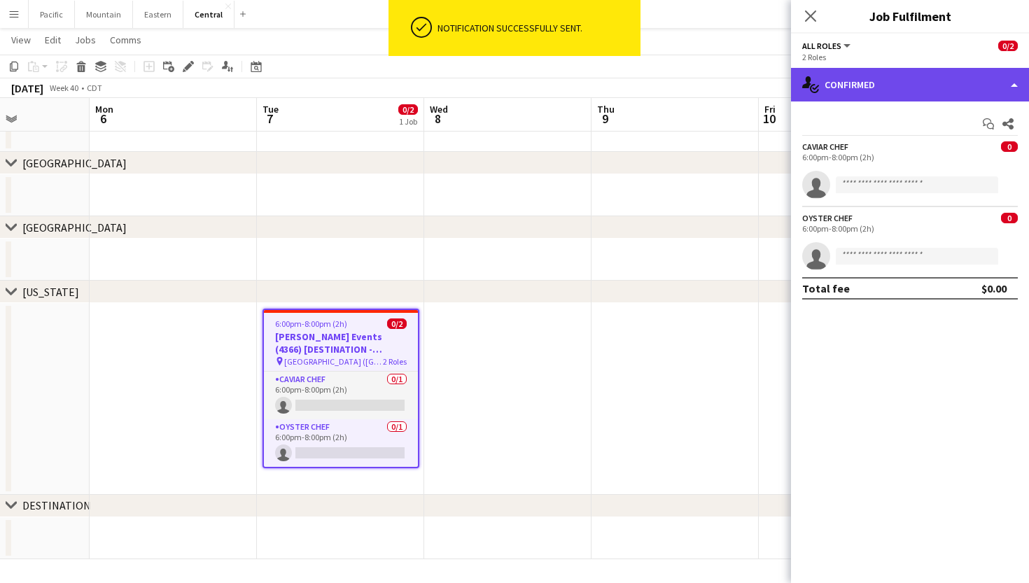
click at [1005, 72] on div "single-neutral-actions-check-2 Confirmed" at bounding box center [910, 85] width 238 height 34
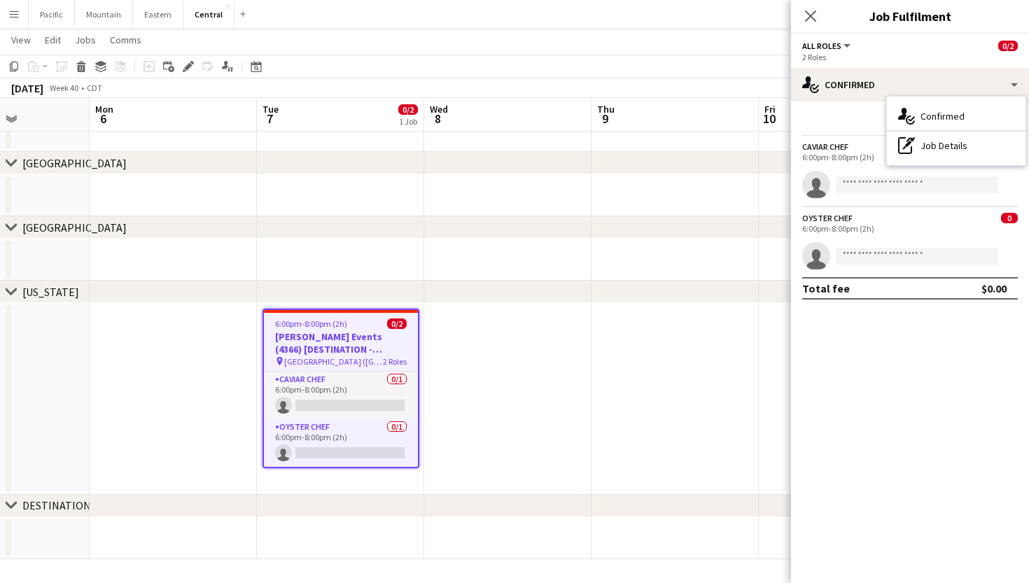
click at [360, 339] on h3 "Todd Events (4366) [DESTINATION - Dallas, TX]" at bounding box center [341, 342] width 154 height 25
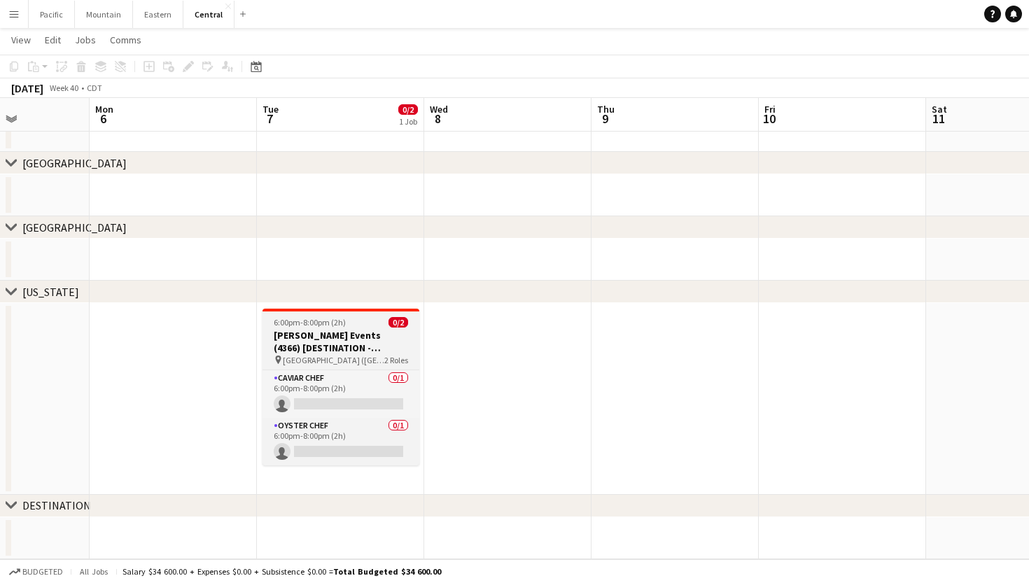
click at [360, 339] on h3 "Todd Events (4366) [DESTINATION - Dallas, TX]" at bounding box center [340, 341] width 157 height 25
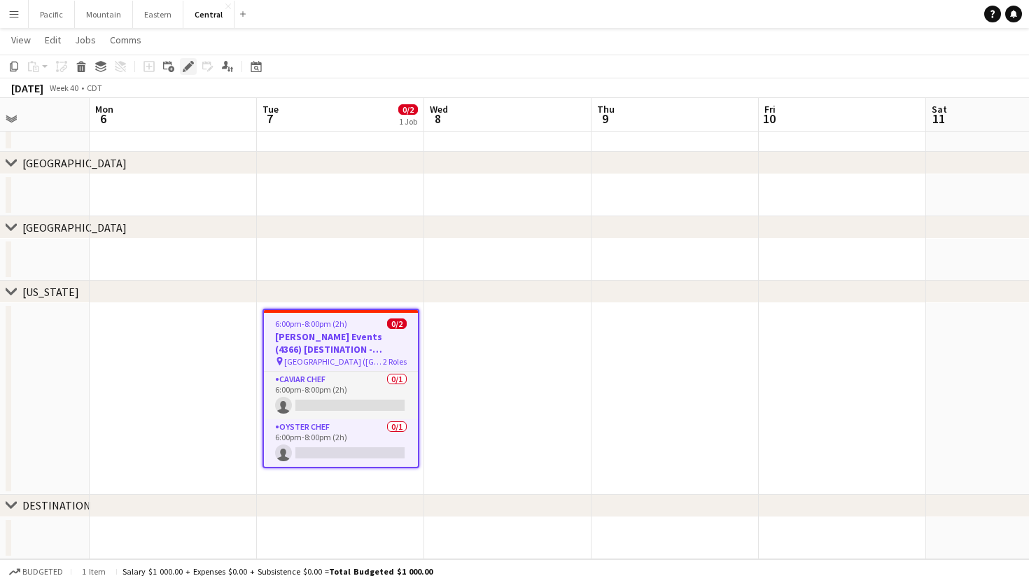
click at [188, 62] on icon "Edit" at bounding box center [188, 66] width 11 height 11
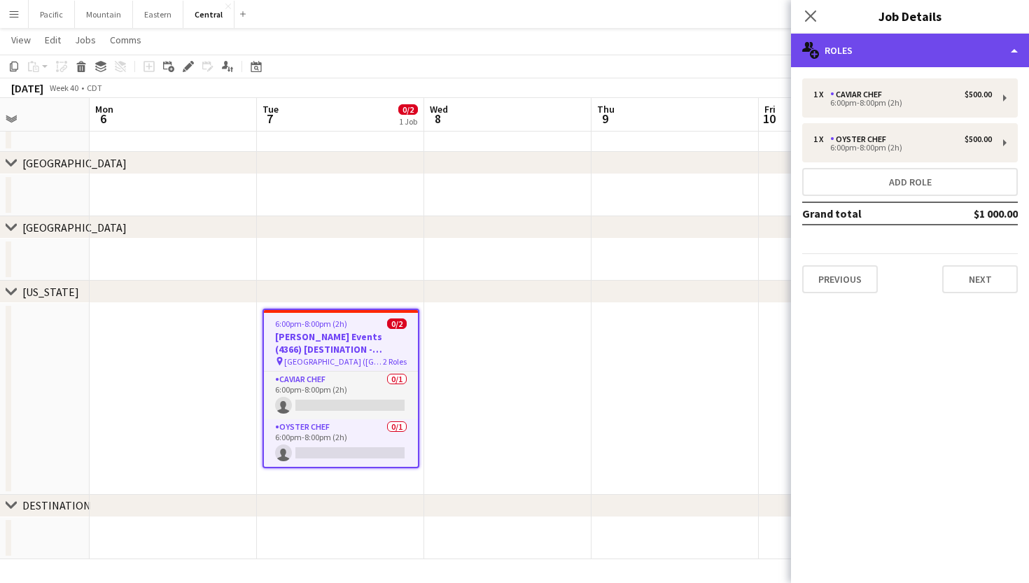
click at [971, 51] on div "multiple-users-add Roles" at bounding box center [910, 51] width 238 height 34
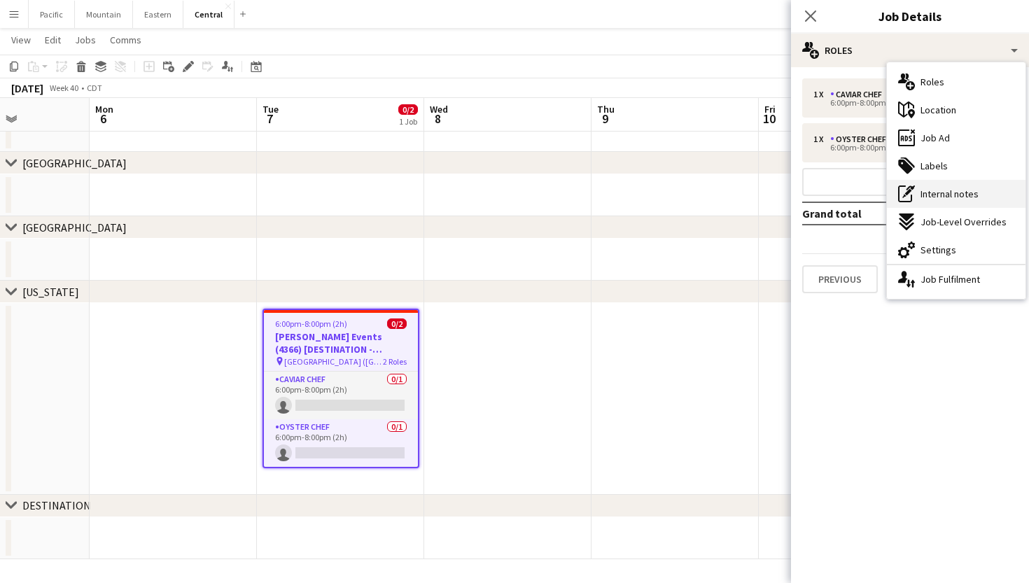
click at [964, 189] on span "Internal notes" at bounding box center [949, 194] width 58 height 13
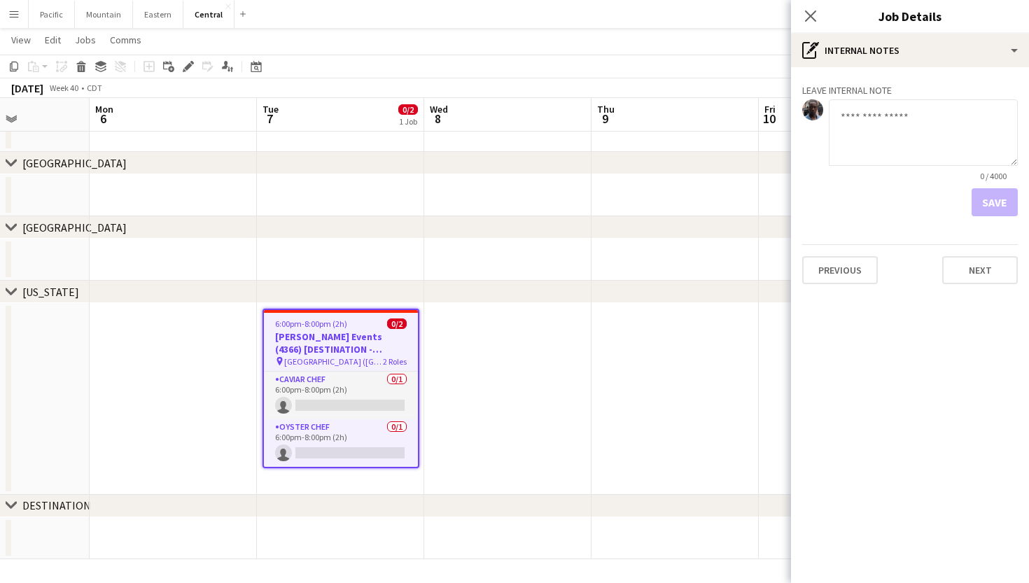
click at [862, 136] on textarea at bounding box center [922, 132] width 189 height 66
type textarea "*"
type textarea "**********"
click at [999, 208] on button "Save" at bounding box center [994, 202] width 46 height 28
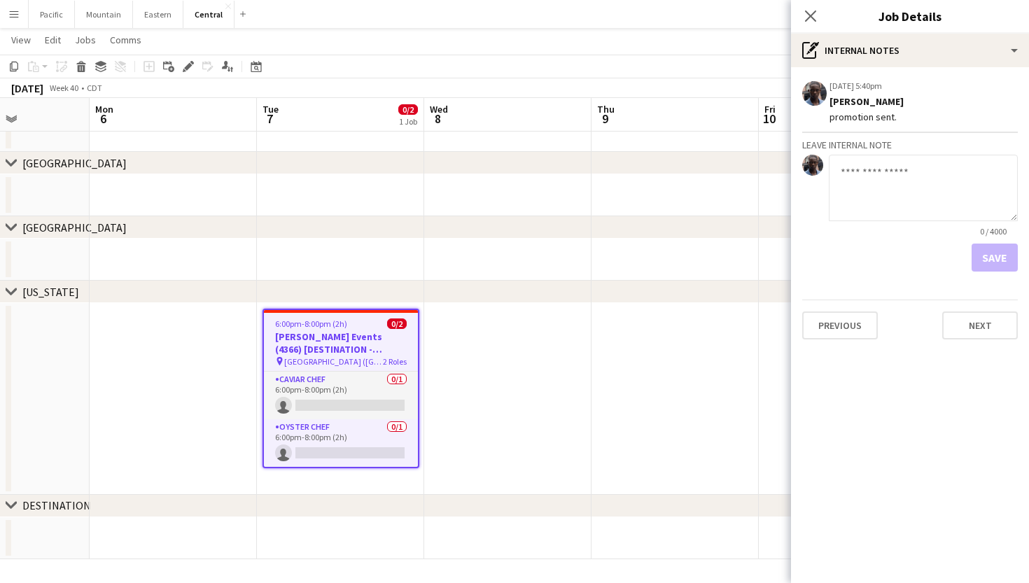
click at [810, 3] on div "Close pop-in" at bounding box center [810, 16] width 39 height 32
click at [806, 18] on icon "Close pop-in" at bounding box center [809, 15] width 13 height 13
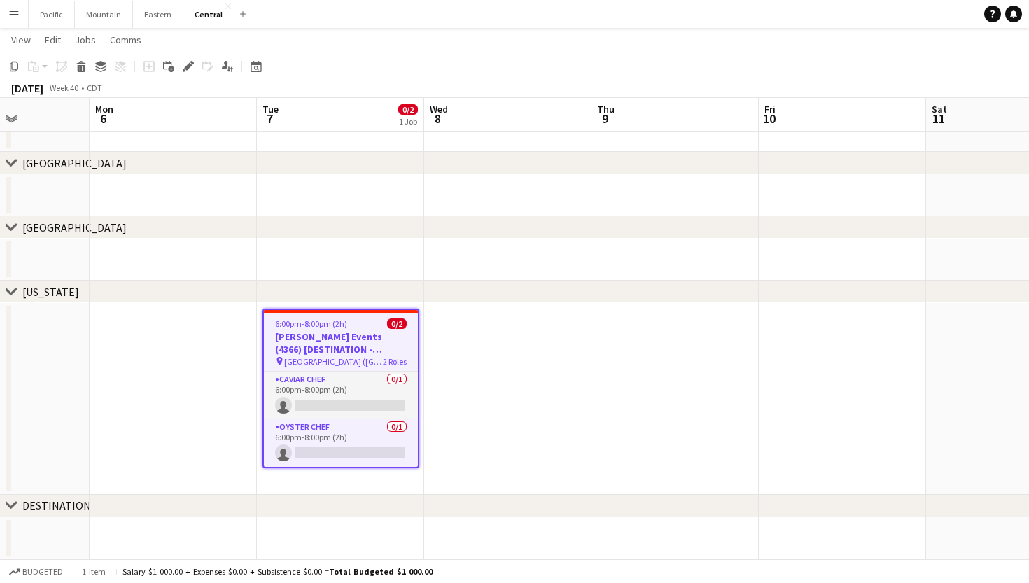
click at [379, 320] on div "6:00pm-8:00pm (2h) 0/2" at bounding box center [341, 323] width 154 height 10
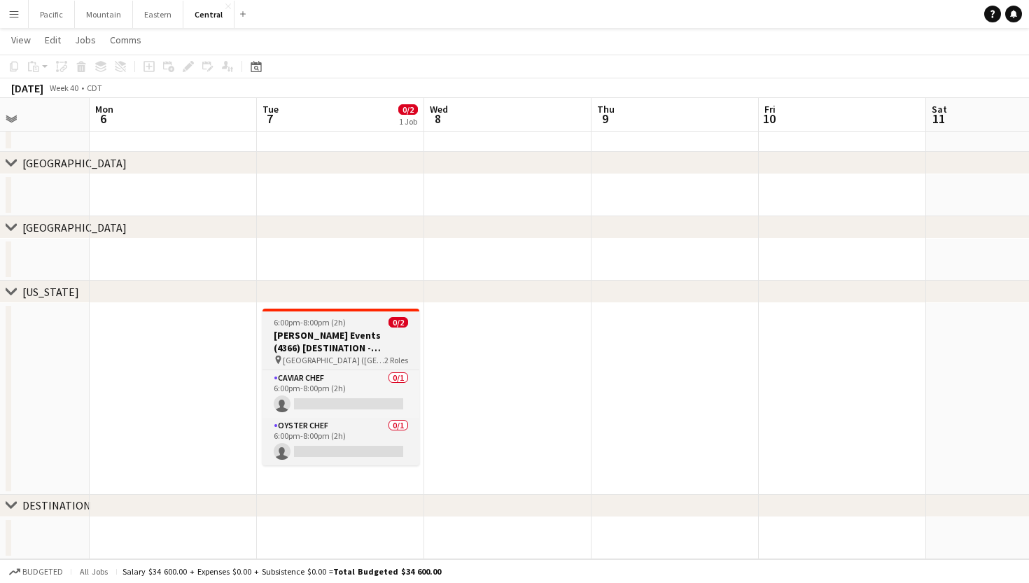
click at [379, 320] on div "6:00pm-8:00pm (2h) 0/2" at bounding box center [340, 322] width 157 height 10
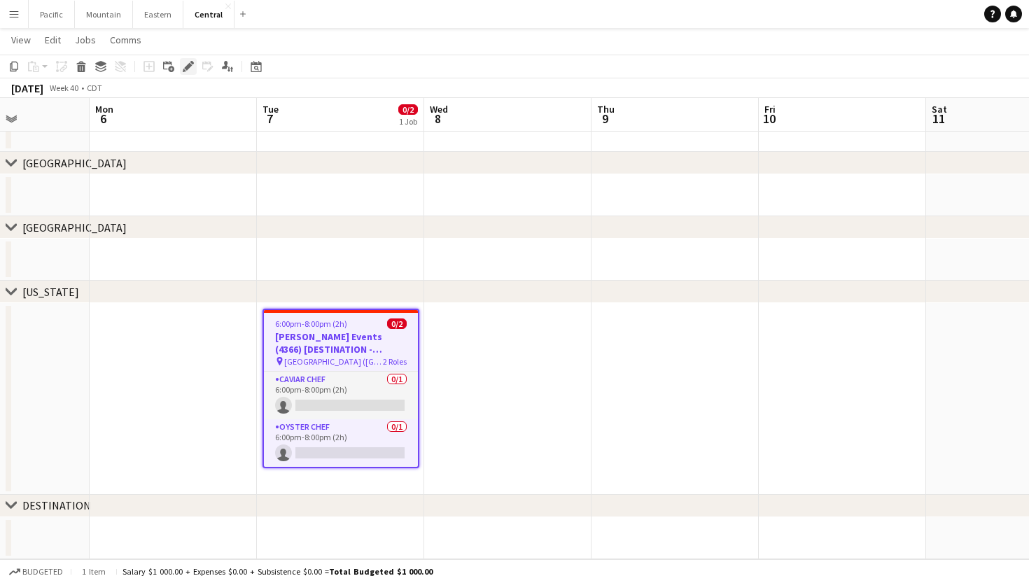
click at [185, 63] on icon "Edit" at bounding box center [188, 66] width 11 height 11
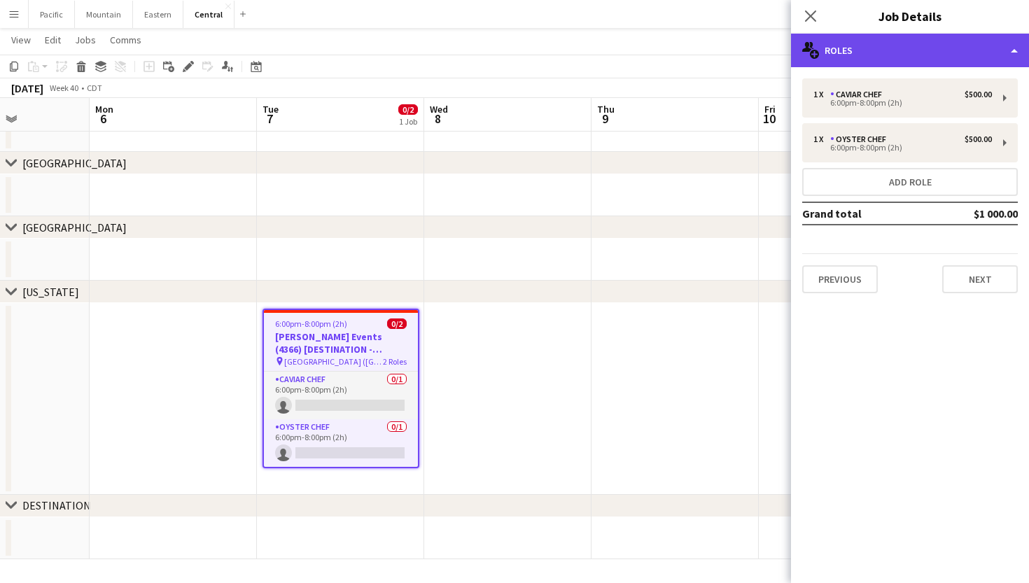
click at [932, 50] on div "multiple-users-add Roles" at bounding box center [910, 51] width 238 height 34
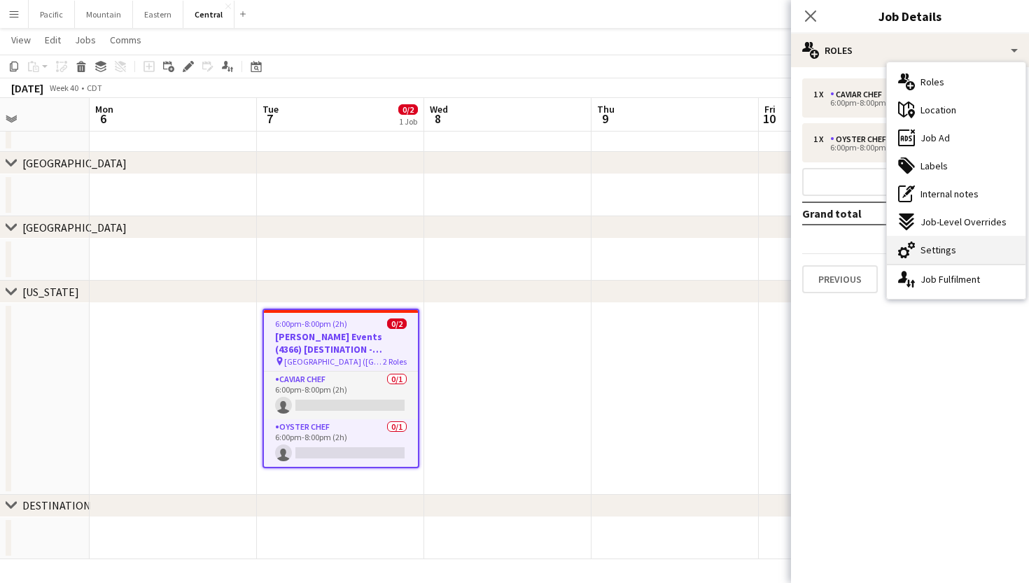
click at [935, 247] on span "Settings" at bounding box center [938, 250] width 36 height 13
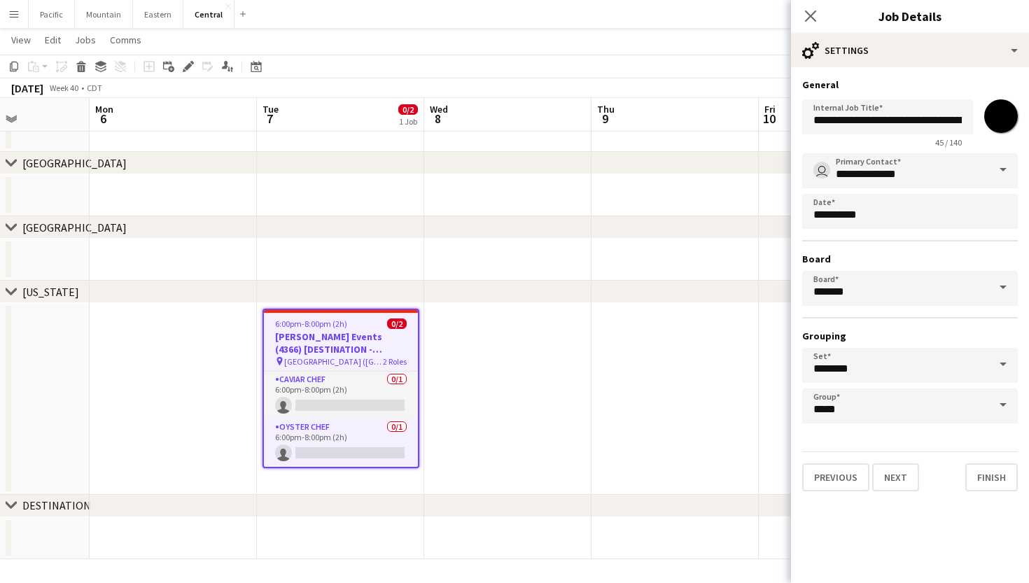
click at [994, 122] on input "*******" at bounding box center [1000, 116] width 50 height 50
type input "*******"
click at [815, 17] on icon "Close pop-in" at bounding box center [809, 15] width 13 height 13
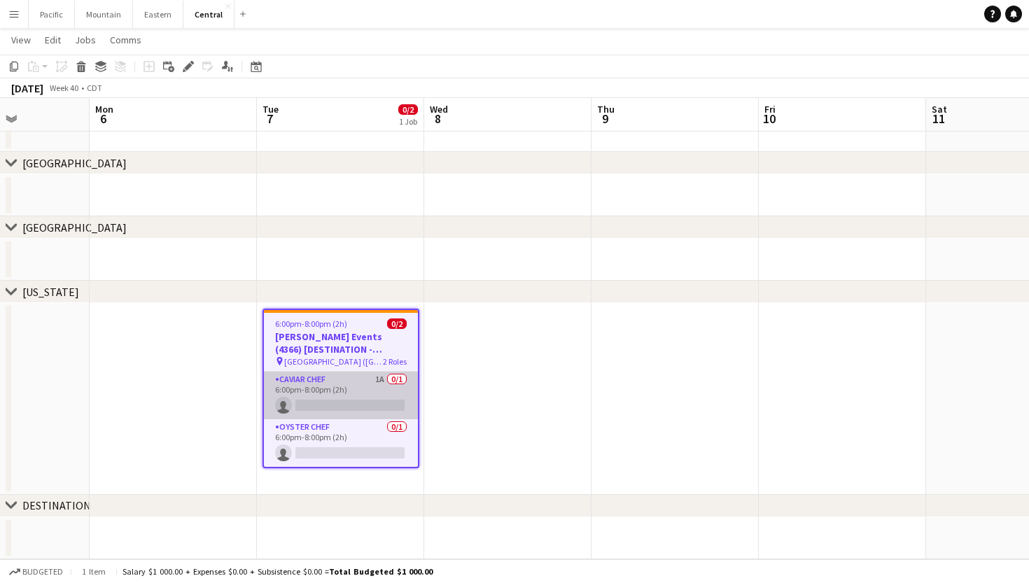
click at [382, 389] on app-card-role "Caviar Chef 1A 0/1 6:00pm-8:00pm (2h) single-neutral-actions" at bounding box center [341, 396] width 154 height 48
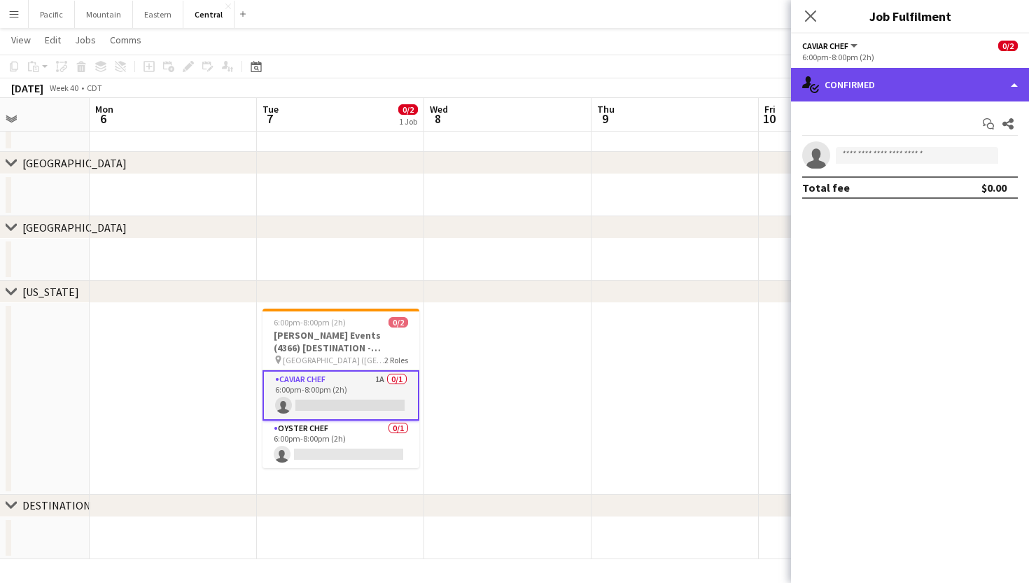
click at [945, 84] on div "single-neutral-actions-check-2 Confirmed" at bounding box center [910, 85] width 238 height 34
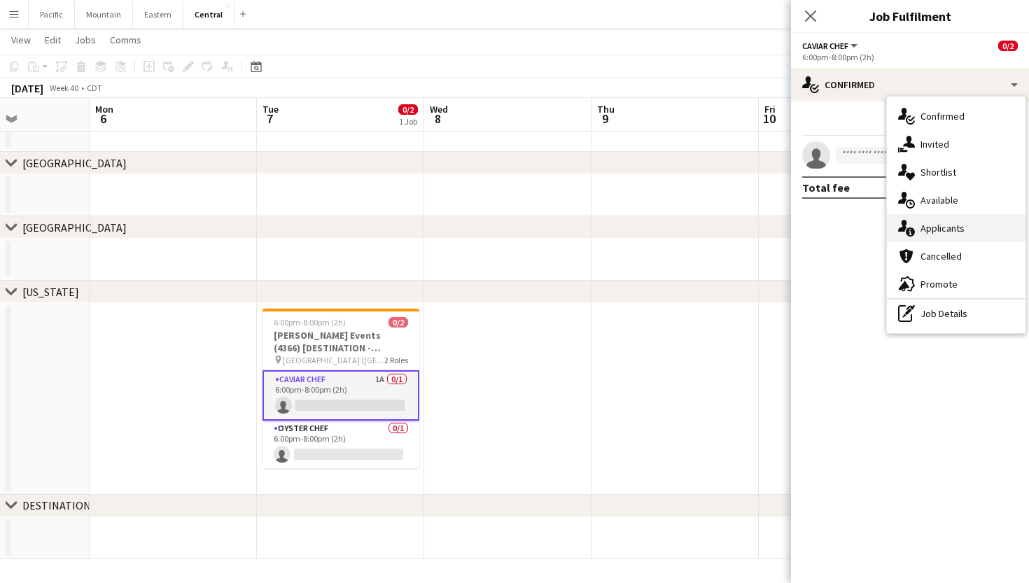
click at [937, 241] on div "single-neutral-actions-information Applicants" at bounding box center [956, 228] width 139 height 28
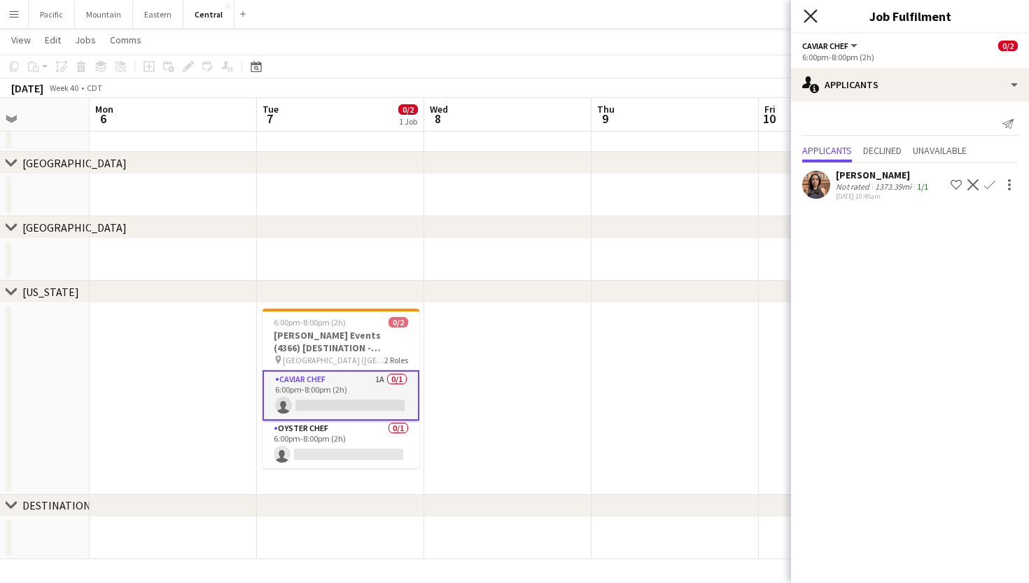
click at [807, 20] on icon at bounding box center [809, 15] width 13 height 13
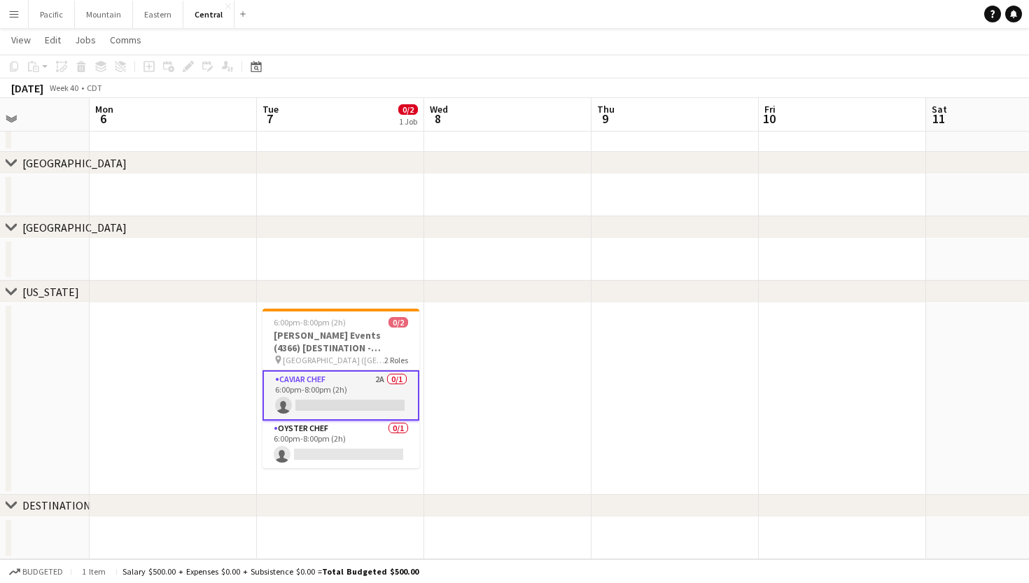
click at [323, 400] on app-card-role "Caviar Chef 2A 0/1 6:00pm-8:00pm (2h) single-neutral-actions" at bounding box center [340, 395] width 157 height 50
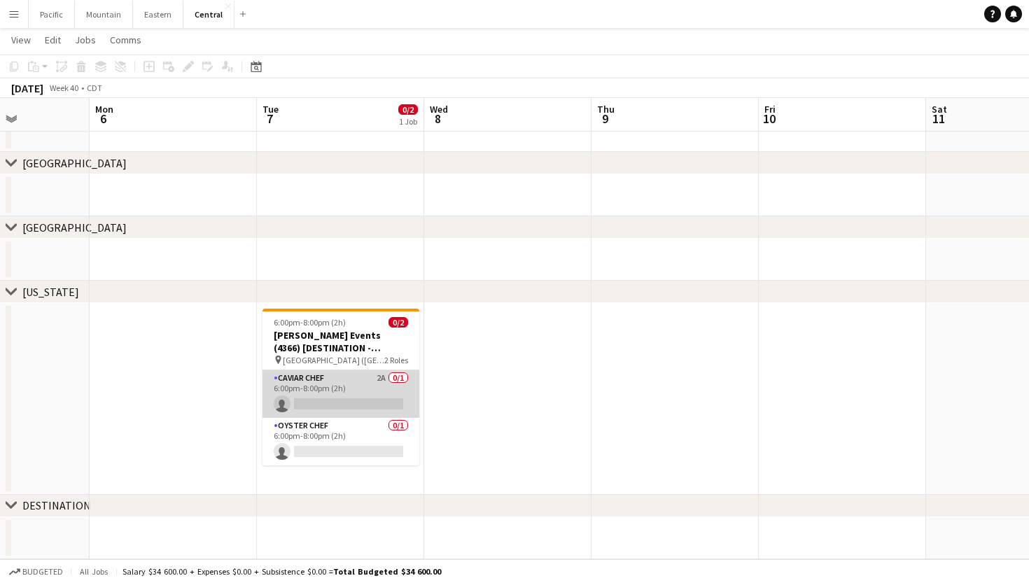
click at [377, 389] on app-card-role "Caviar Chef 2A 0/1 6:00pm-8:00pm (2h) single-neutral-actions" at bounding box center [340, 394] width 157 height 48
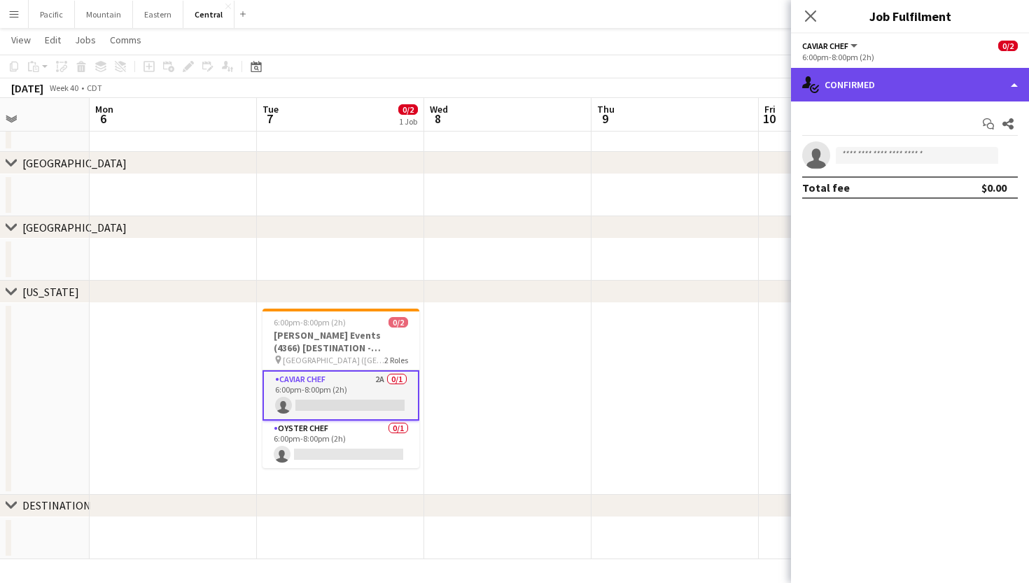
click at [974, 89] on div "single-neutral-actions-check-2 Confirmed" at bounding box center [910, 85] width 238 height 34
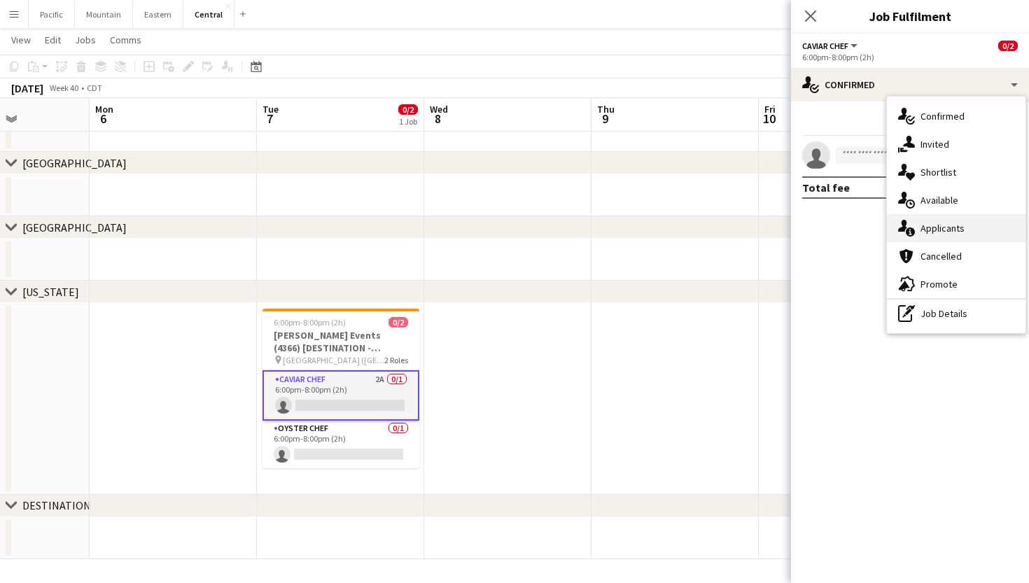
click at [947, 219] on div "single-neutral-actions-information Applicants" at bounding box center [956, 228] width 139 height 28
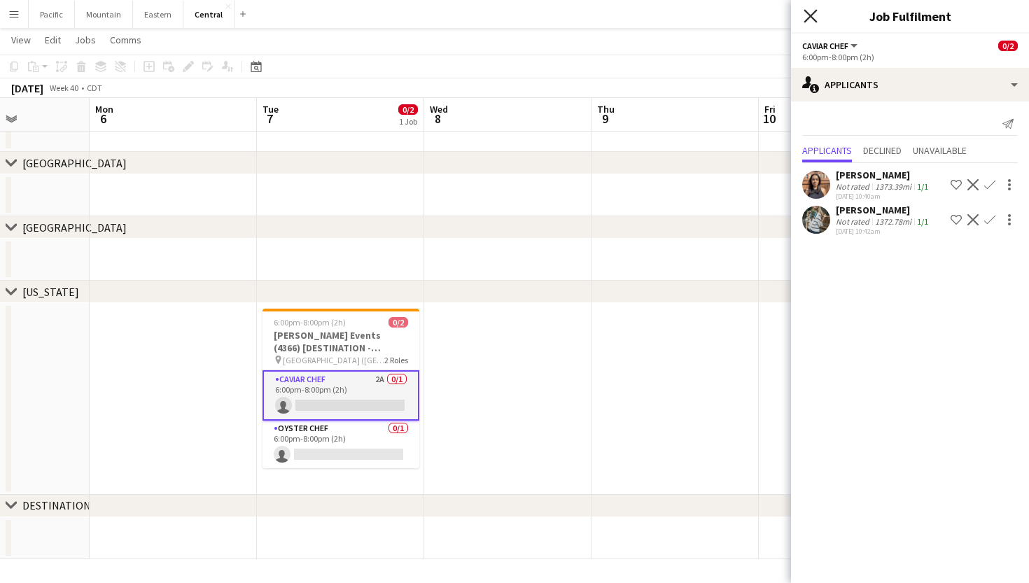
click at [806, 13] on icon "Close pop-in" at bounding box center [809, 15] width 13 height 13
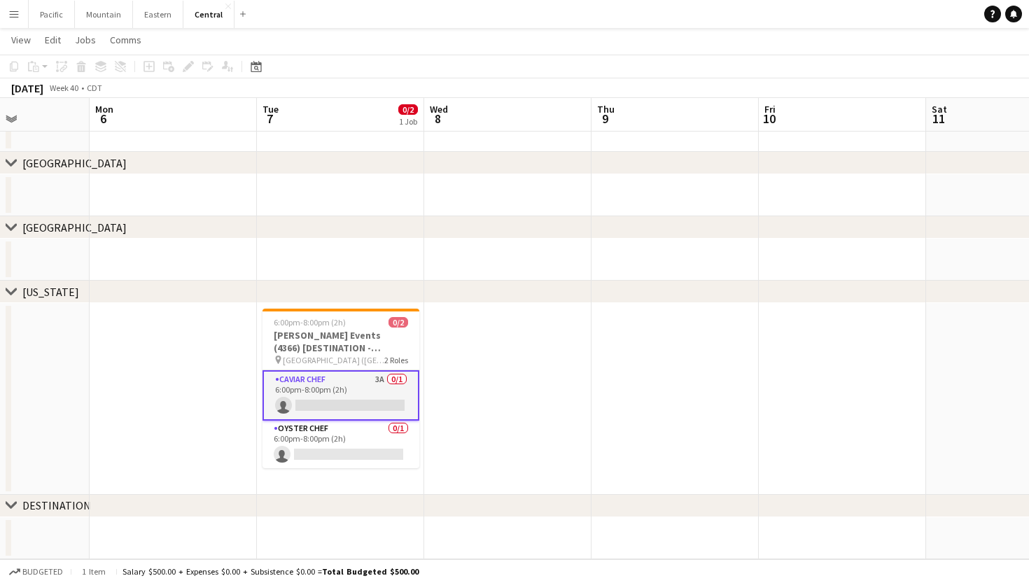
click at [395, 387] on app-card-role "Caviar Chef 3A 0/1 6:00pm-8:00pm (2h) single-neutral-actions" at bounding box center [340, 395] width 157 height 50
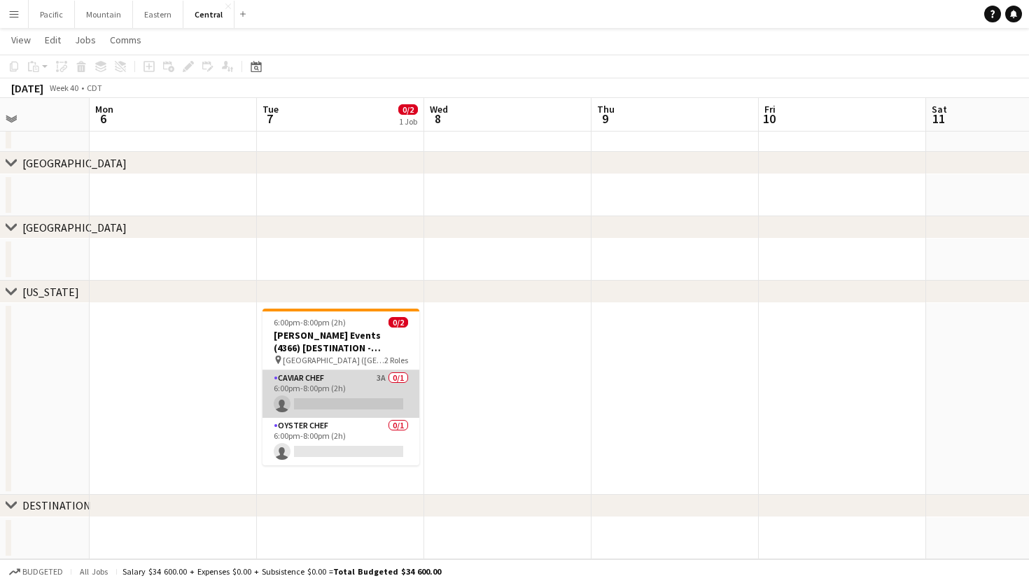
click at [395, 387] on app-card-role "Caviar Chef 3A 0/1 6:00pm-8:00pm (2h) single-neutral-actions" at bounding box center [340, 394] width 157 height 48
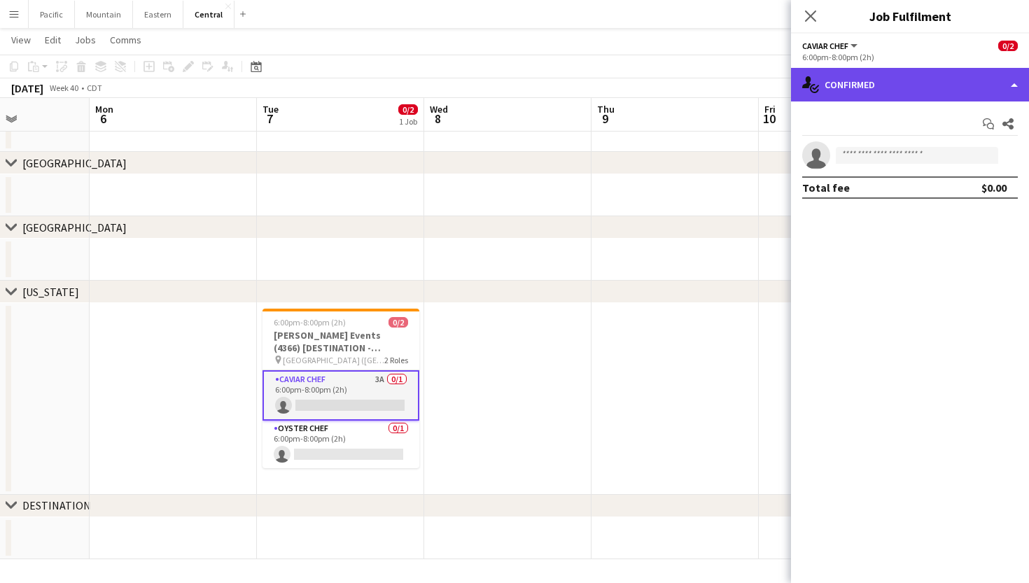
click at [980, 99] on div "single-neutral-actions-check-2 Confirmed" at bounding box center [910, 85] width 238 height 34
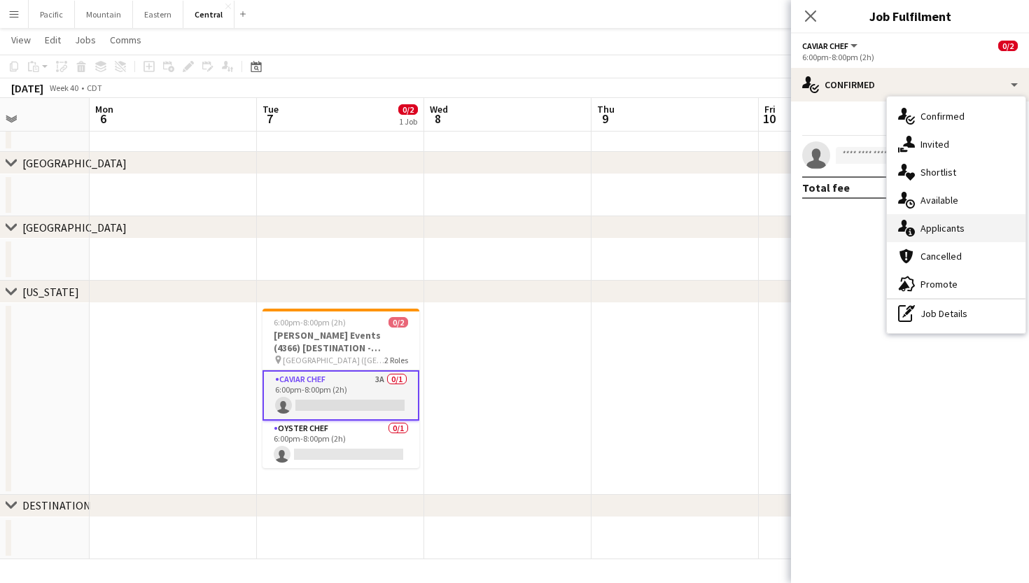
click at [973, 223] on div "single-neutral-actions-information Applicants" at bounding box center [956, 228] width 139 height 28
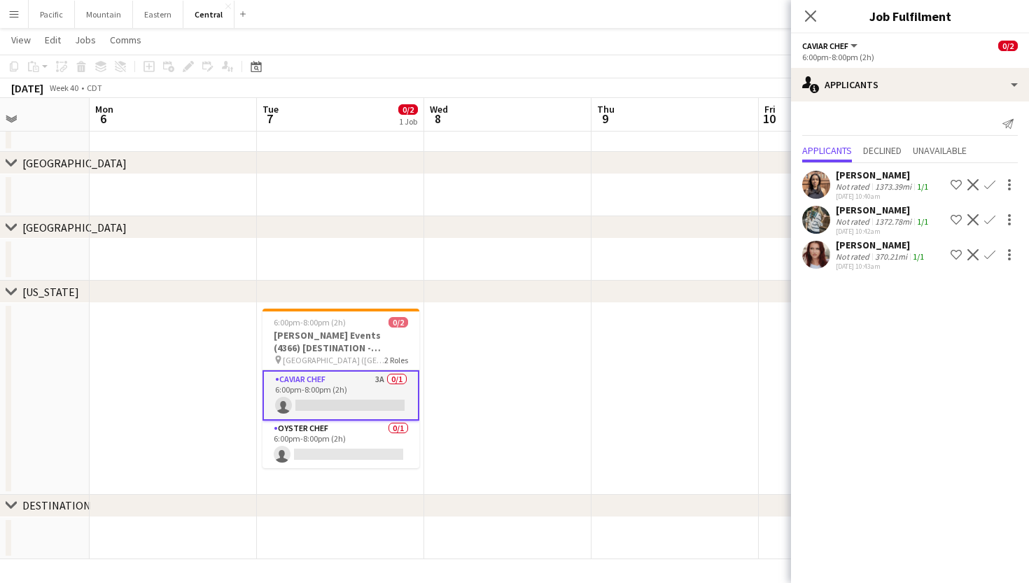
click at [828, 268] on div at bounding box center [816, 255] width 28 height 28
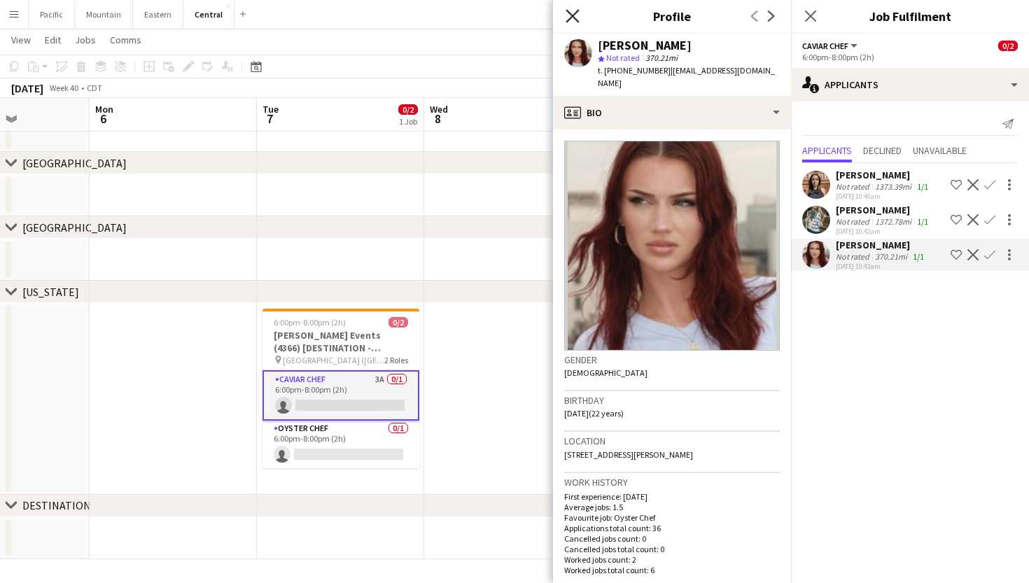
click at [572, 10] on icon "Close pop-in" at bounding box center [571, 15] width 13 height 13
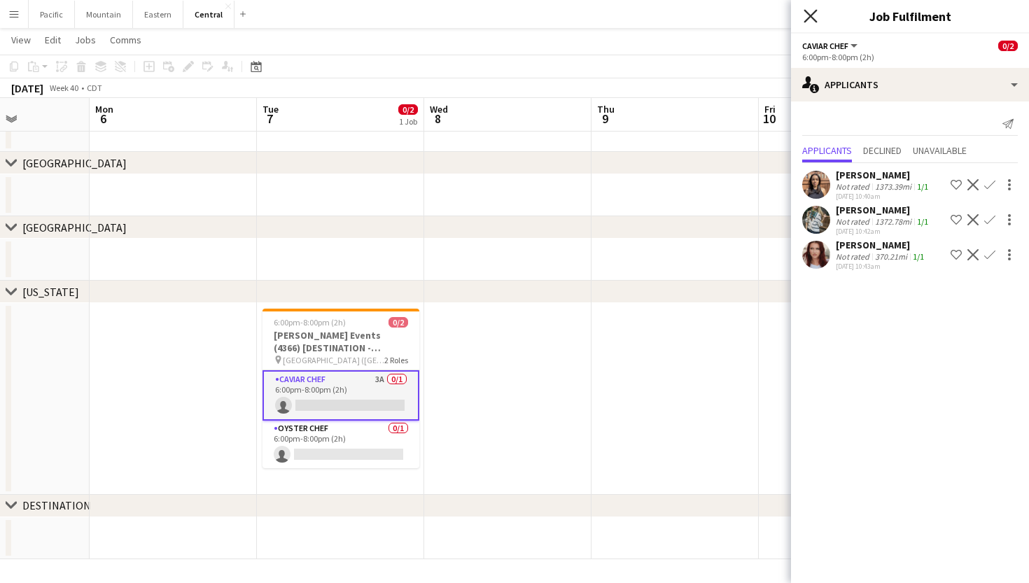
click at [810, 11] on icon "Close pop-in" at bounding box center [809, 15] width 13 height 13
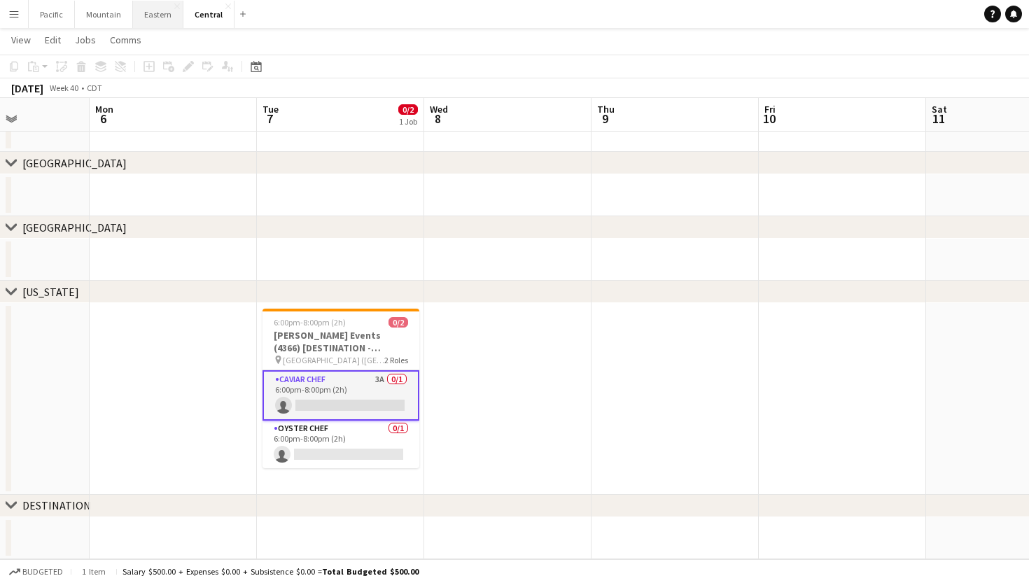
click at [158, 11] on button "Eastern Close" at bounding box center [158, 14] width 50 height 27
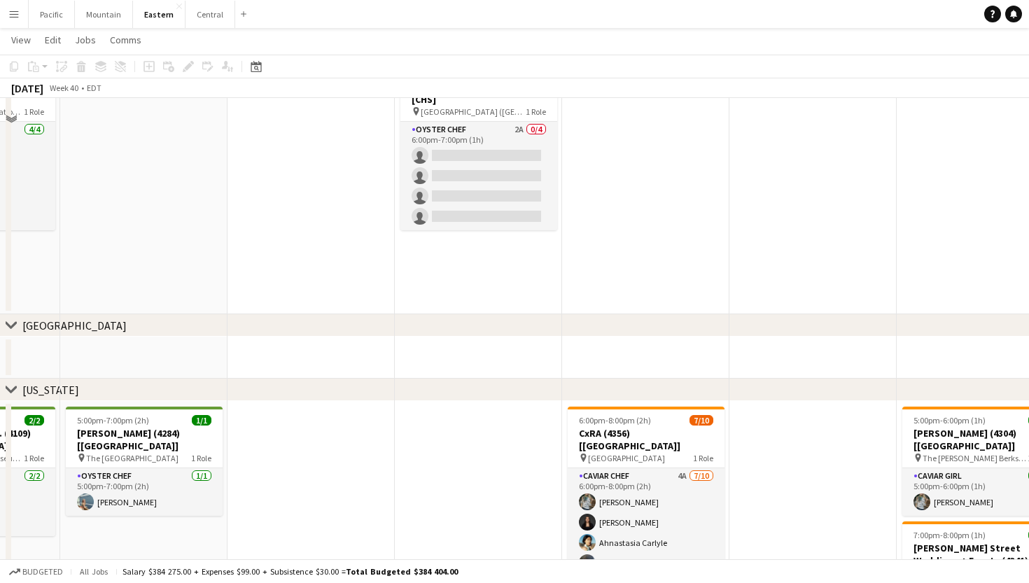
scroll to position [376, 0]
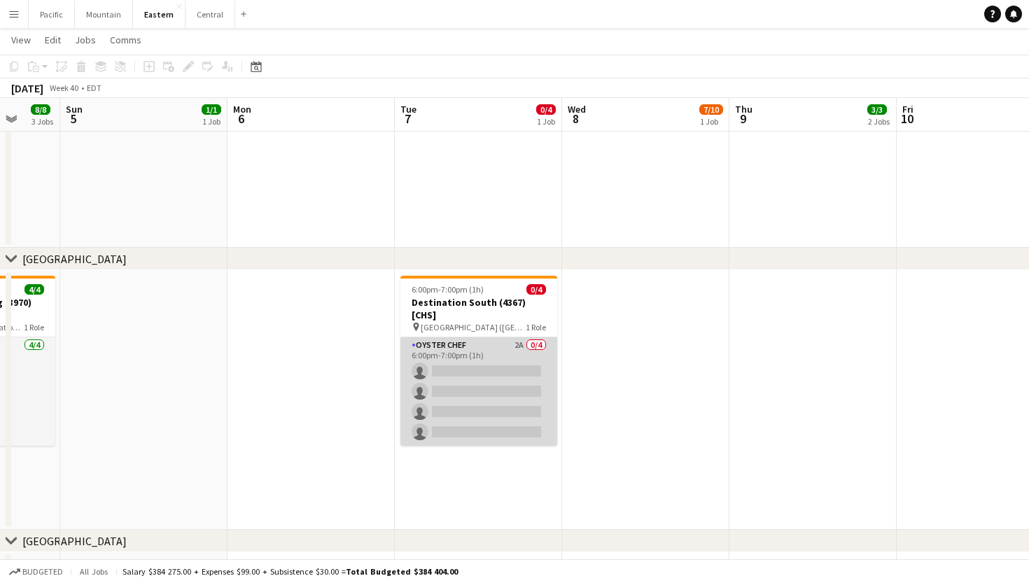
click at [496, 358] on app-card-role "Oyster Chef 2A 0/4 6:00pm-7:00pm (1h) single-neutral-actions single-neutral-act…" at bounding box center [478, 391] width 157 height 108
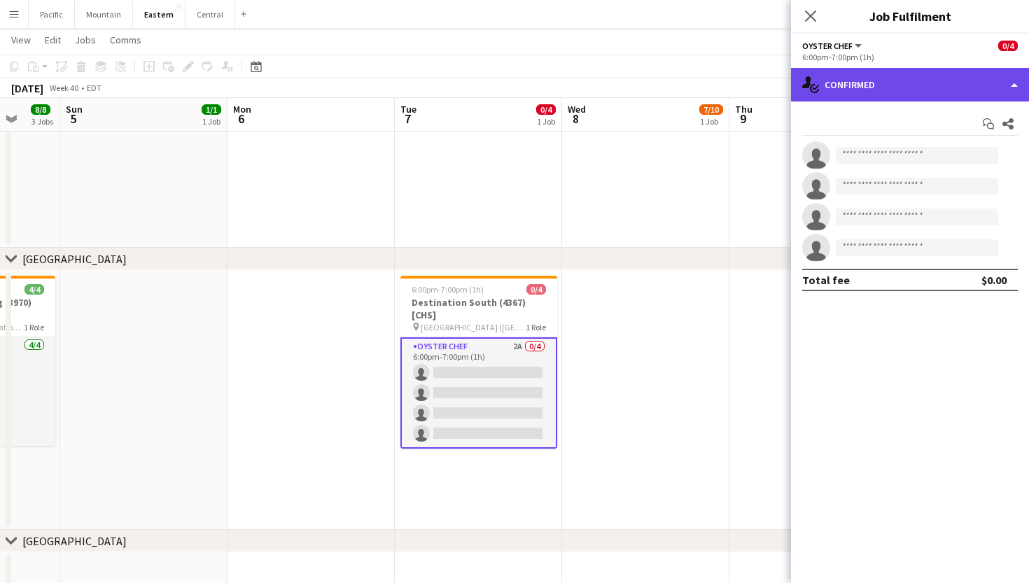
click at [994, 72] on div "single-neutral-actions-check-2 Confirmed" at bounding box center [910, 85] width 238 height 34
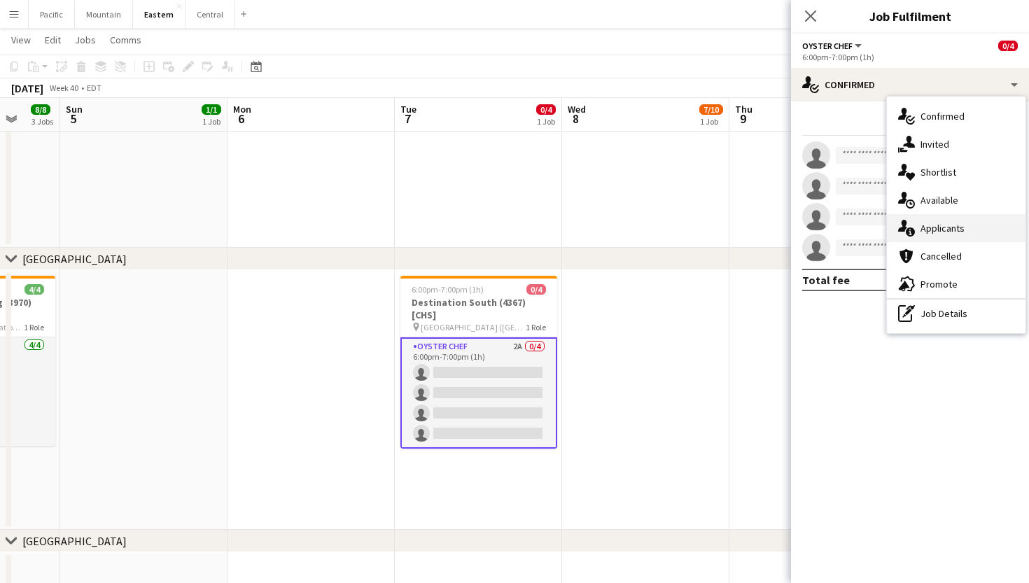
click at [943, 223] on span "Applicants" at bounding box center [942, 228] width 44 height 13
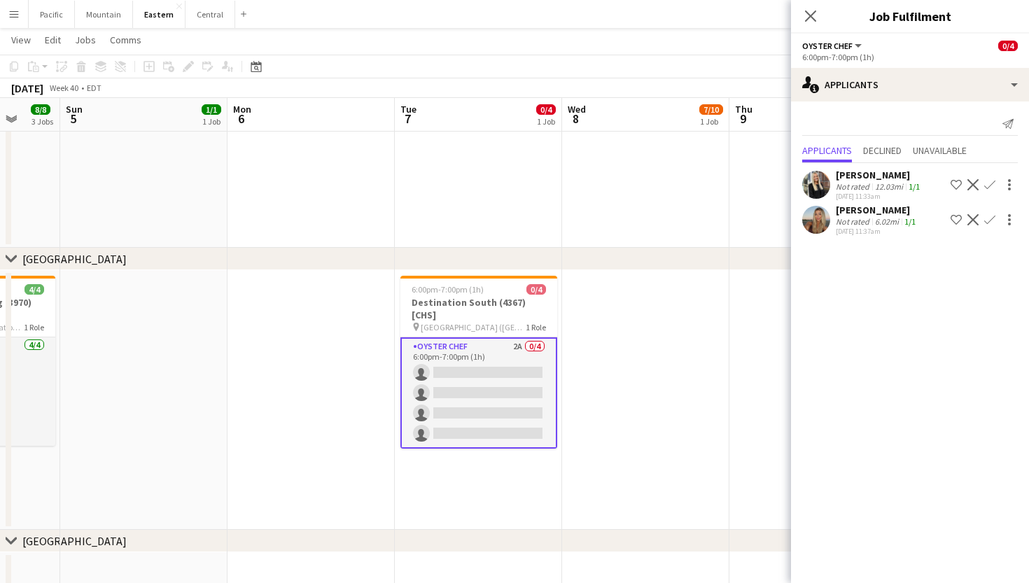
click at [991, 218] on app-icon "Confirm" at bounding box center [989, 219] width 11 height 11
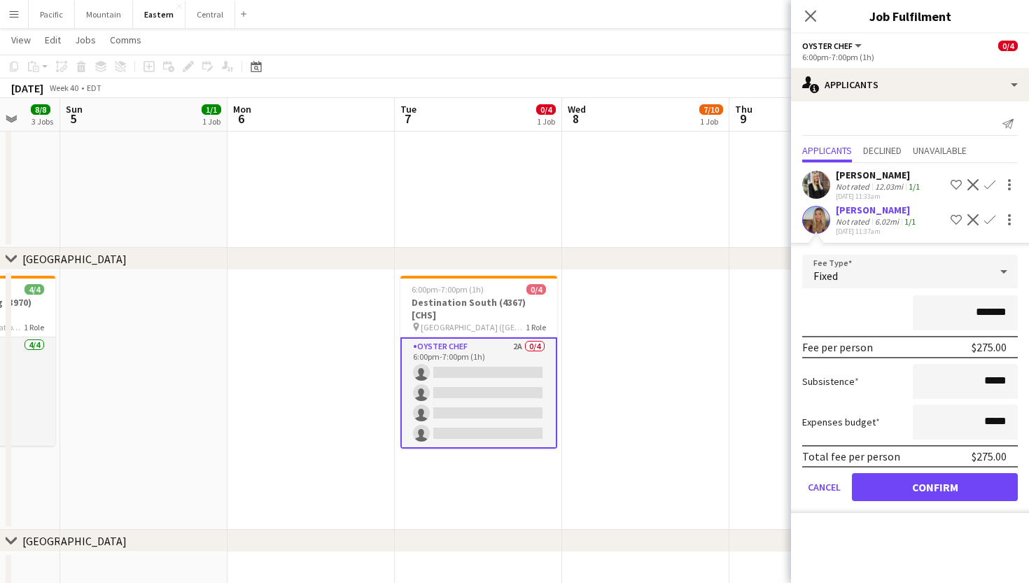
click at [956, 479] on button "Confirm" at bounding box center [935, 487] width 166 height 28
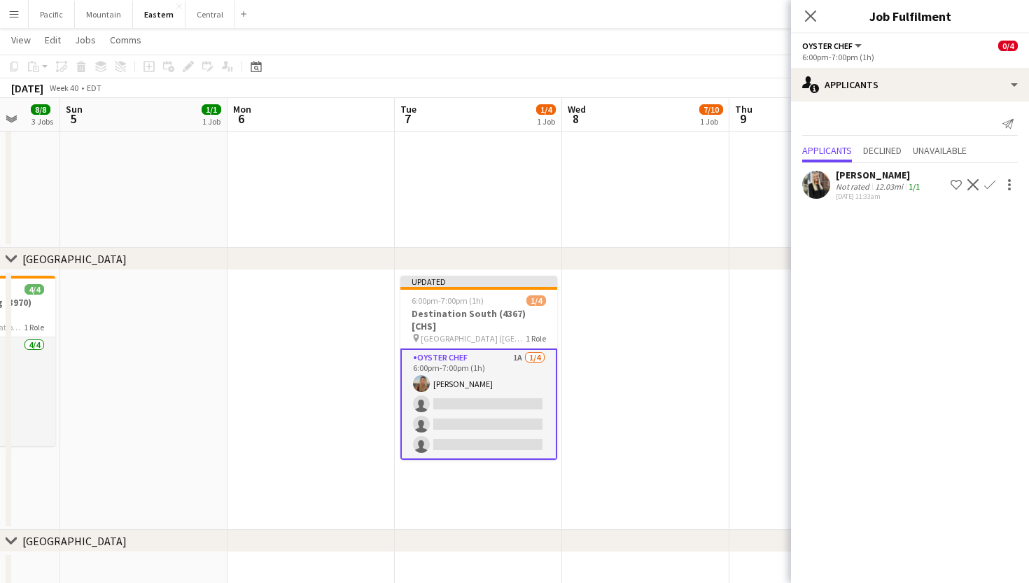
click at [993, 183] on app-icon "Confirm" at bounding box center [989, 184] width 11 height 11
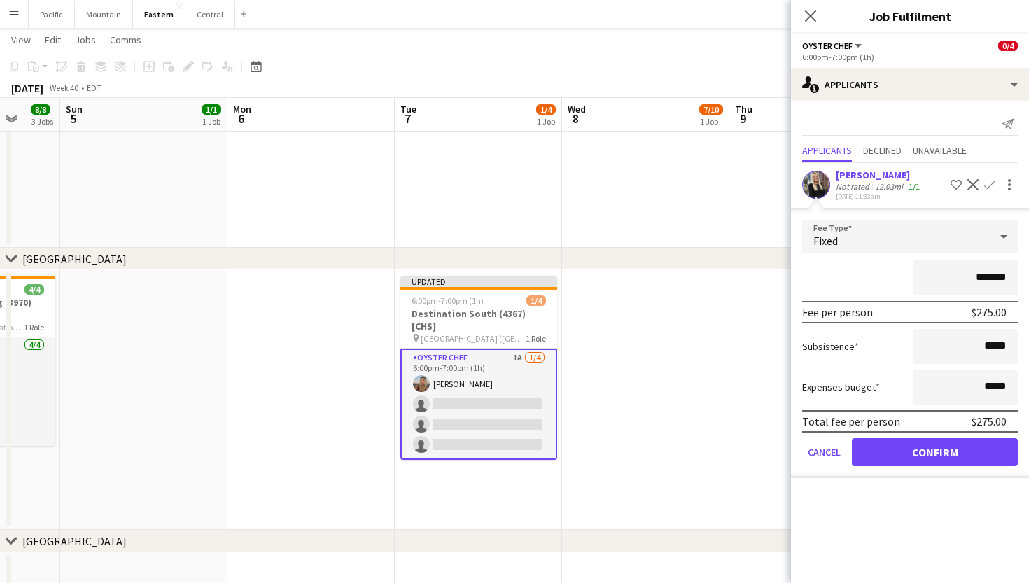
click at [901, 459] on button "Confirm" at bounding box center [935, 452] width 166 height 28
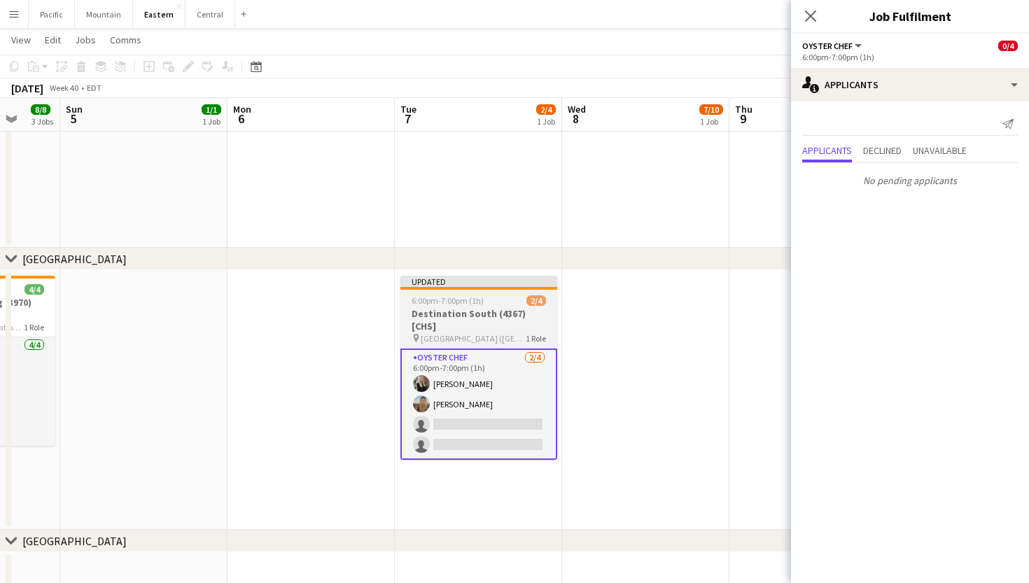
click at [515, 333] on span "Wild Dunes Resort (Isle of Palms, SC)" at bounding box center [473, 338] width 105 height 10
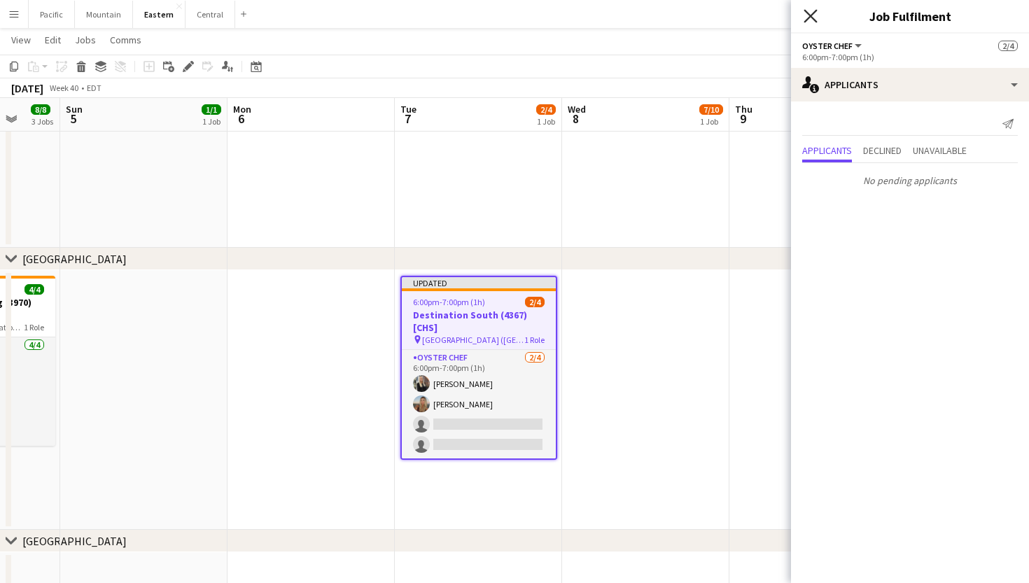
click at [812, 19] on icon "Close pop-in" at bounding box center [809, 15] width 13 height 13
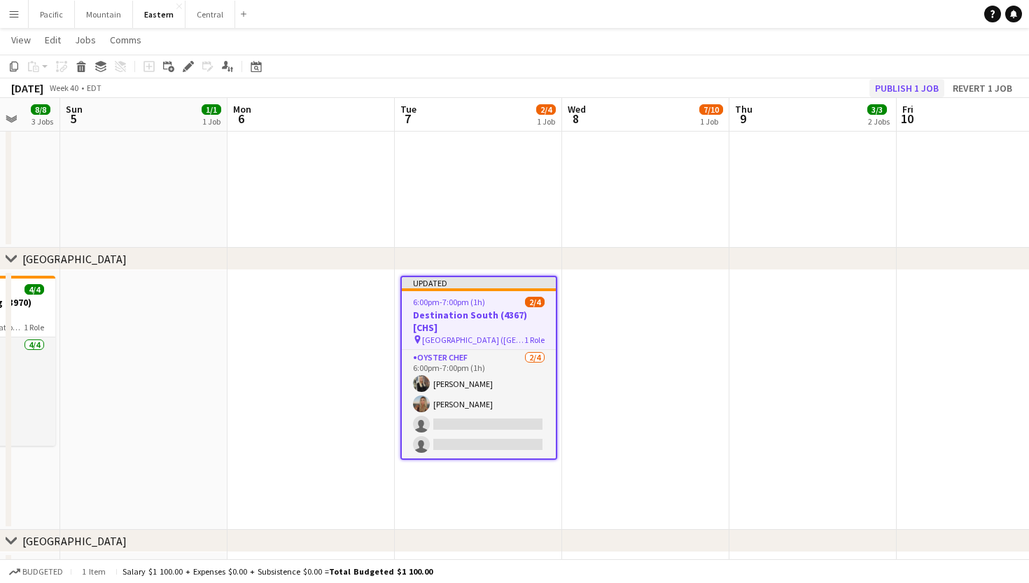
click at [917, 90] on button "Publish 1 job" at bounding box center [906, 88] width 75 height 18
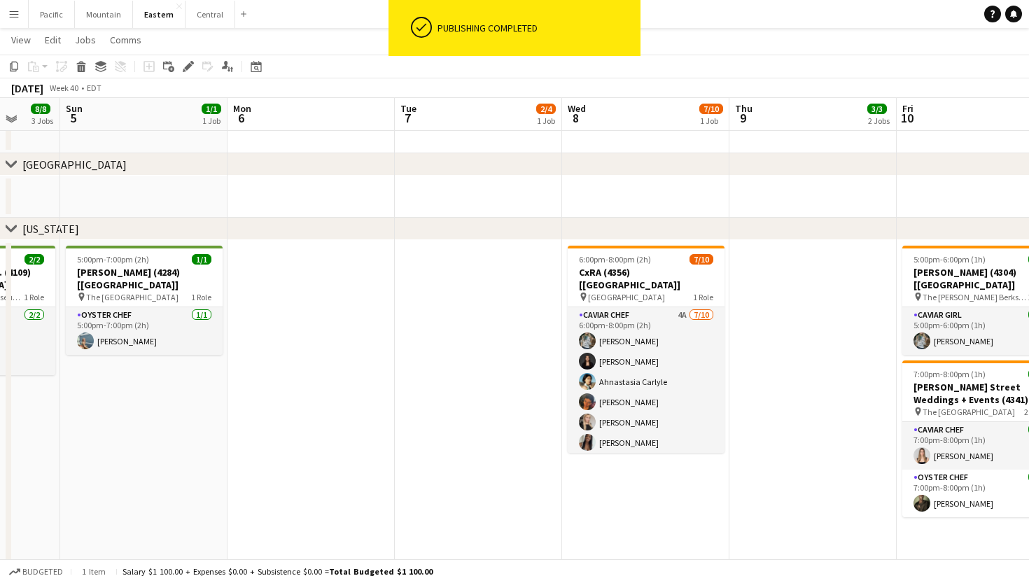
scroll to position [753, 0]
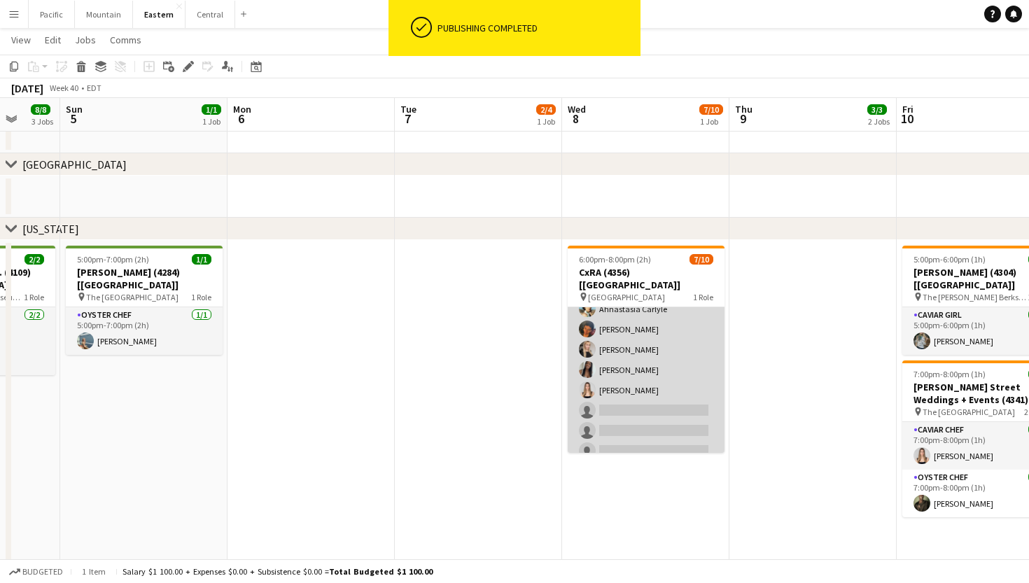
click at [657, 384] on app-card-role "Caviar Chef 4A 7/10 6:00pm-8:00pm (2h) Brooke Anderson Daniela Ayala Ahnastasia…" at bounding box center [645, 349] width 157 height 230
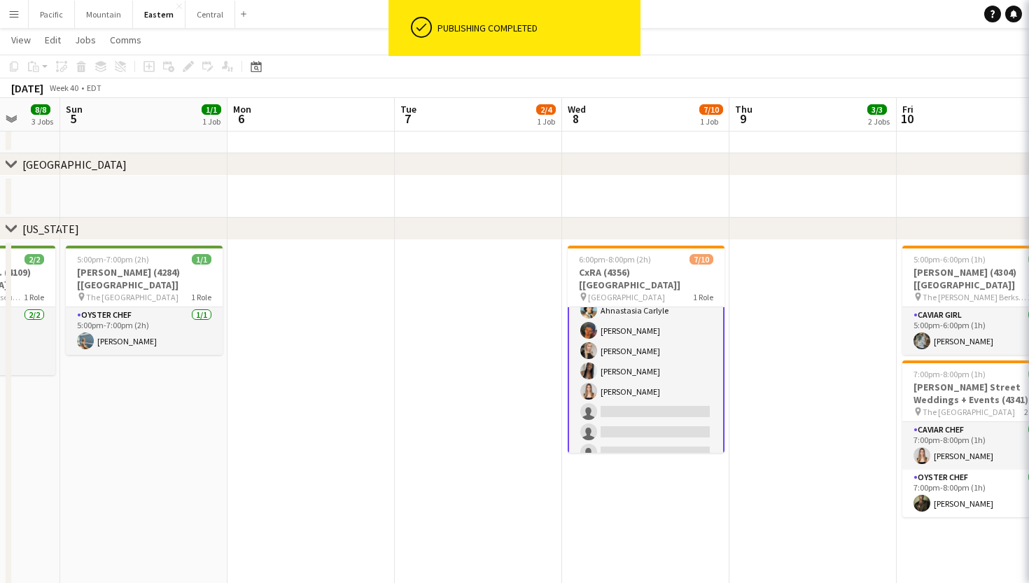
scroll to position [72, 0]
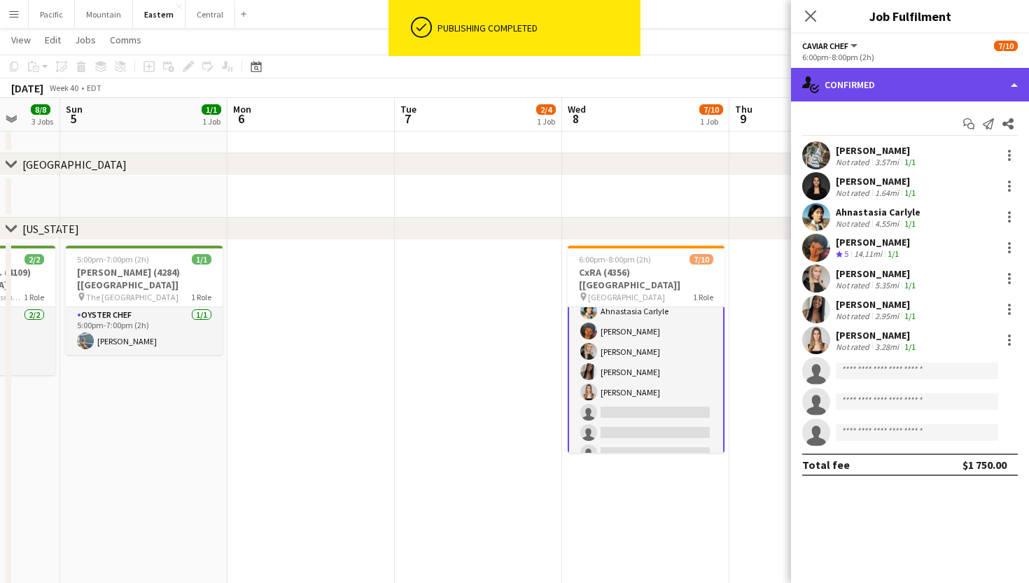
click at [957, 89] on div "single-neutral-actions-check-2 Confirmed" at bounding box center [910, 85] width 238 height 34
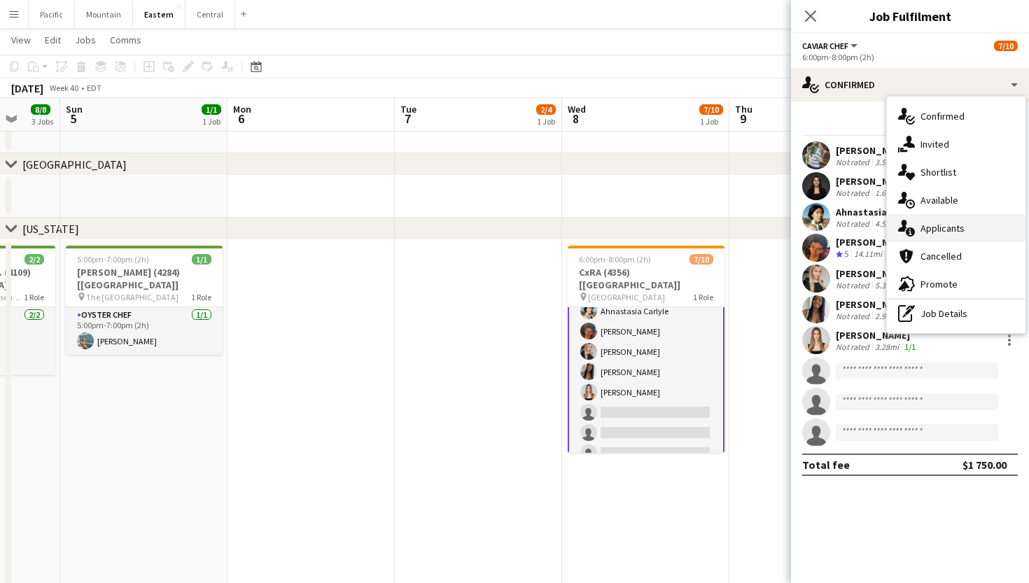
click at [957, 222] on span "Applicants" at bounding box center [942, 228] width 44 height 13
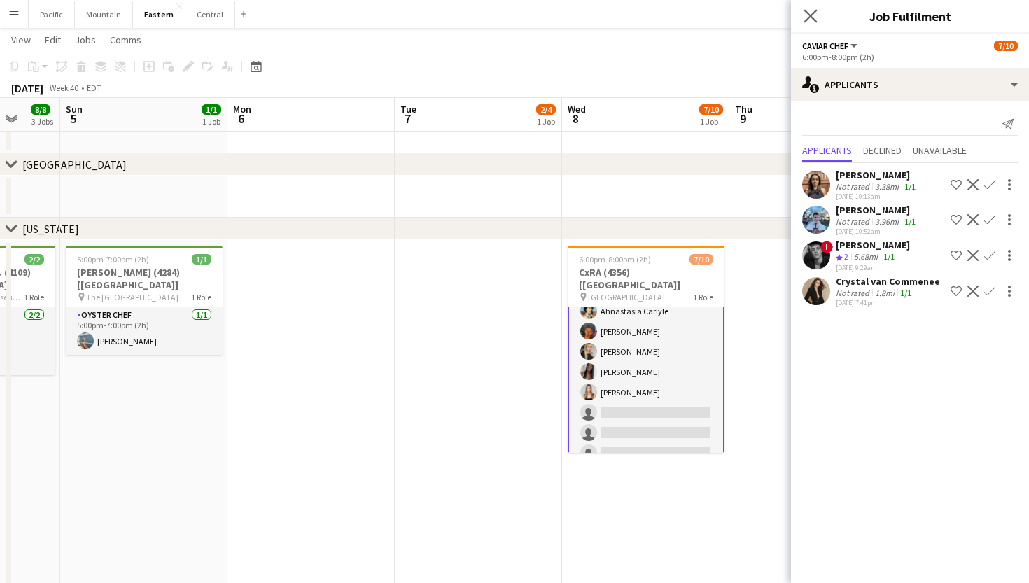
click at [819, 15] on app-icon "Close pop-in" at bounding box center [811, 16] width 20 height 20
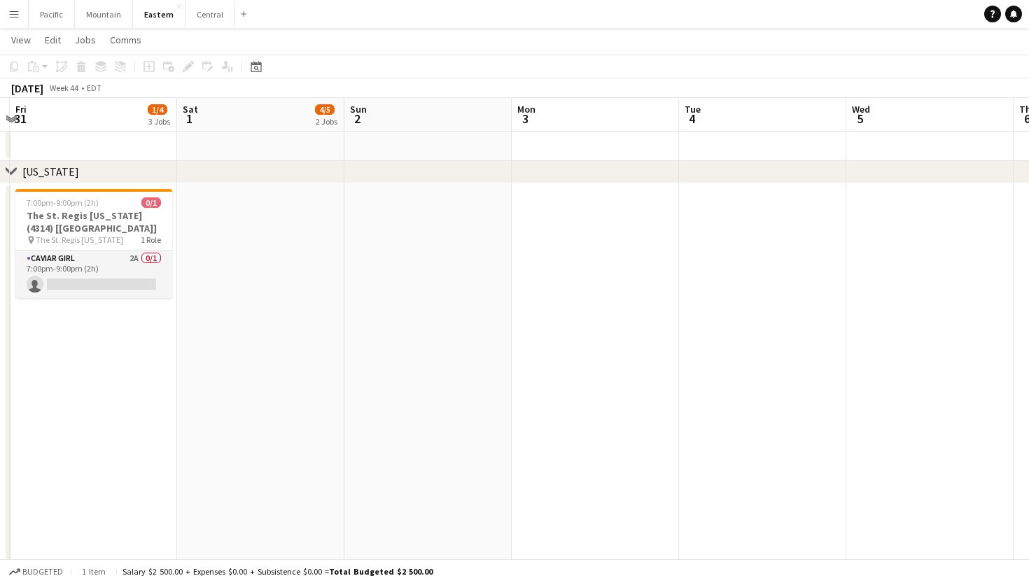
scroll to position [0, 669]
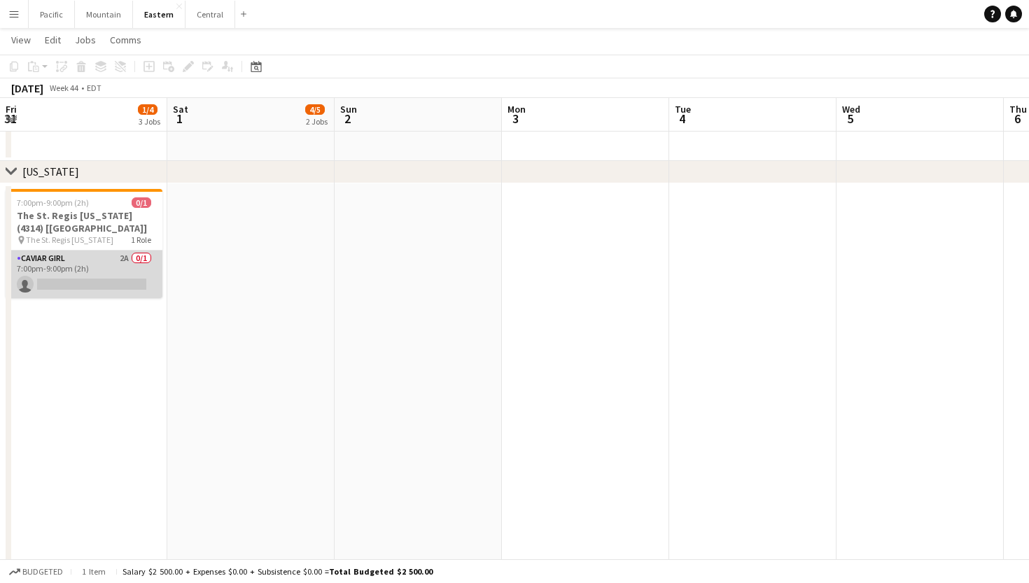
click at [105, 285] on app-card-role "Caviar Girl 2A 0/1 7:00pm-9:00pm (2h) single-neutral-actions" at bounding box center [84, 275] width 157 height 48
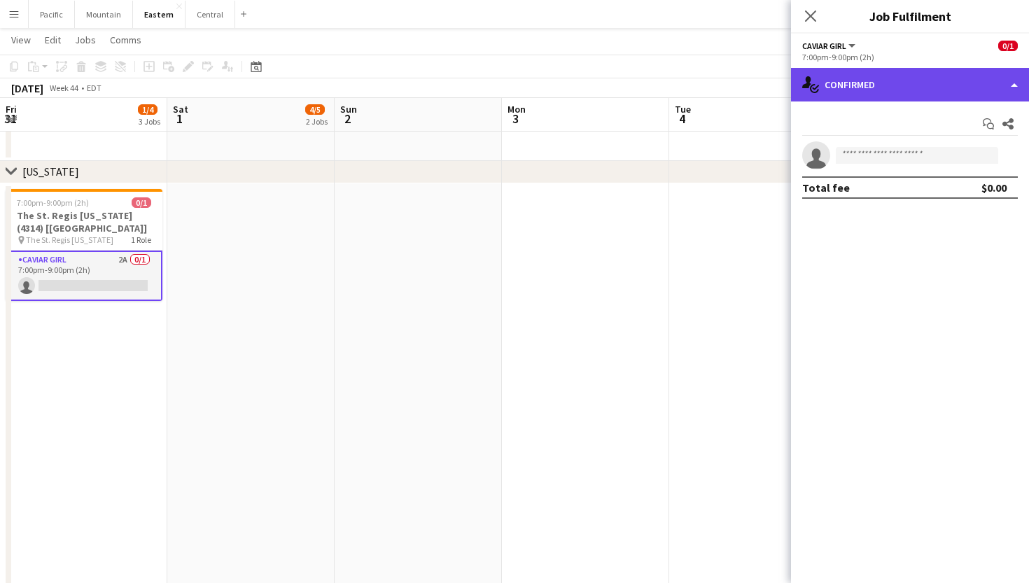
click at [926, 85] on div "single-neutral-actions-check-2 Confirmed" at bounding box center [910, 85] width 238 height 34
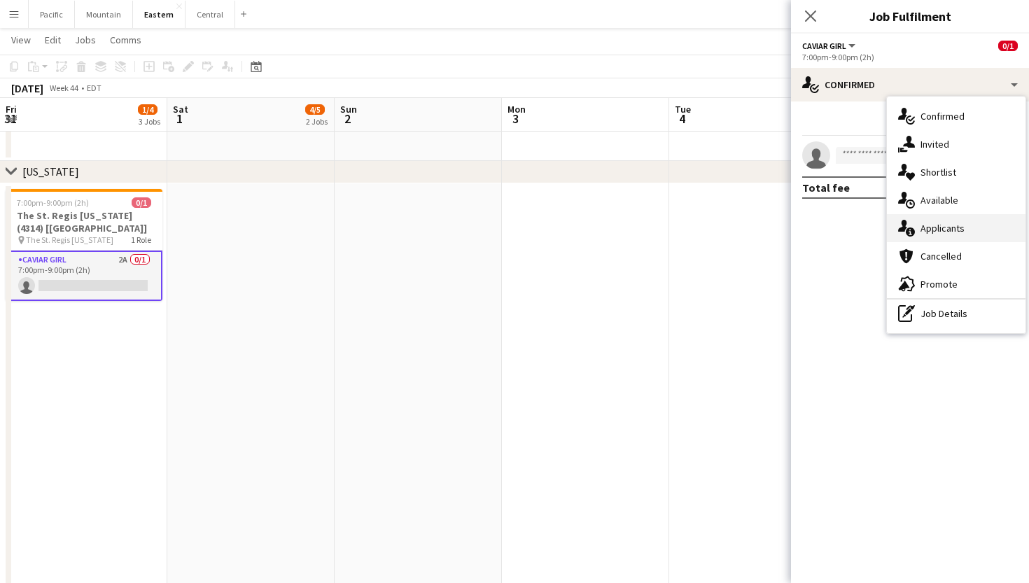
click at [952, 221] on div "single-neutral-actions-information Applicants" at bounding box center [956, 228] width 139 height 28
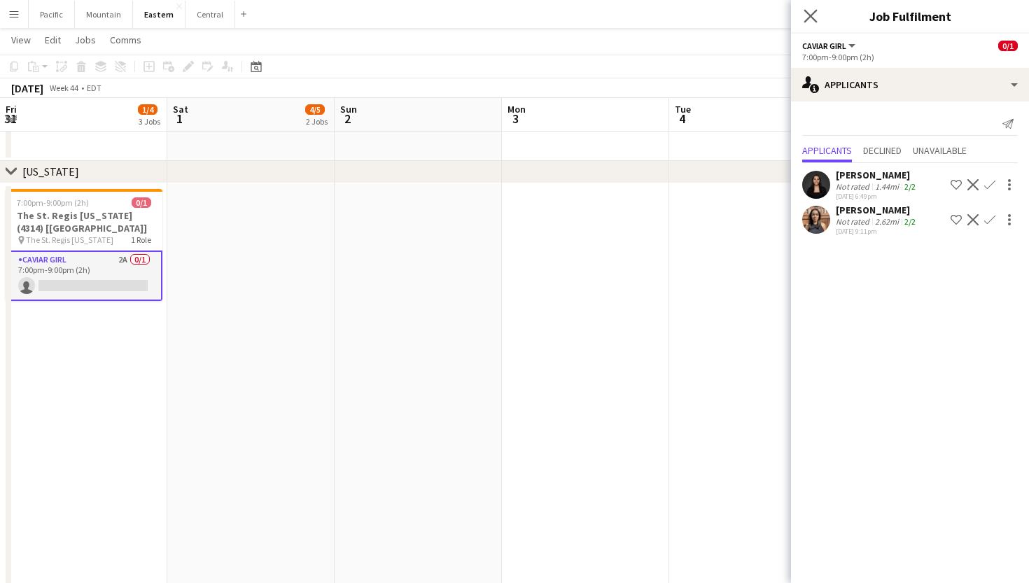
click at [817, 17] on app-icon "Close pop-in" at bounding box center [811, 16] width 20 height 20
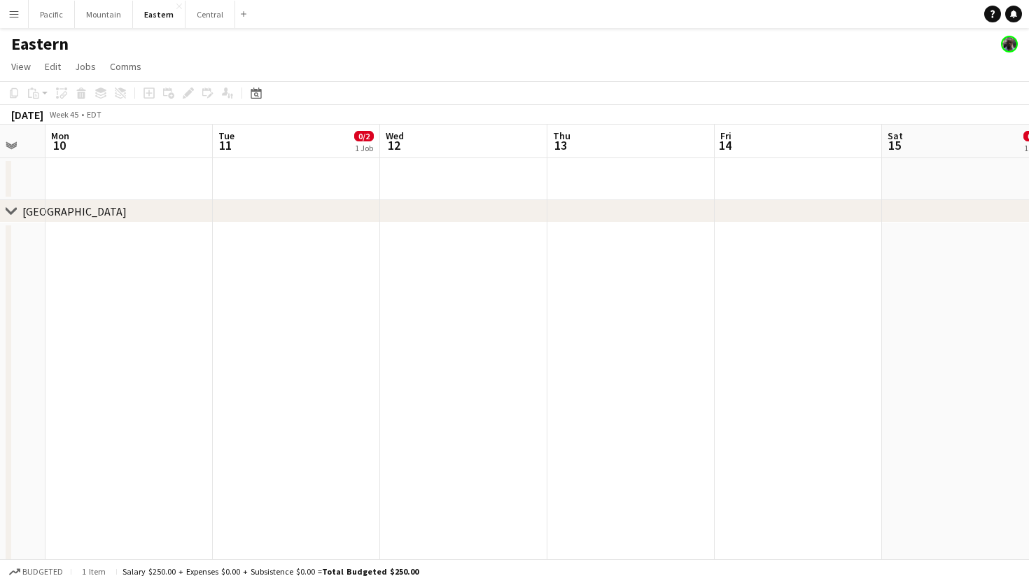
scroll to position [0, 0]
click at [499, 0] on app-navbar "Menu Boards Boards Boards All jobs Status Workforce Workforce My Workforce Recr…" at bounding box center [514, 14] width 1029 height 28
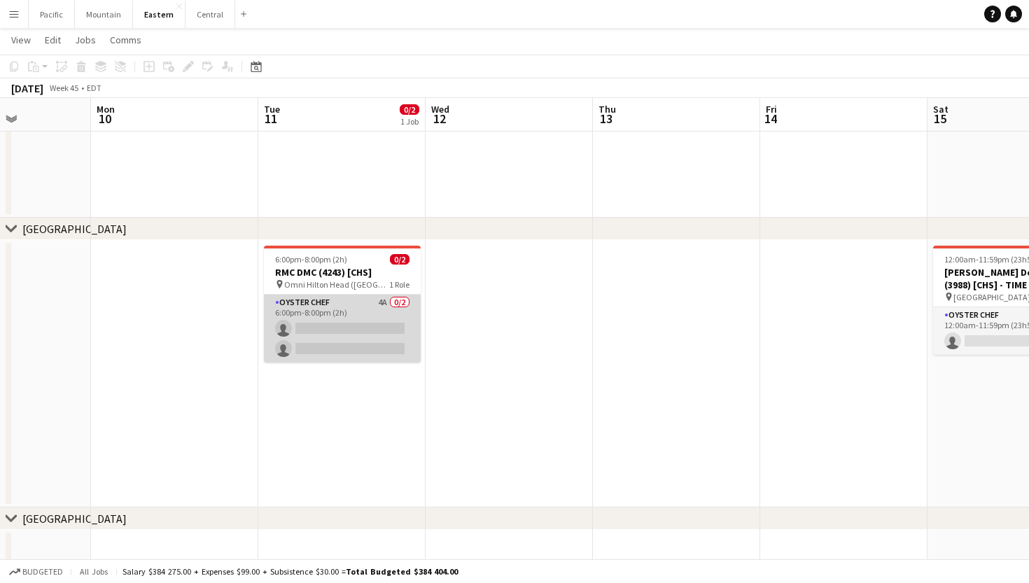
scroll to position [0, 418]
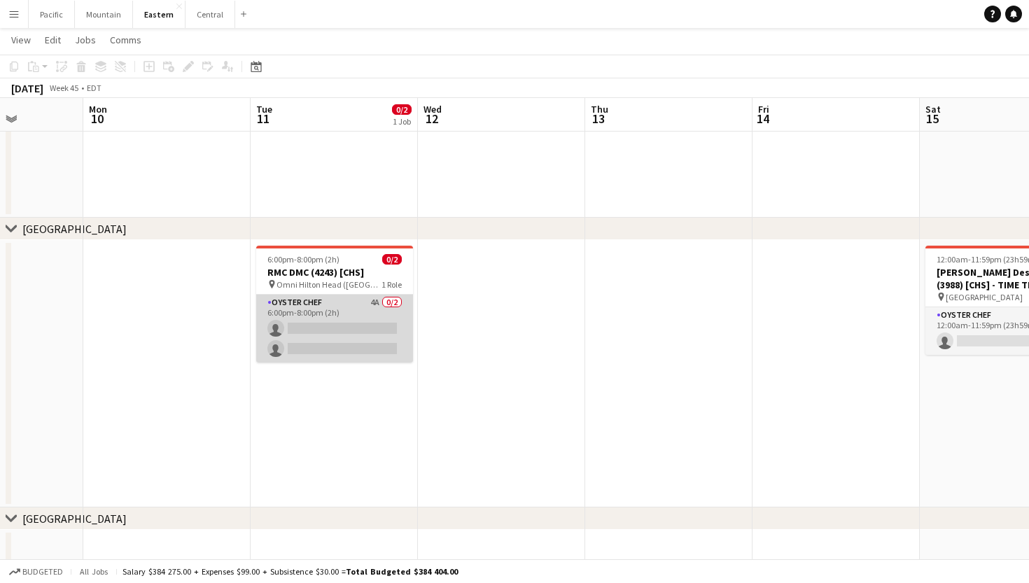
click at [360, 310] on app-card-role "Oyster Chef 4A 0/2 6:00pm-8:00pm (2h) single-neutral-actions single-neutral-act…" at bounding box center [334, 329] width 157 height 68
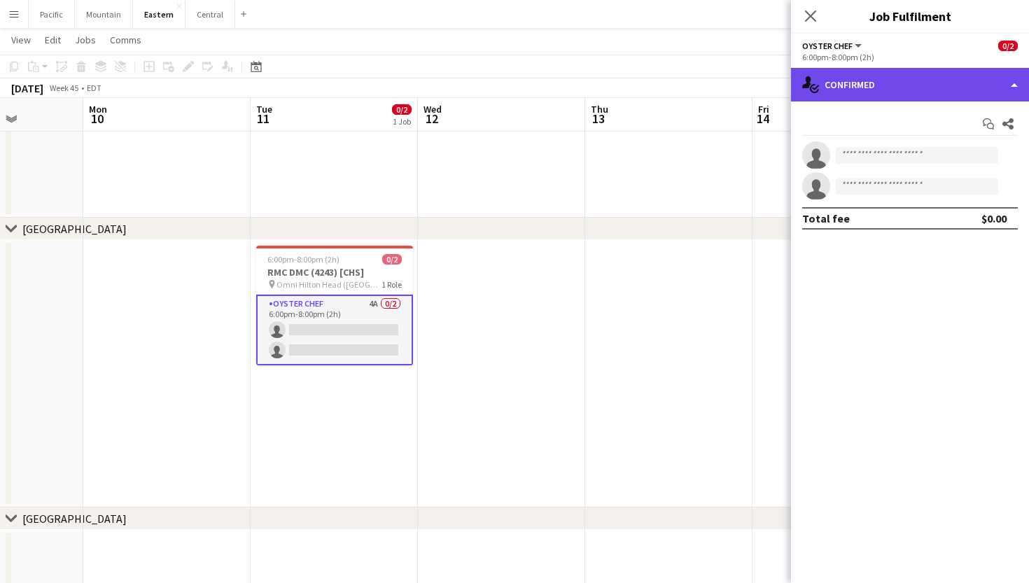
click at [896, 94] on div "single-neutral-actions-check-2 Confirmed" at bounding box center [910, 85] width 238 height 34
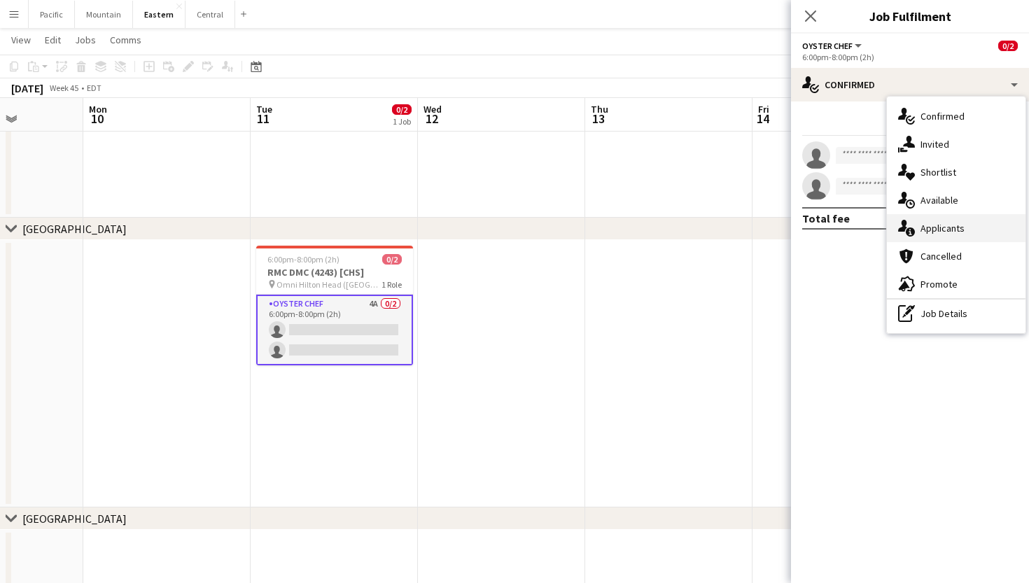
click at [920, 218] on div "single-neutral-actions-information Applicants" at bounding box center [956, 228] width 139 height 28
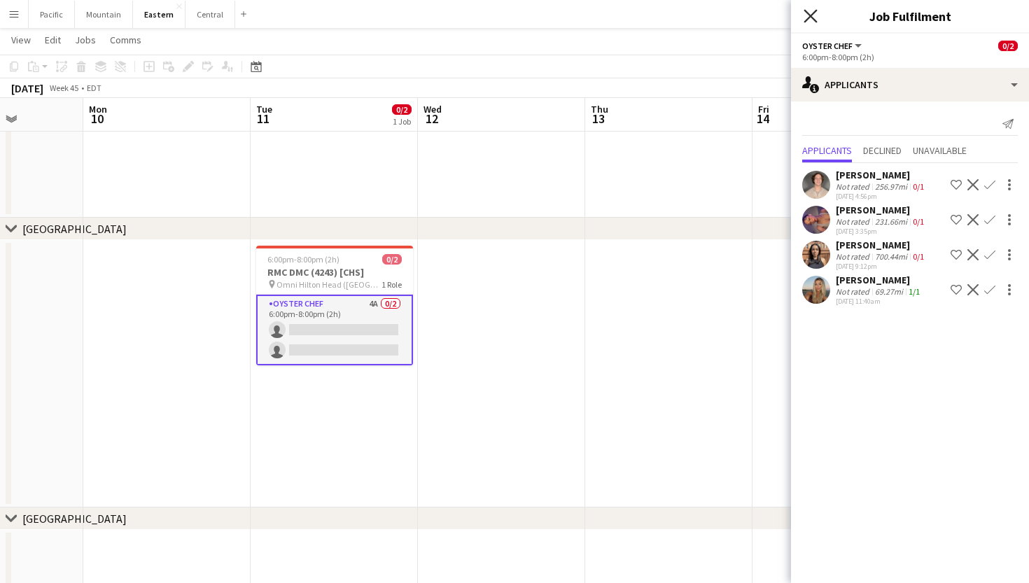
click at [810, 13] on icon "Close pop-in" at bounding box center [809, 15] width 13 height 13
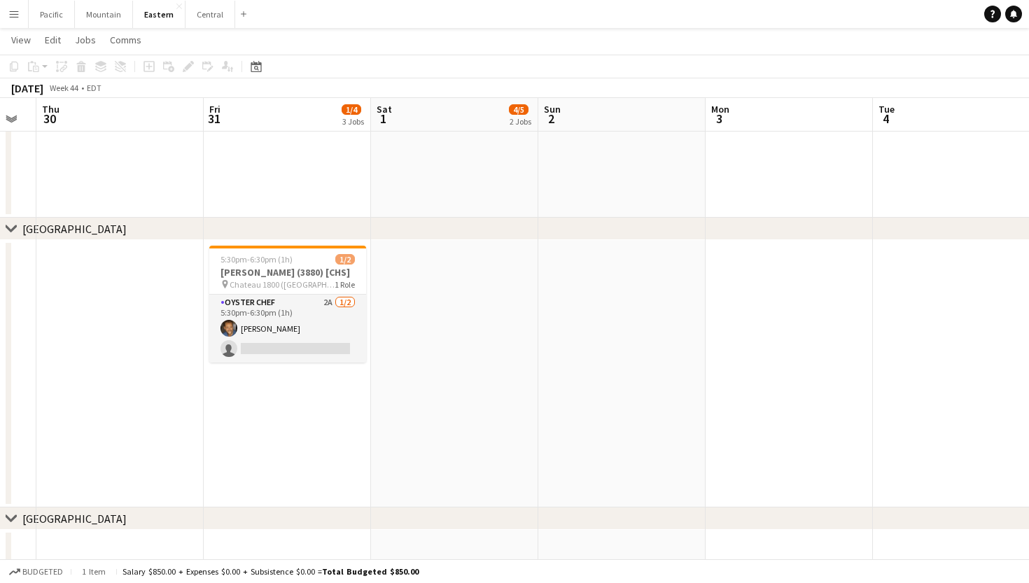
scroll to position [0, 382]
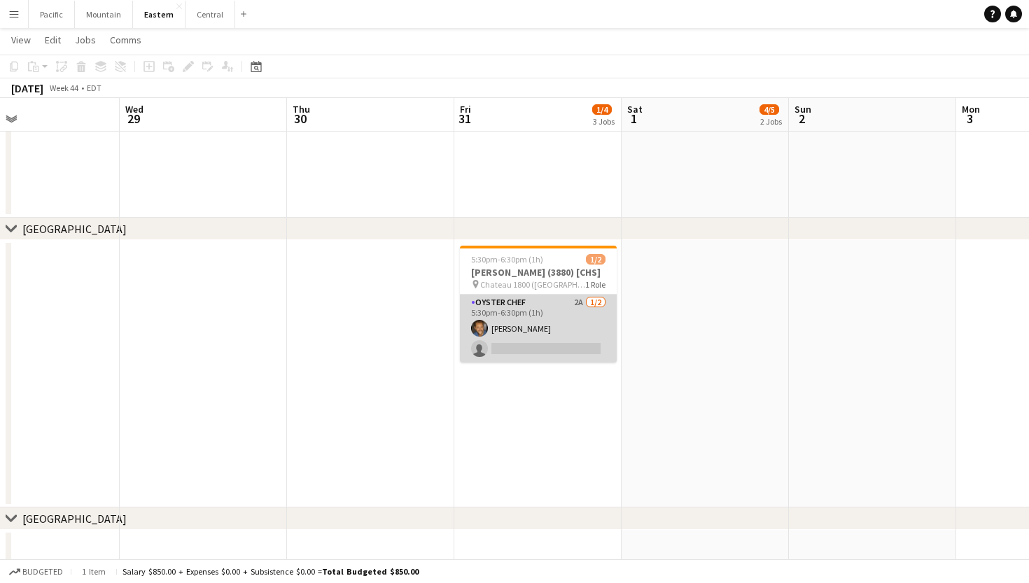
click at [546, 319] on app-card-role "Oyster Chef 2A 1/2 5:30pm-6:30pm (1h) Evan Towell single-neutral-actions" at bounding box center [538, 329] width 157 height 68
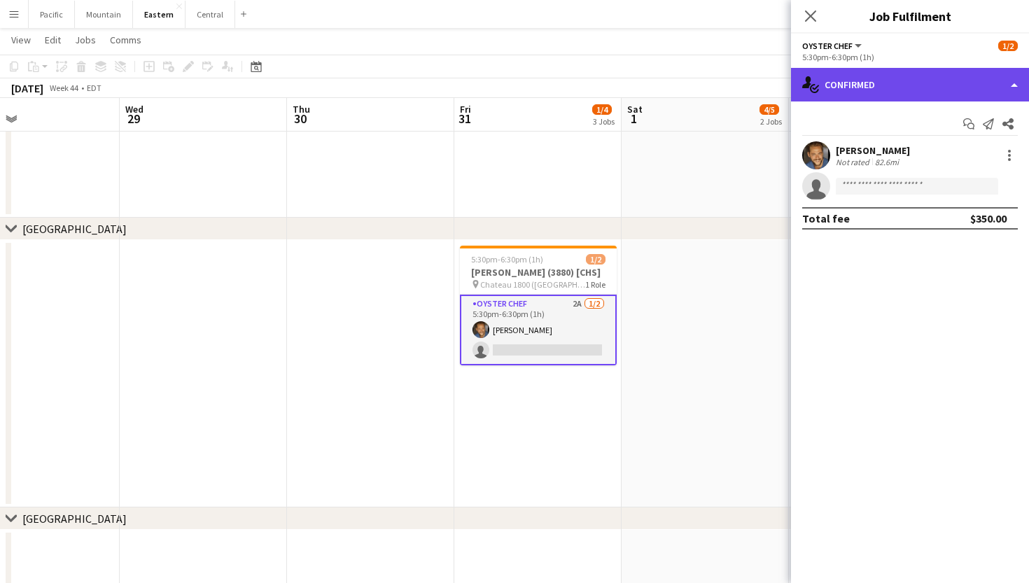
click at [938, 86] on div "single-neutral-actions-check-2 Confirmed" at bounding box center [910, 85] width 238 height 34
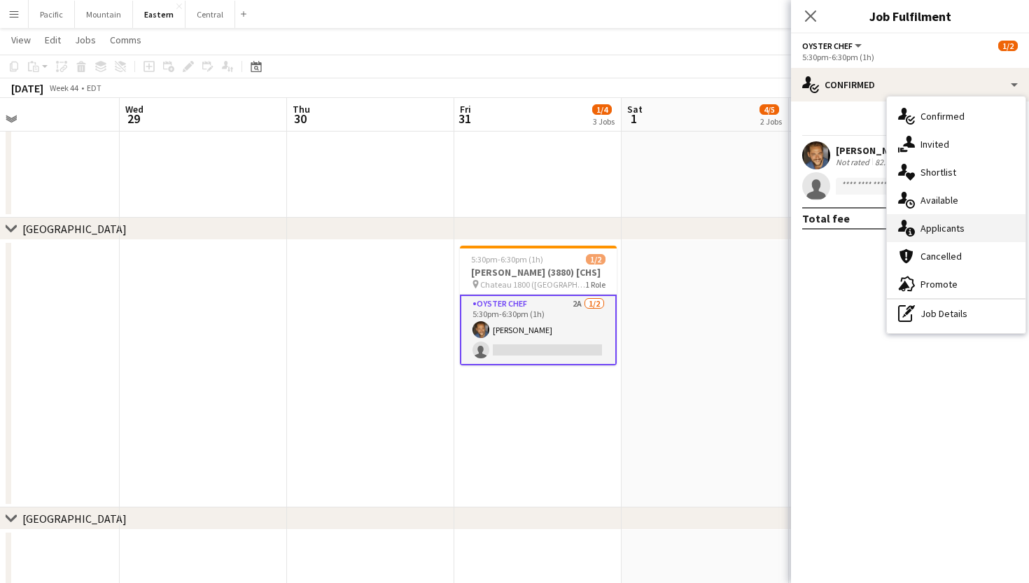
click at [954, 228] on span "Applicants" at bounding box center [942, 228] width 44 height 13
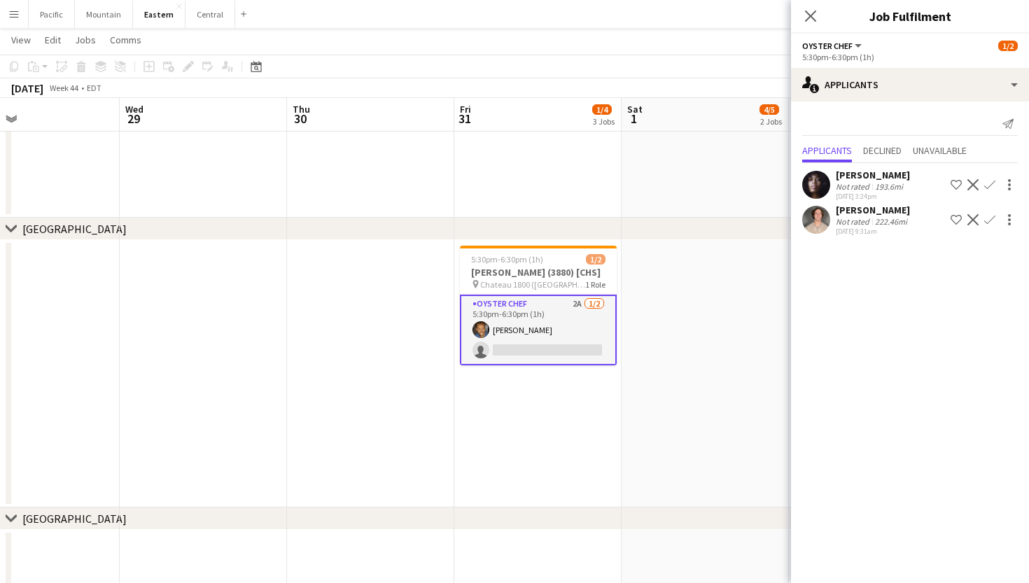
click at [811, 27] on div "Close pop-in" at bounding box center [810, 16] width 39 height 32
click at [811, 3] on div "Close pop-in" at bounding box center [810, 16] width 39 height 32
click at [812, 24] on app-icon "Close pop-in" at bounding box center [811, 16] width 20 height 20
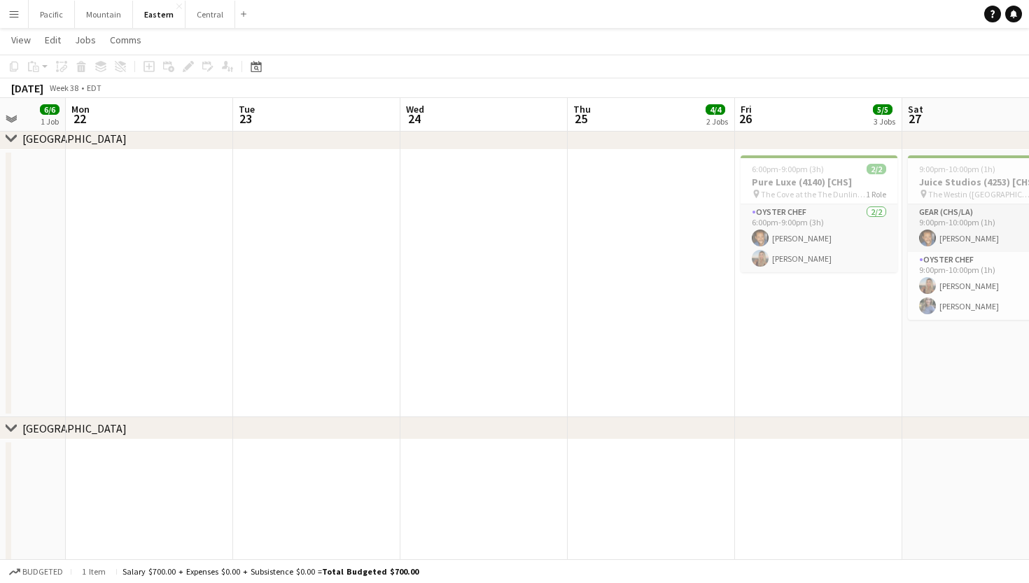
scroll to position [0, 428]
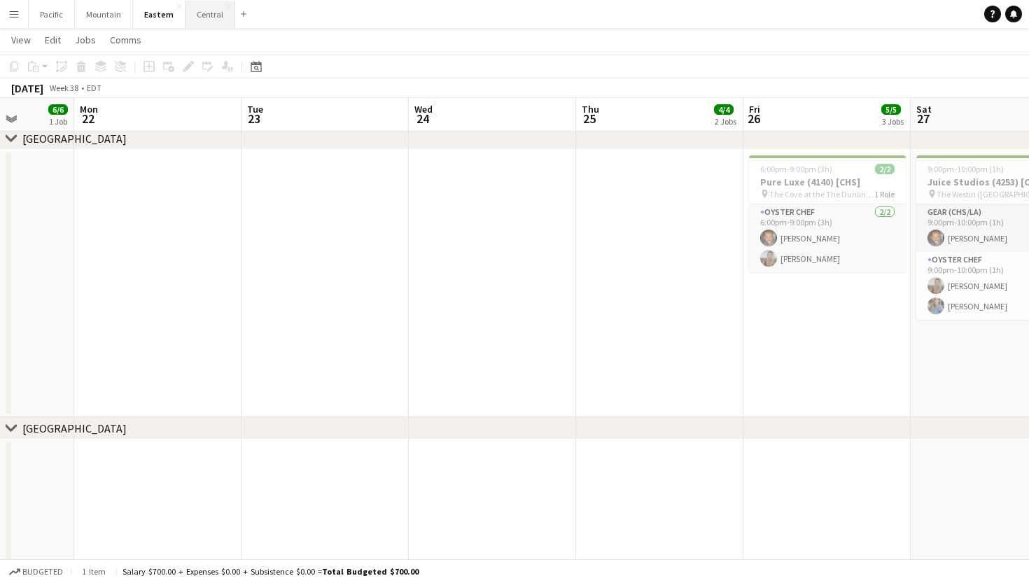
click at [209, 23] on button "Central Close" at bounding box center [210, 14] width 50 height 27
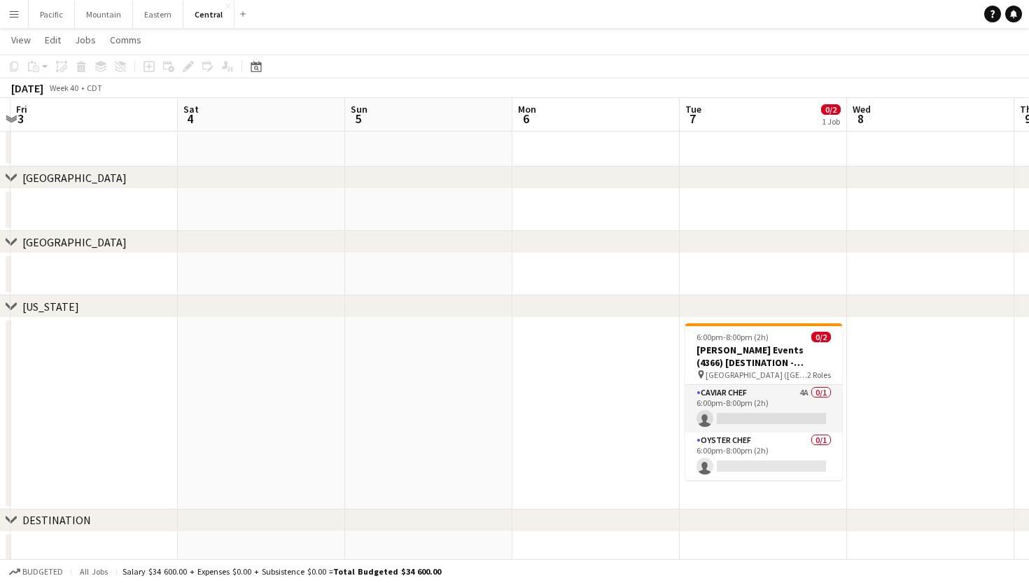
scroll to position [97, 0]
click at [768, 418] on app-card-role "Caviar Chef 4A 0/1 6:00pm-8:00pm (2h) single-neutral-actions" at bounding box center [763, 408] width 157 height 48
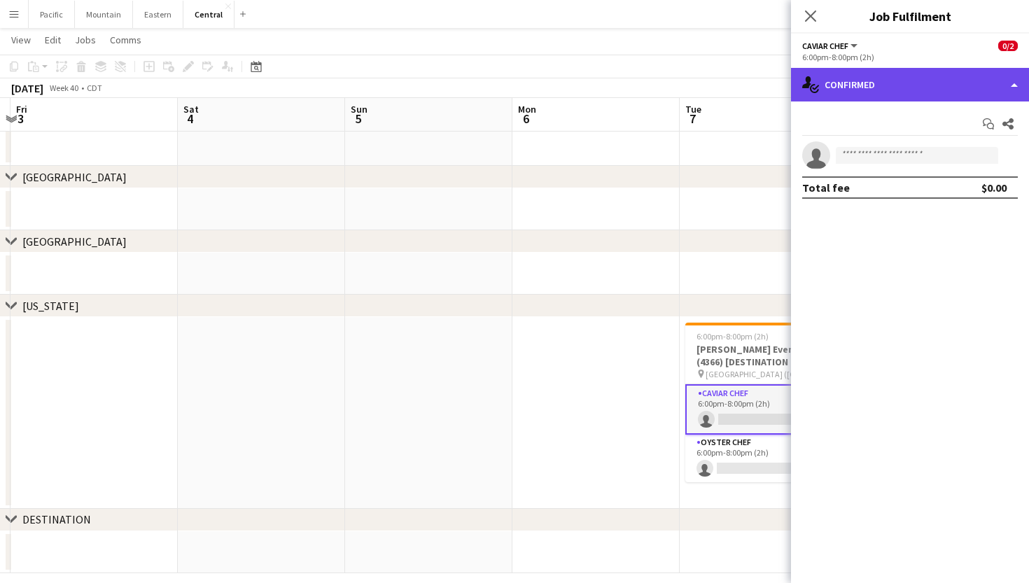
click at [917, 85] on div "single-neutral-actions-check-2 Confirmed" at bounding box center [910, 85] width 238 height 34
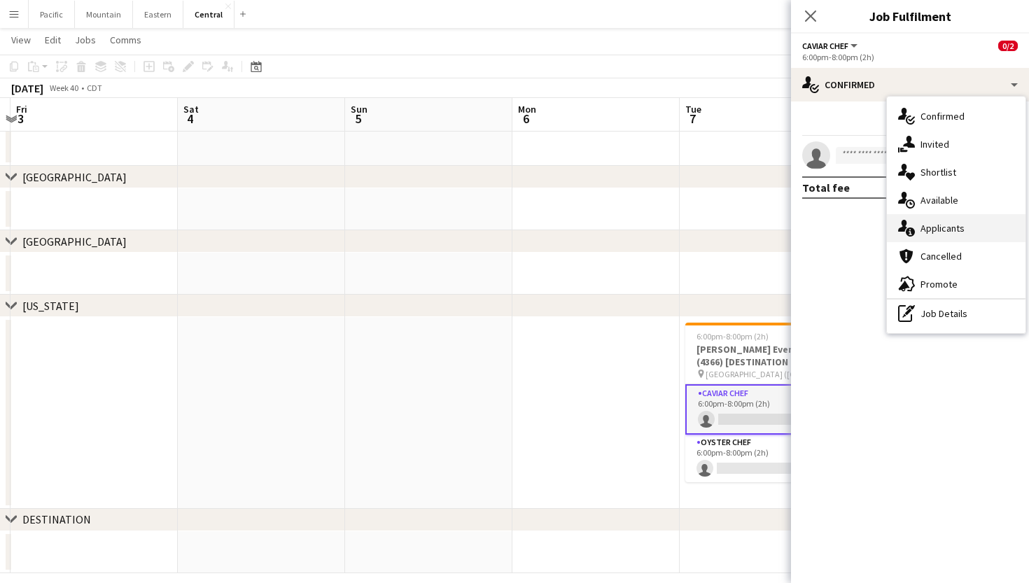
click at [944, 224] on span "Applicants" at bounding box center [942, 228] width 44 height 13
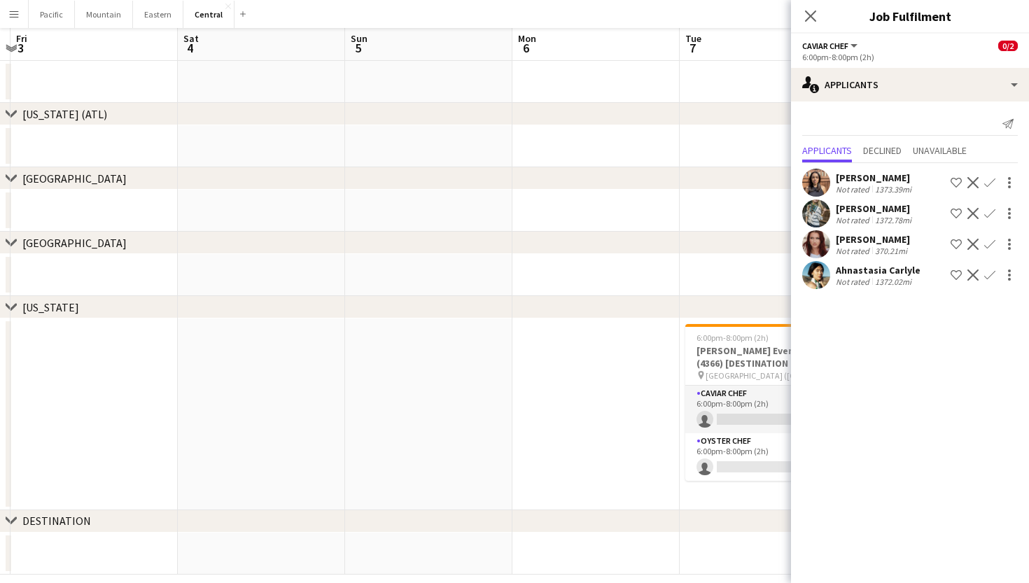
scroll to position [0, 0]
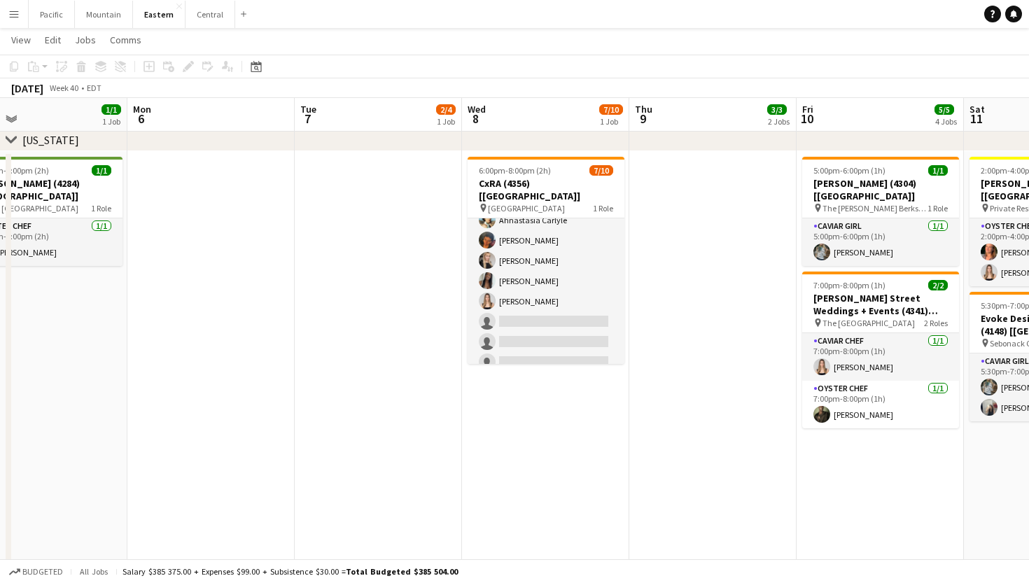
scroll to position [72, 0]
click at [106, 18] on button "Mountain Close" at bounding box center [104, 14] width 58 height 27
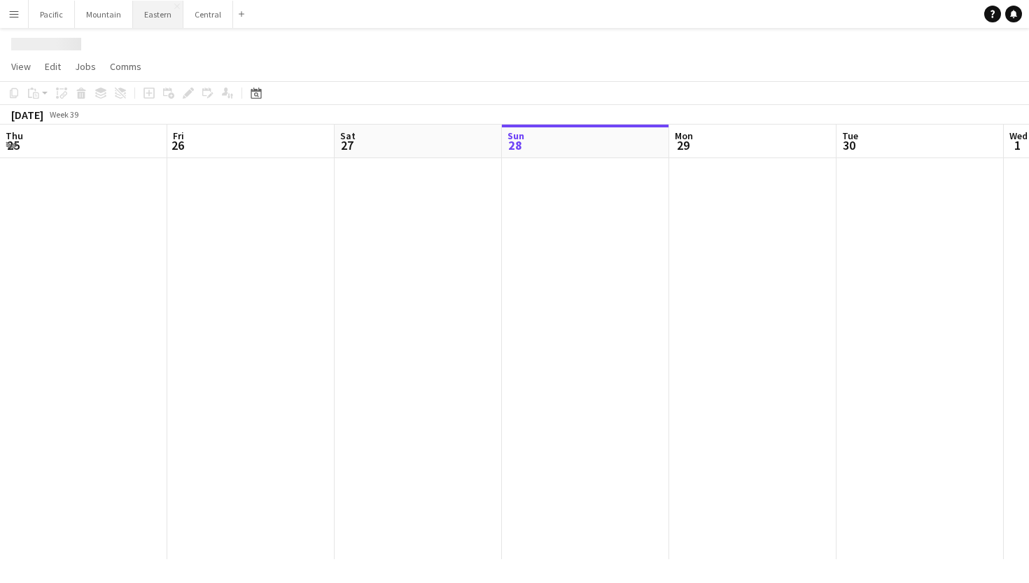
scroll to position [0, 334]
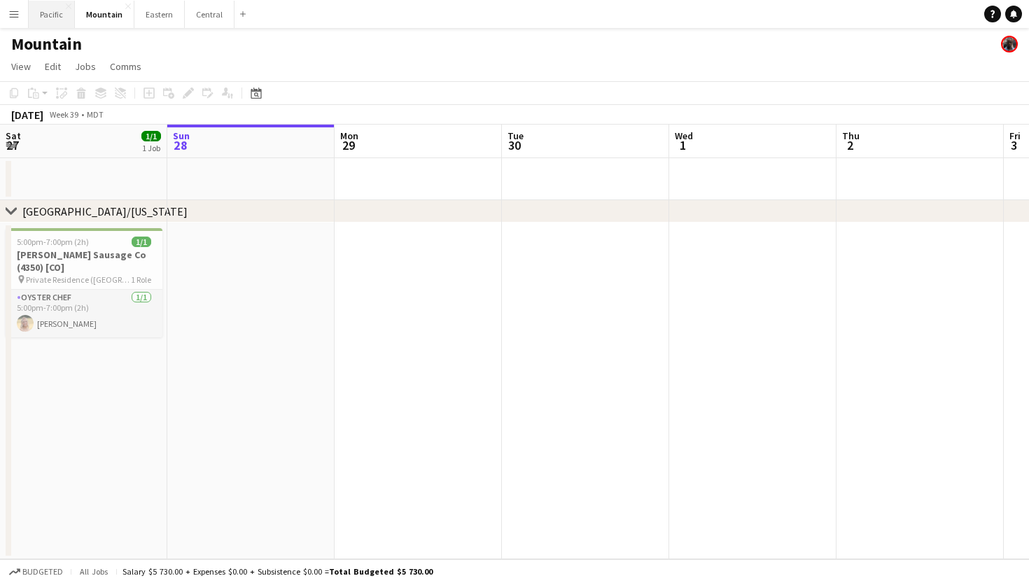
click at [58, 15] on button "Pacific Close" at bounding box center [52, 14] width 46 height 27
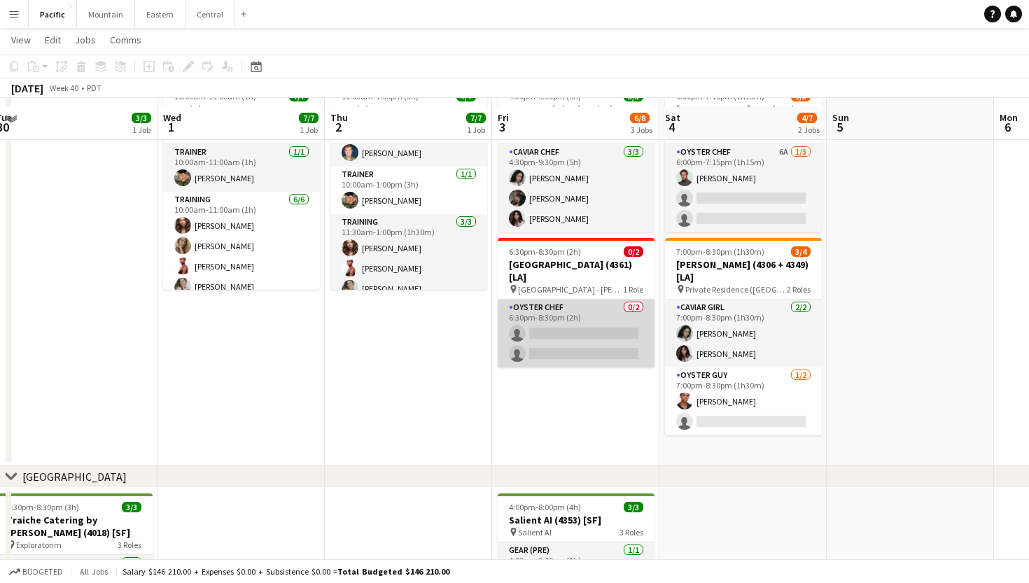
scroll to position [218, 0]
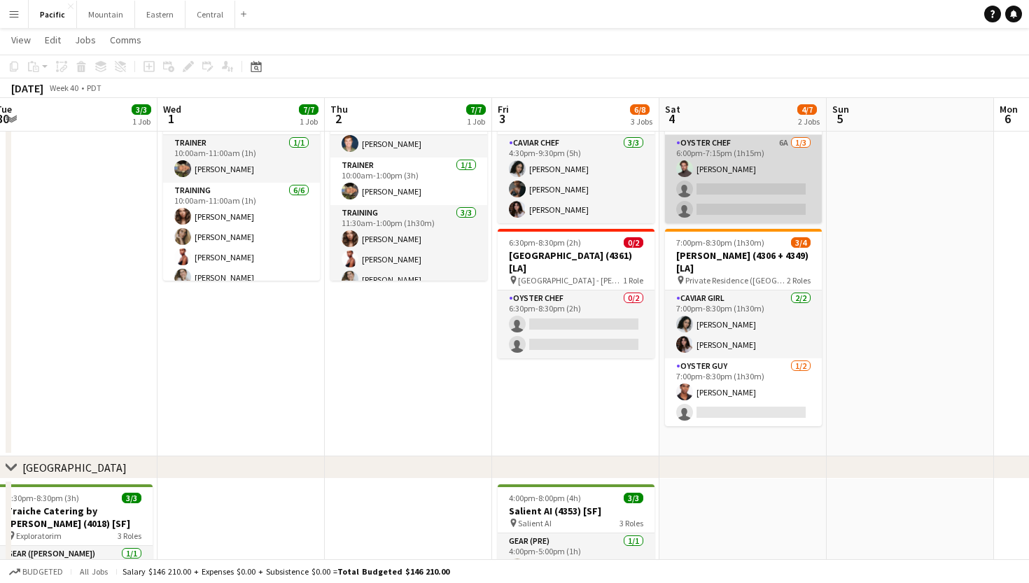
click at [750, 173] on app-card-role "Oyster Chef 6A 1/3 6:00pm-7:15pm (1h15m) Alex Segura Lozano single-neutral-acti…" at bounding box center [743, 179] width 157 height 88
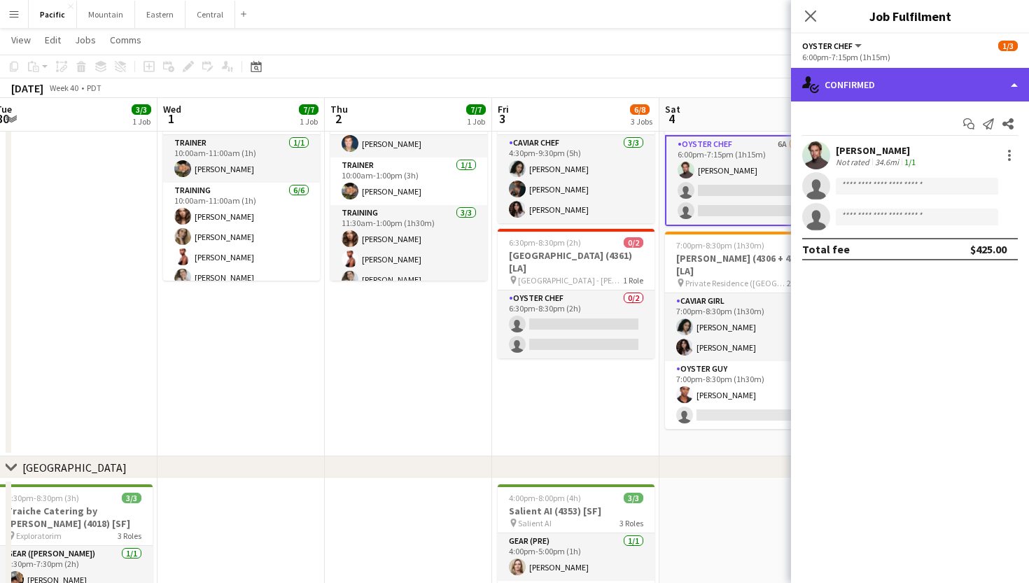
click at [995, 97] on div "single-neutral-actions-check-2 Confirmed" at bounding box center [910, 85] width 238 height 34
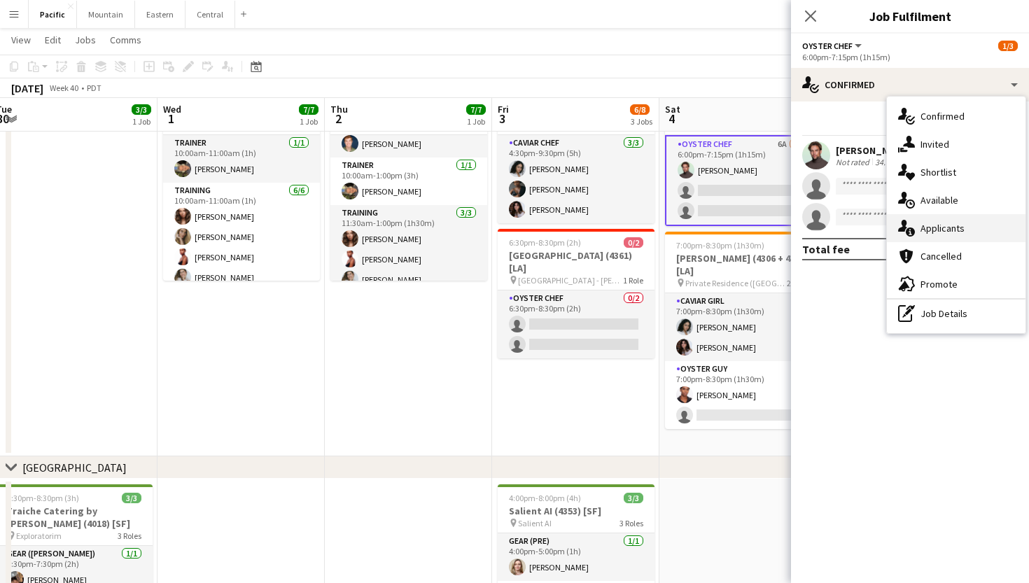
click at [959, 223] on span "Applicants" at bounding box center [942, 228] width 44 height 13
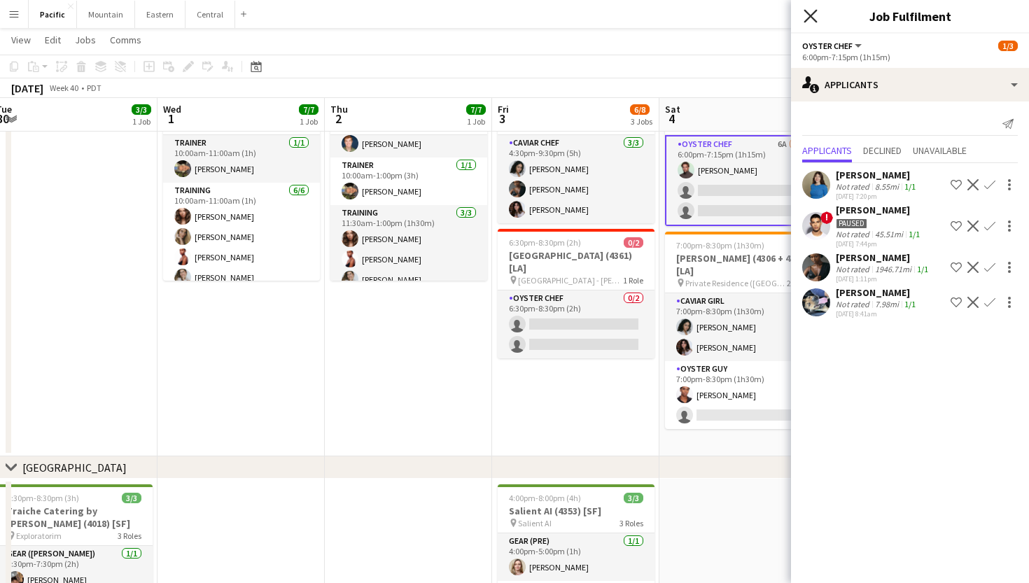
click at [810, 13] on icon "Close pop-in" at bounding box center [809, 15] width 13 height 13
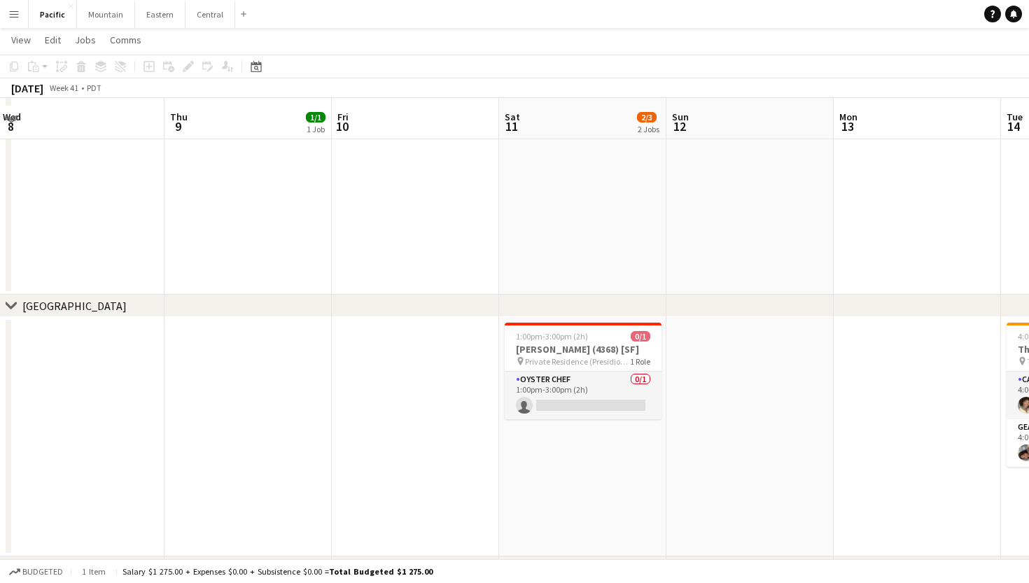
scroll to position [387, 0]
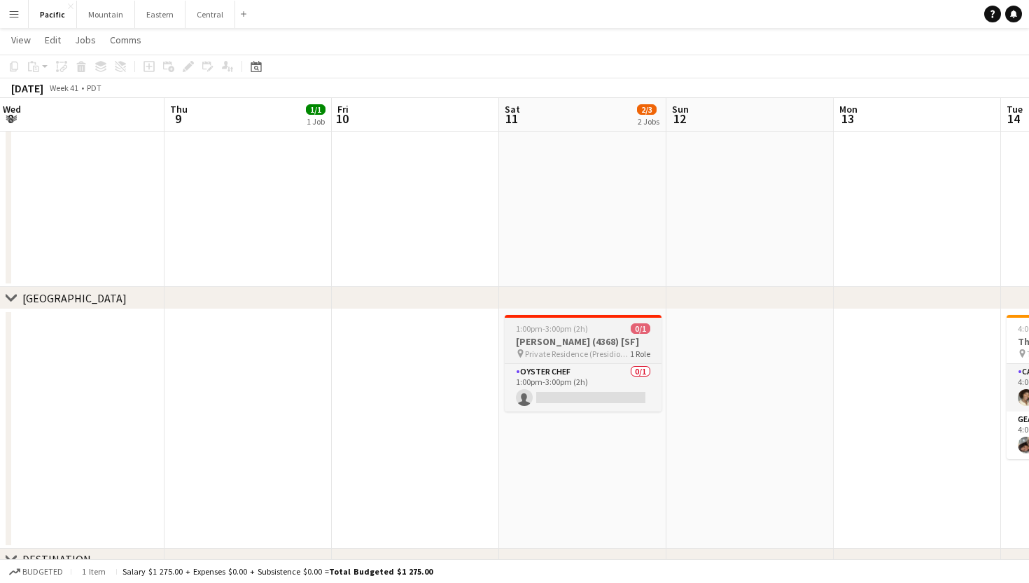
click at [604, 346] on h3 "Amber van Weerden (4368) [SF]" at bounding box center [583, 341] width 157 height 13
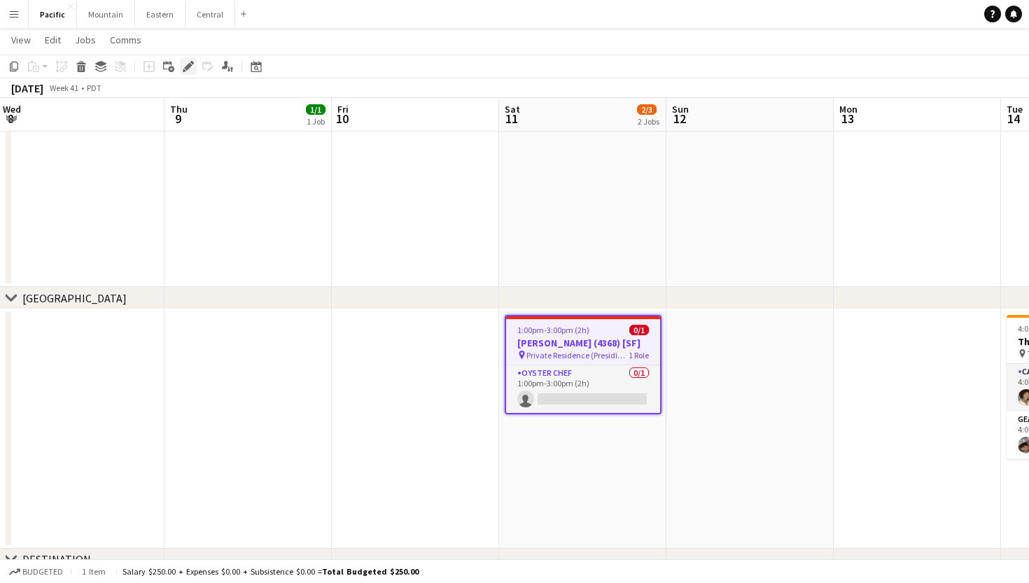
click at [185, 64] on icon "Edit" at bounding box center [188, 66] width 11 height 11
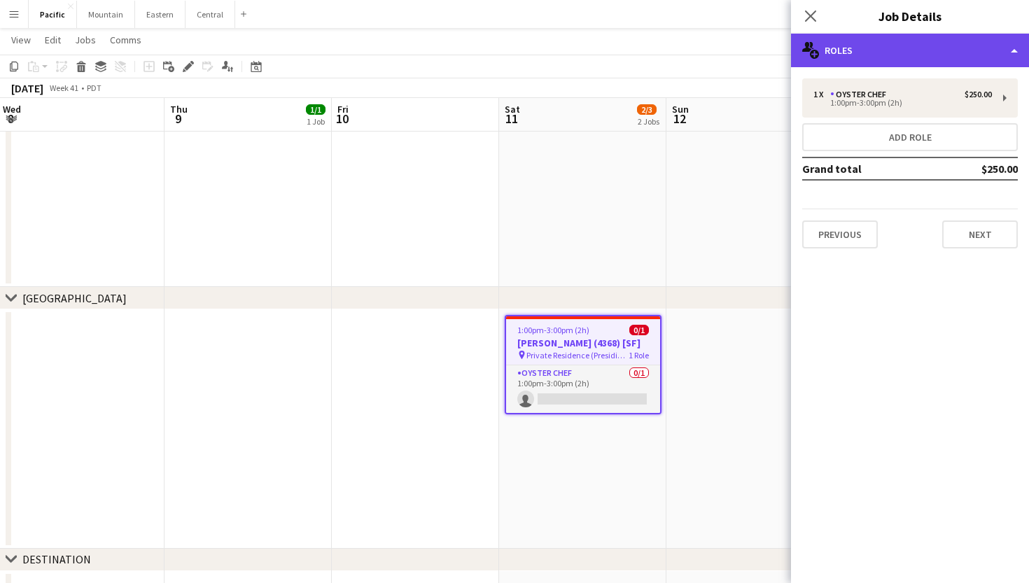
click at [889, 60] on div "multiple-users-add Roles" at bounding box center [910, 51] width 238 height 34
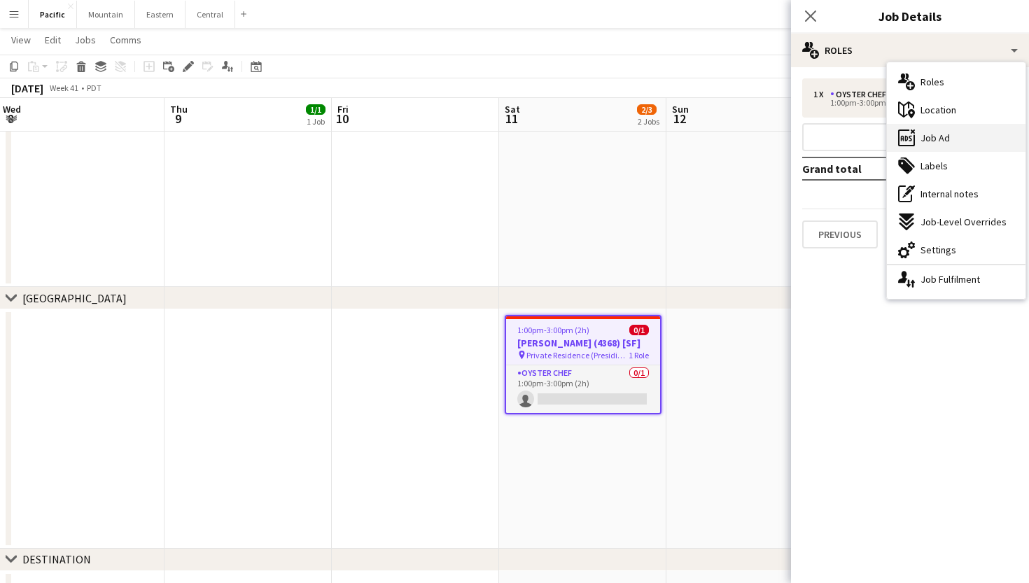
click at [962, 141] on div "ads-window Job Ad" at bounding box center [956, 138] width 139 height 28
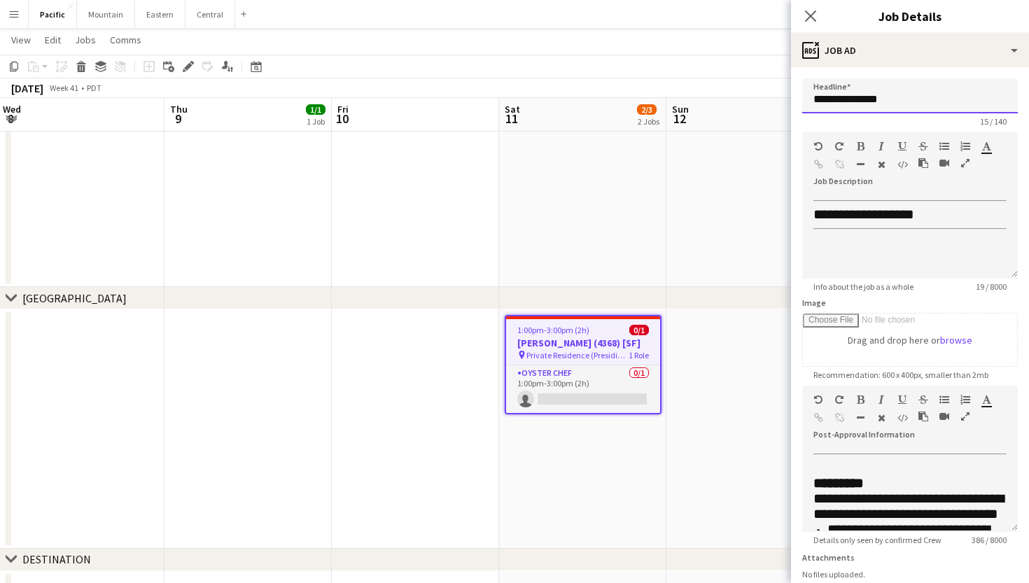
click at [886, 91] on input "**********" at bounding box center [910, 95] width 216 height 35
click at [813, 8] on app-icon "Close pop-in" at bounding box center [811, 16] width 20 height 20
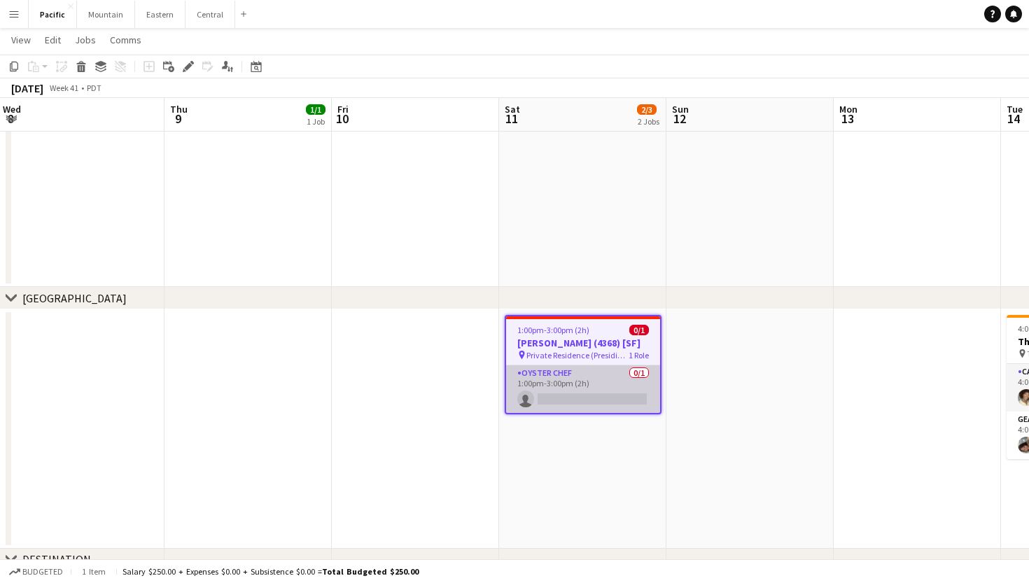
click at [556, 413] on app-card-role "Oyster Chef 0/1 1:00pm-3:00pm (2h) single-neutral-actions" at bounding box center [583, 389] width 154 height 48
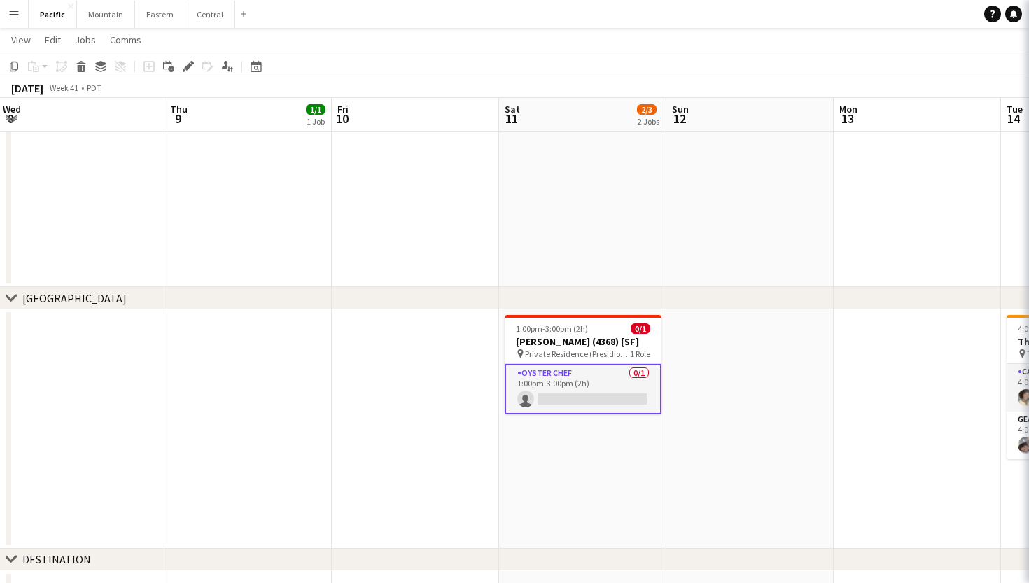
scroll to position [0, 504]
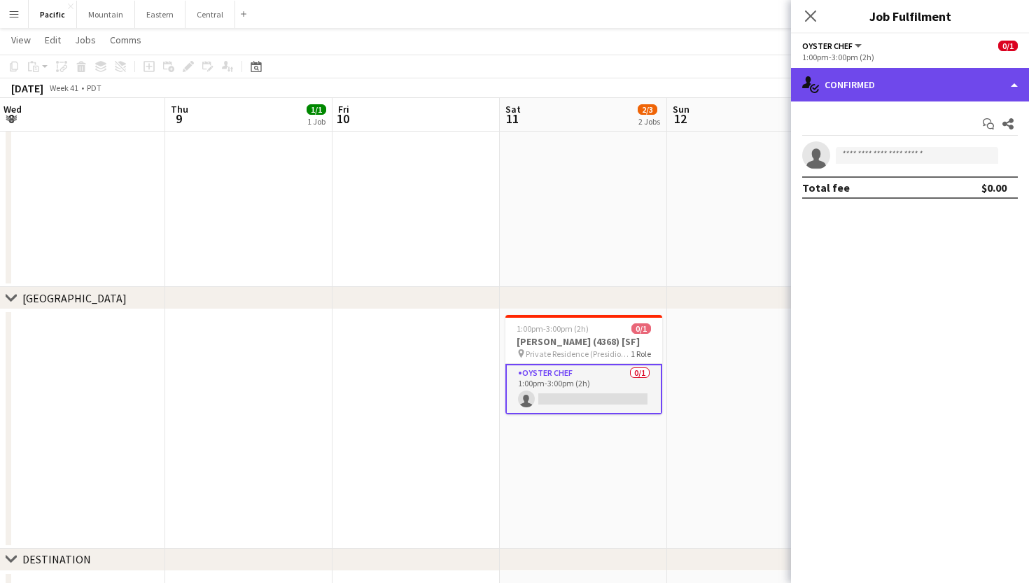
click at [897, 89] on div "single-neutral-actions-check-2 Confirmed" at bounding box center [910, 85] width 238 height 34
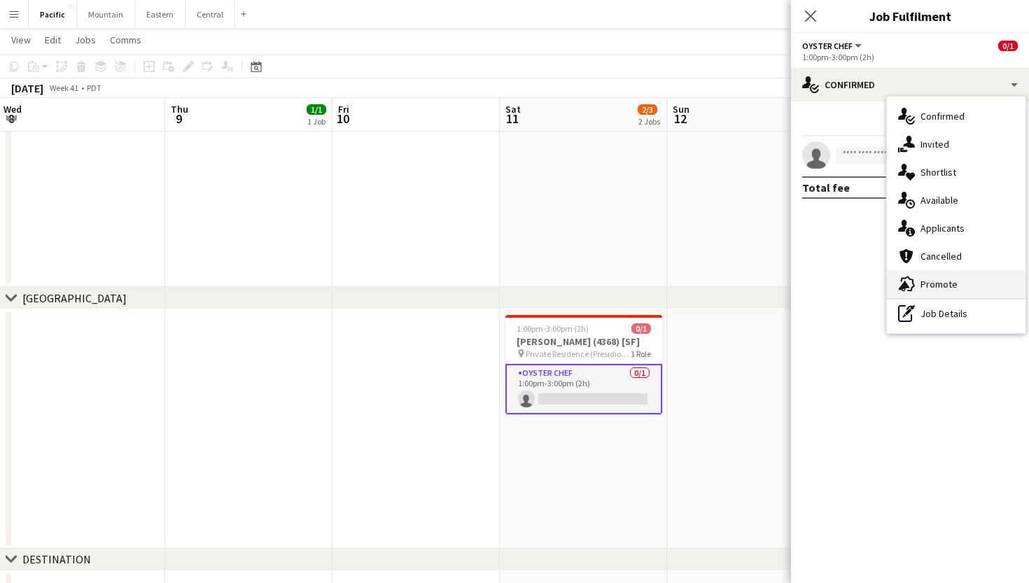
click at [923, 295] on div "advertising-megaphone Promote" at bounding box center [956, 284] width 139 height 28
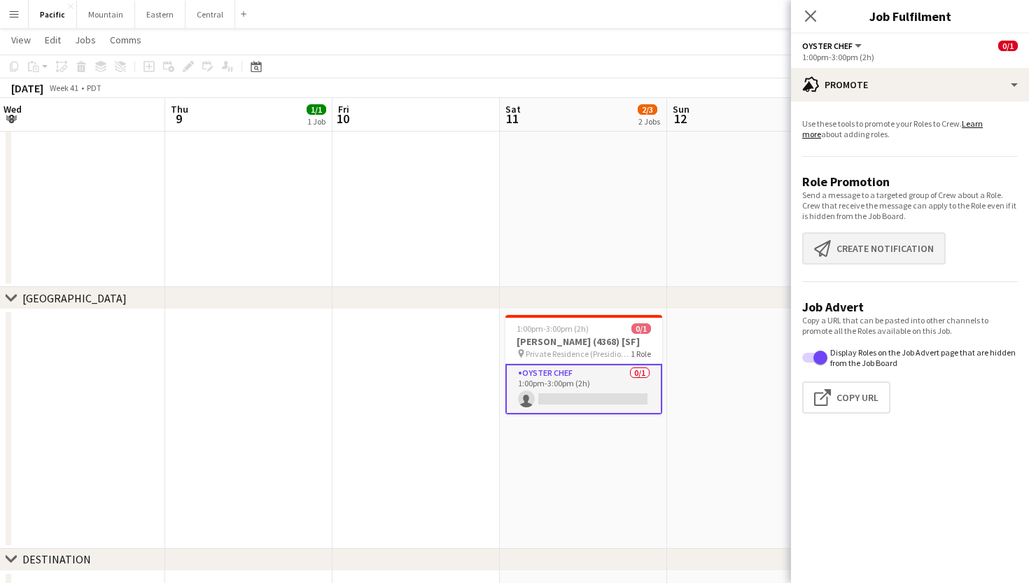
click at [896, 258] on button "Create notification Create notification" at bounding box center [873, 248] width 143 height 32
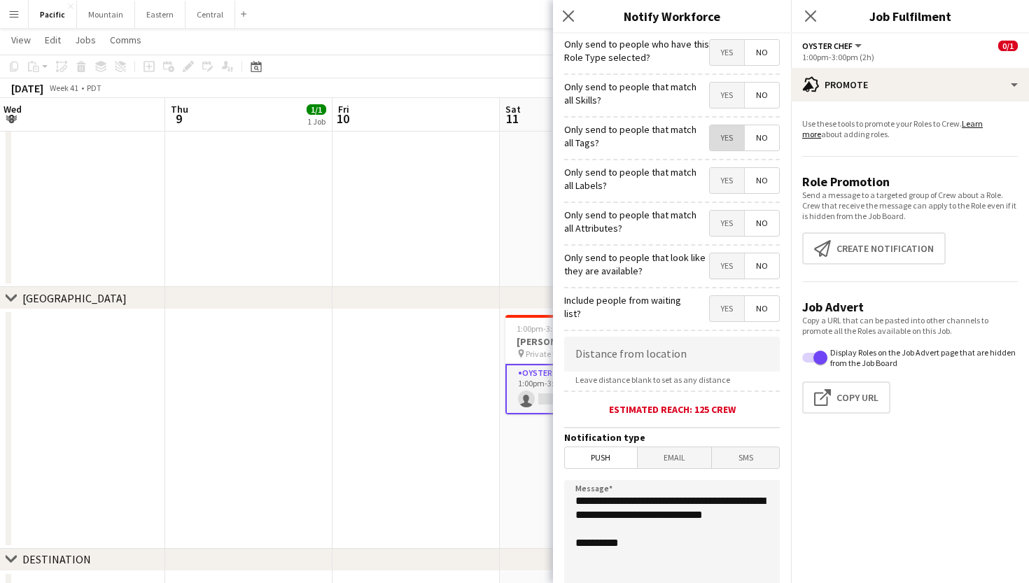
click at [728, 139] on span "Yes" at bounding box center [727, 137] width 34 height 25
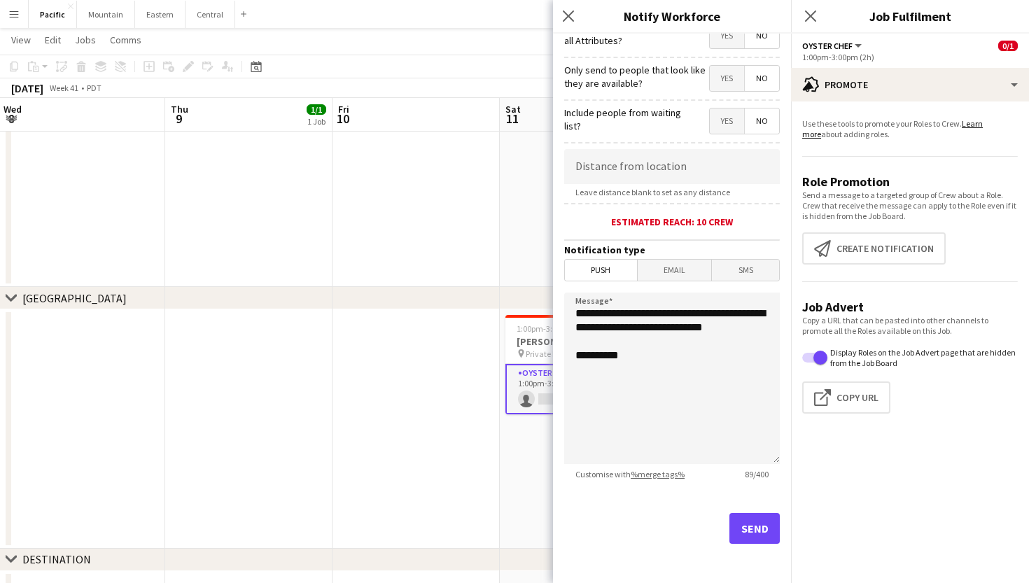
scroll to position [188, 0]
drag, startPoint x: 656, startPoint y: 337, endPoint x: 514, endPoint y: 250, distance: 166.2
click at [514, 250] on body "Menu Boards Boards Boards All jobs Status Workforce Workforce My Workforce Recr…" at bounding box center [514, 125] width 1029 height 1024
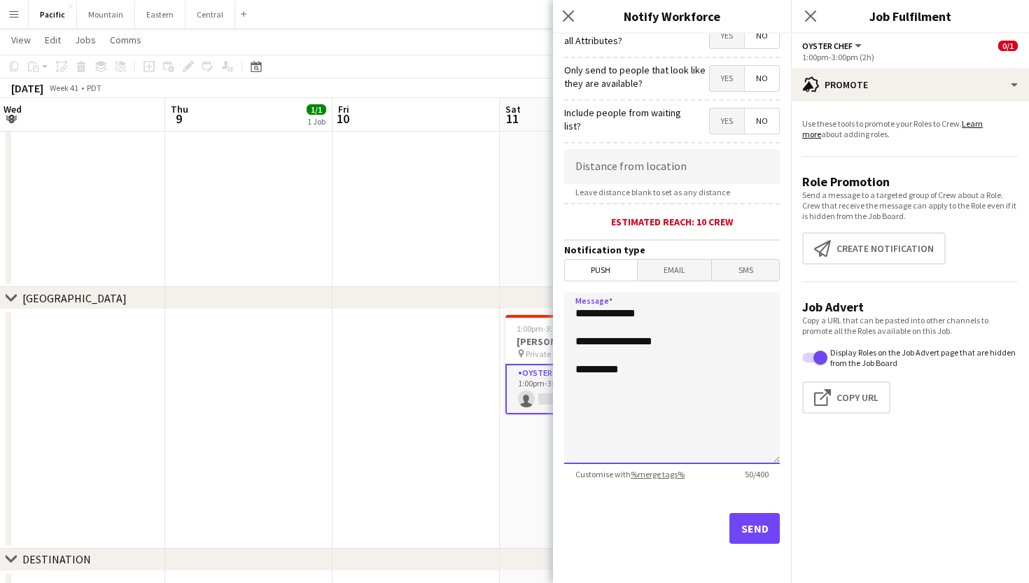
paste textarea "**********"
type textarea "**********"
click at [759, 523] on button "Send" at bounding box center [754, 528] width 50 height 31
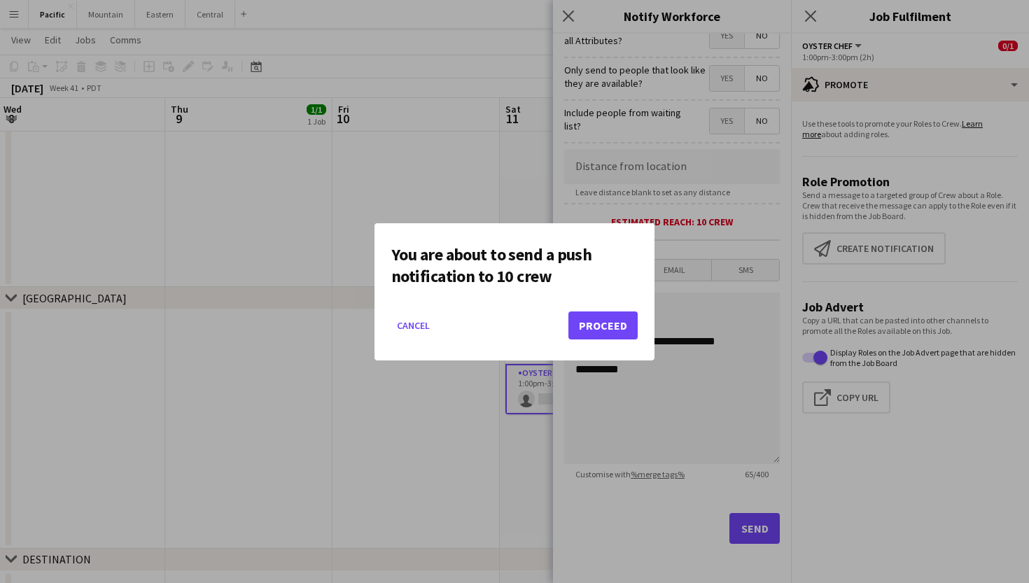
click at [589, 320] on button "Proceed" at bounding box center [602, 325] width 69 height 28
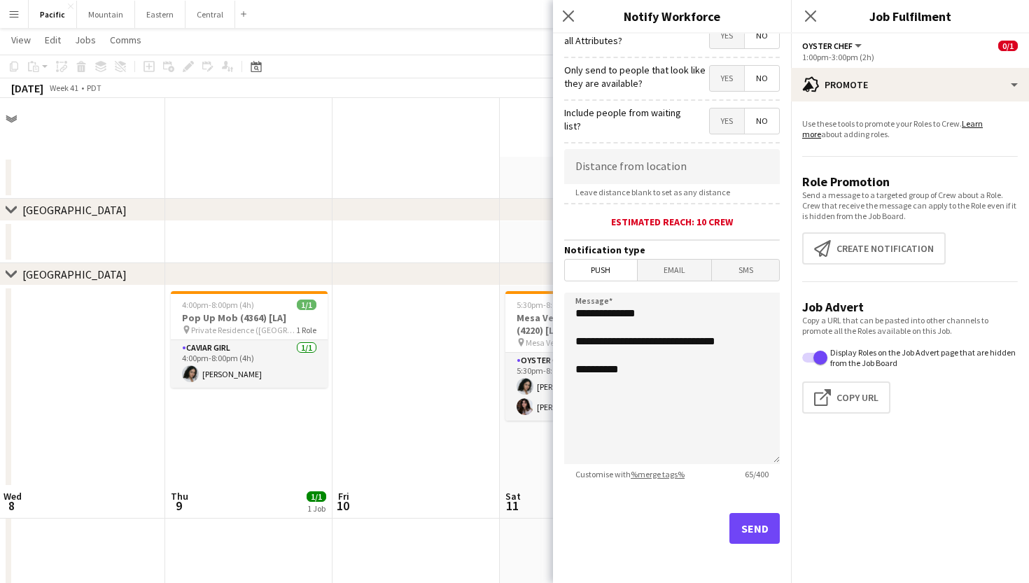
scroll to position [387, 0]
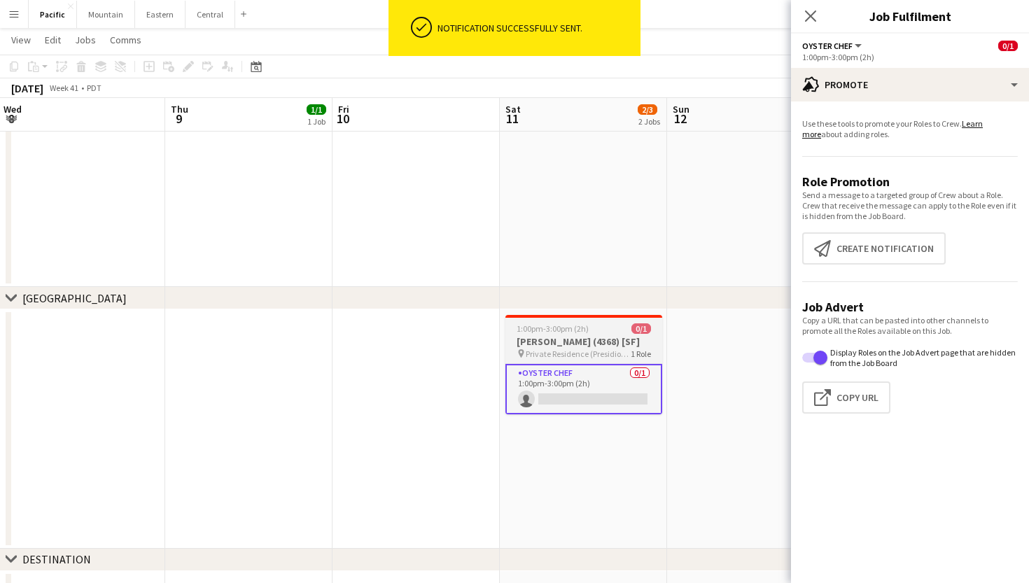
click at [619, 359] on span "Private Residence (Presidio/Pac Heights)" at bounding box center [578, 353] width 105 height 10
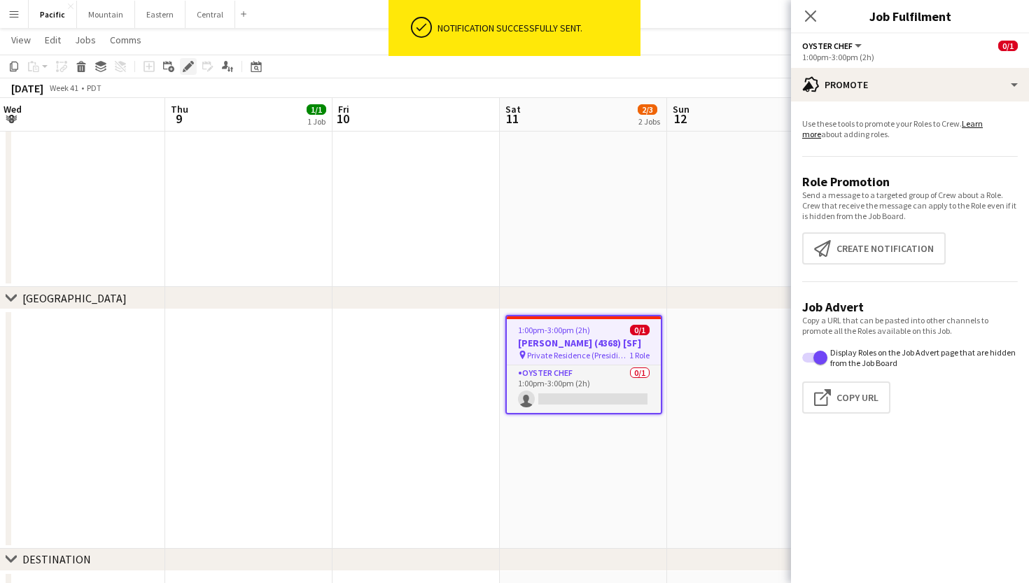
click at [187, 72] on div "Edit" at bounding box center [188, 66] width 17 height 17
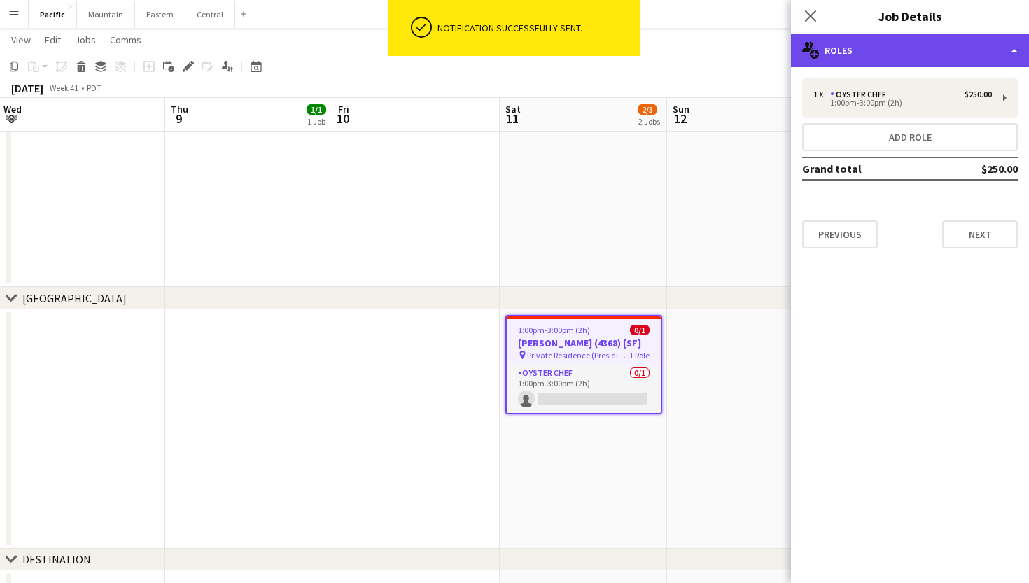
click at [894, 52] on div "multiple-users-add Roles" at bounding box center [910, 51] width 238 height 34
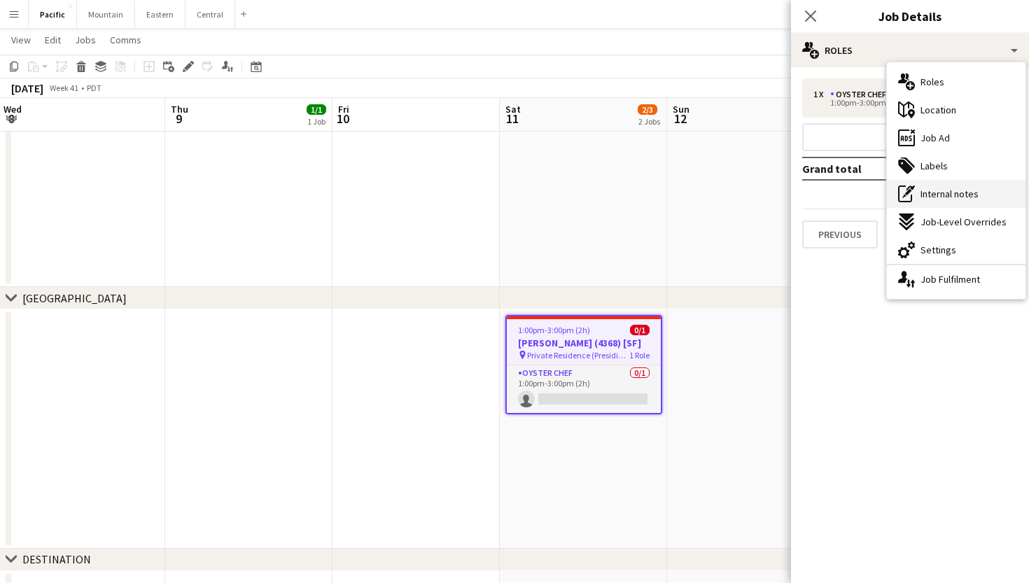
click at [929, 195] on span "Internal notes" at bounding box center [949, 194] width 58 height 13
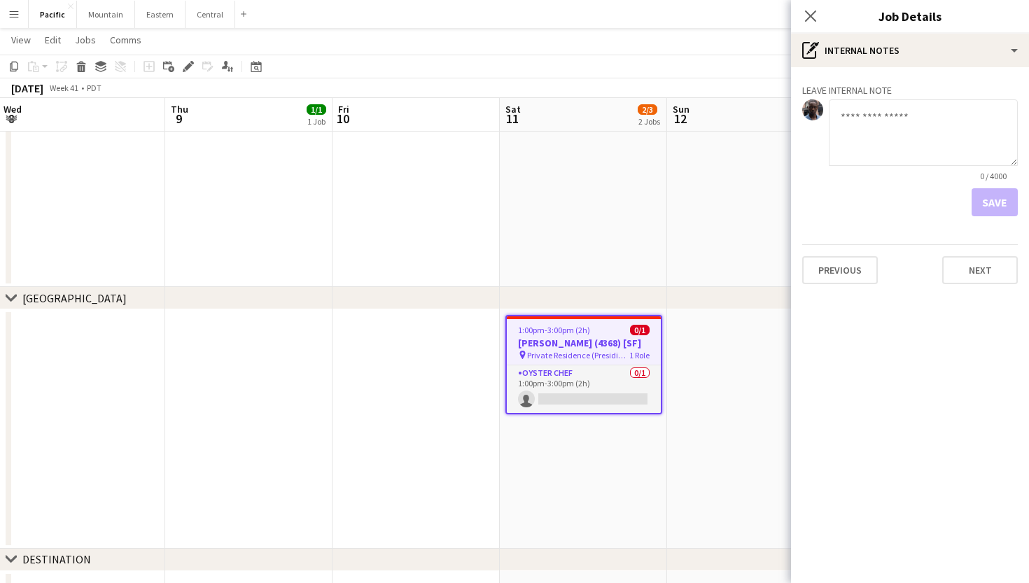
click at [882, 155] on textarea at bounding box center [922, 132] width 189 height 66
type textarea "**********"
click at [1001, 192] on button "Save" at bounding box center [994, 202] width 46 height 28
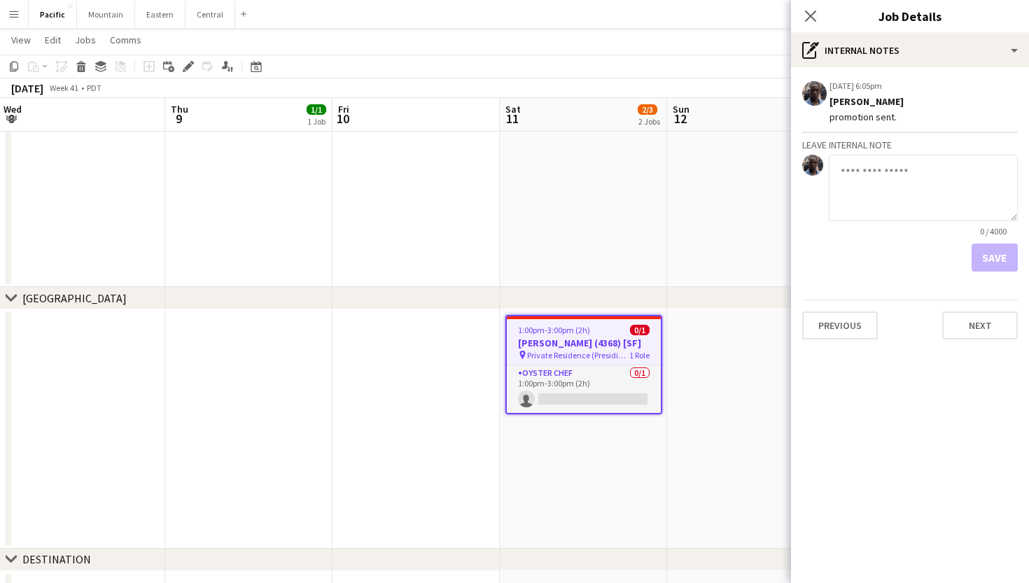
click at [586, 377] on div "Oyster Chef 0/1 1:00pm-3:00pm (2h) single-neutral-actions" at bounding box center [584, 389] width 154 height 48
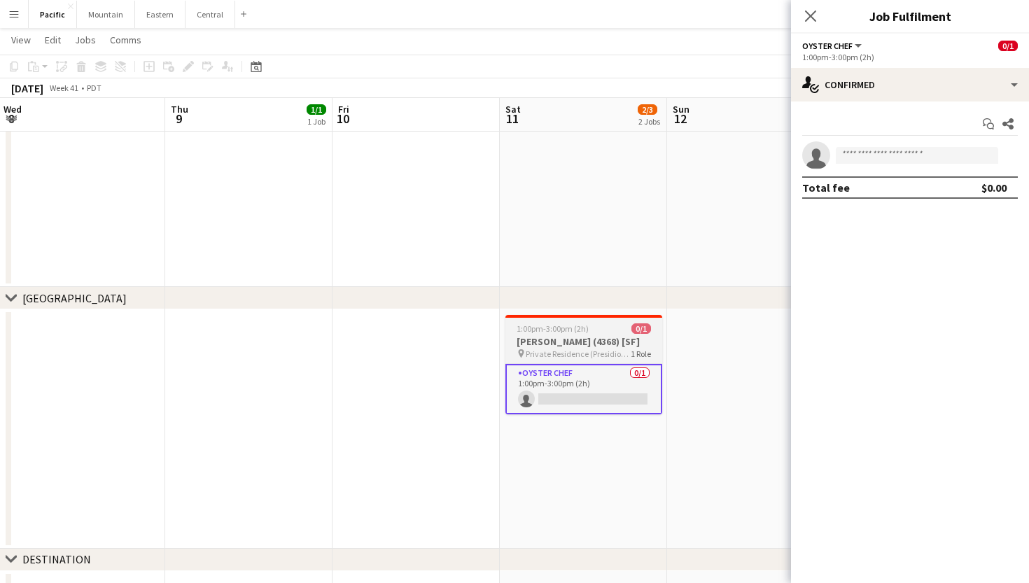
click at [599, 348] on h3 "Amber van Weerden (4368) [SF]" at bounding box center [583, 341] width 157 height 13
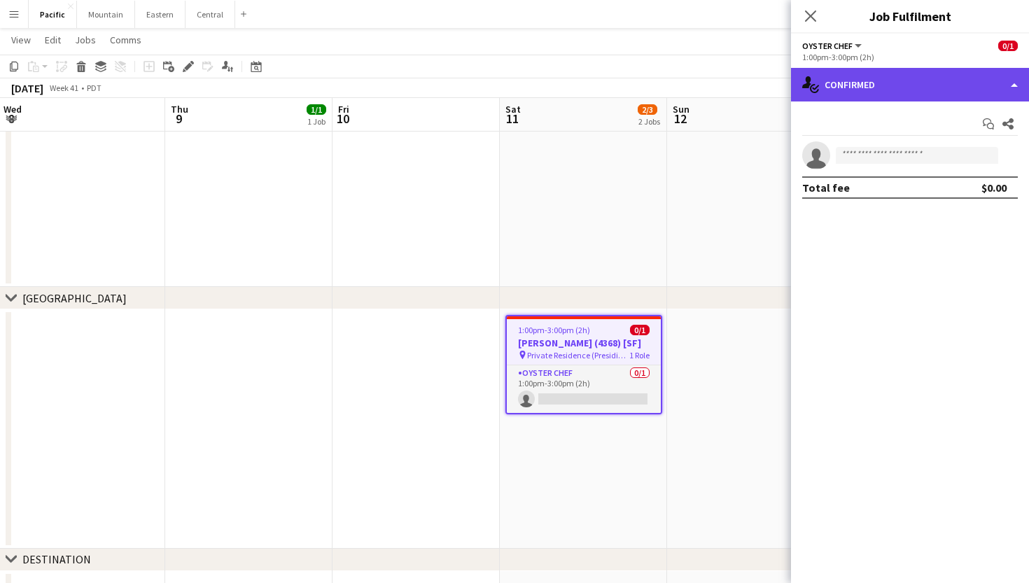
click at [863, 95] on div "single-neutral-actions-check-2 Confirmed" at bounding box center [910, 85] width 238 height 34
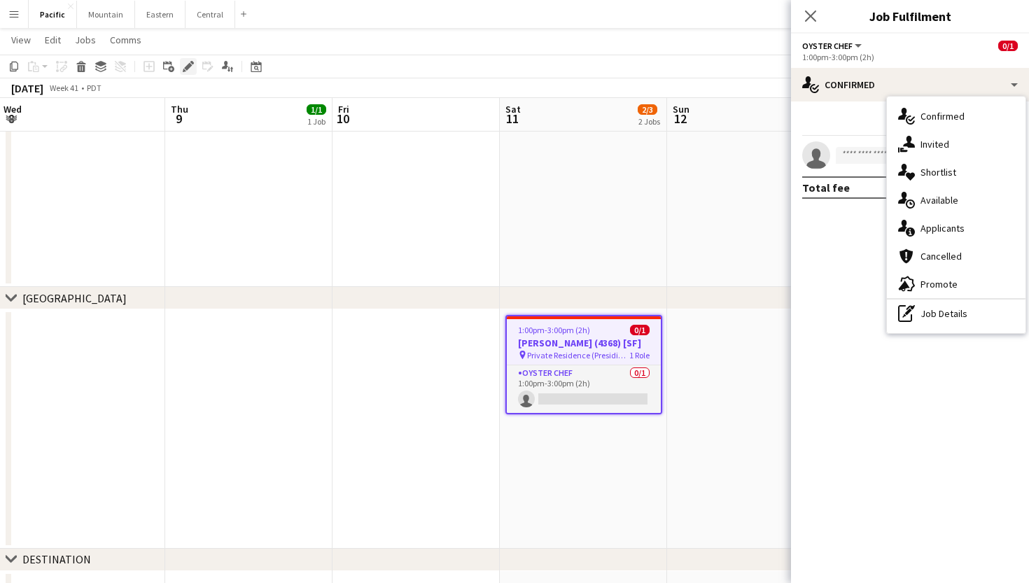
click at [185, 62] on icon "Edit" at bounding box center [188, 66] width 11 height 11
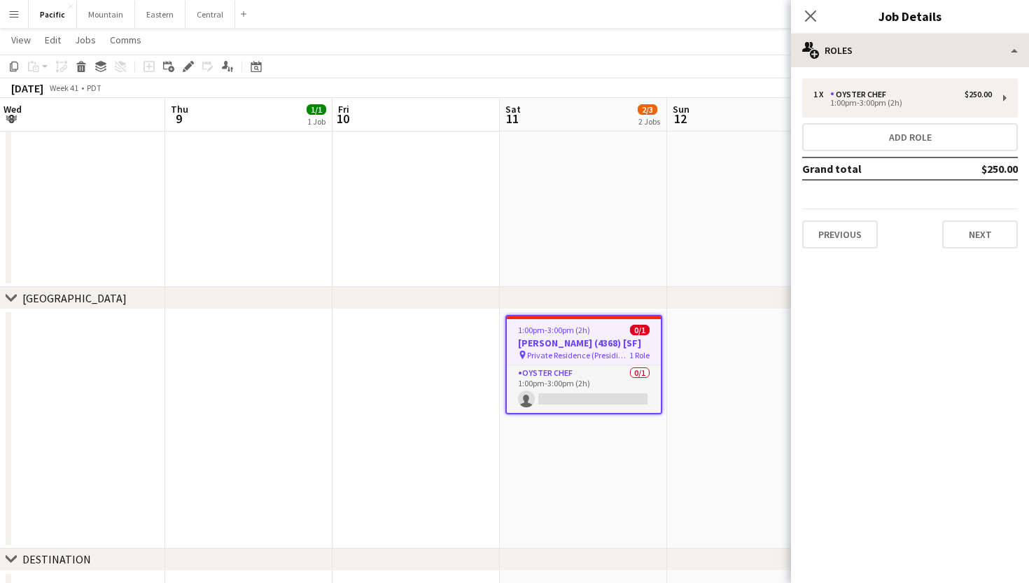
click at [842, 69] on div "1 x Oyster Chef $250.00 1:00pm-3:00pm (2h) Add role Grand total $250.00 Previou…" at bounding box center [910, 163] width 238 height 192
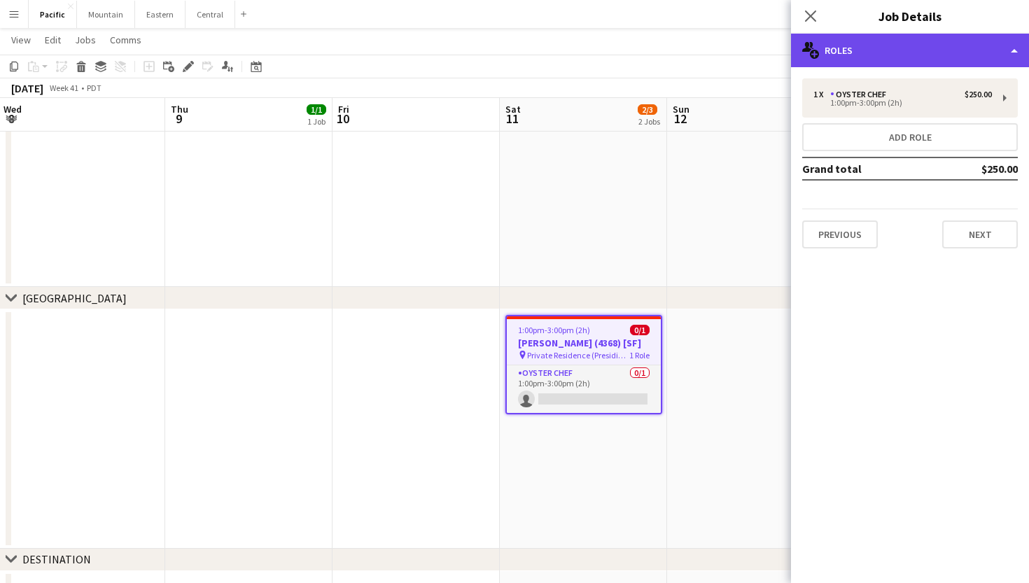
click at [859, 59] on div "multiple-users-add Roles" at bounding box center [910, 51] width 238 height 34
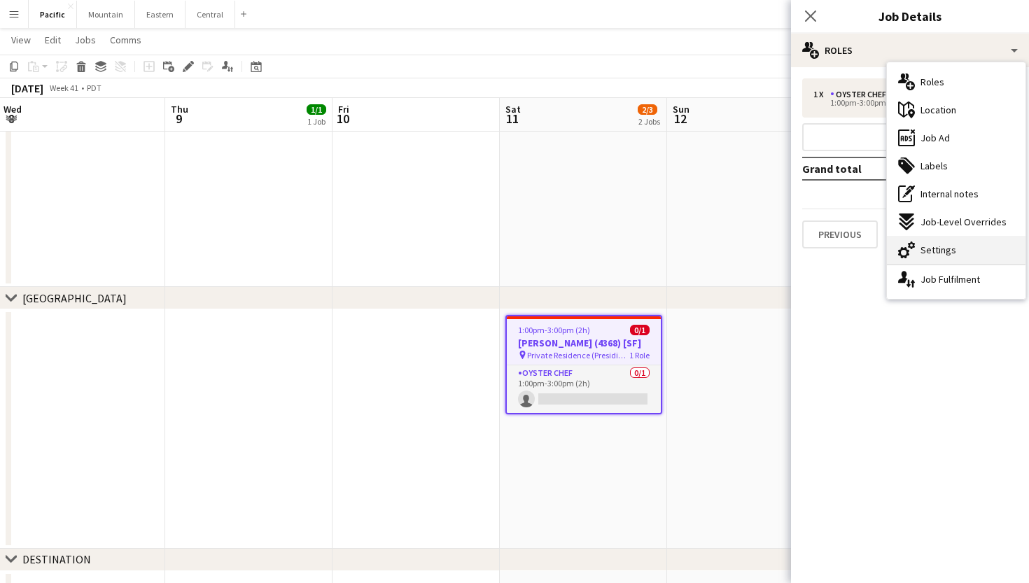
click at [946, 248] on span "Settings" at bounding box center [938, 250] width 36 height 13
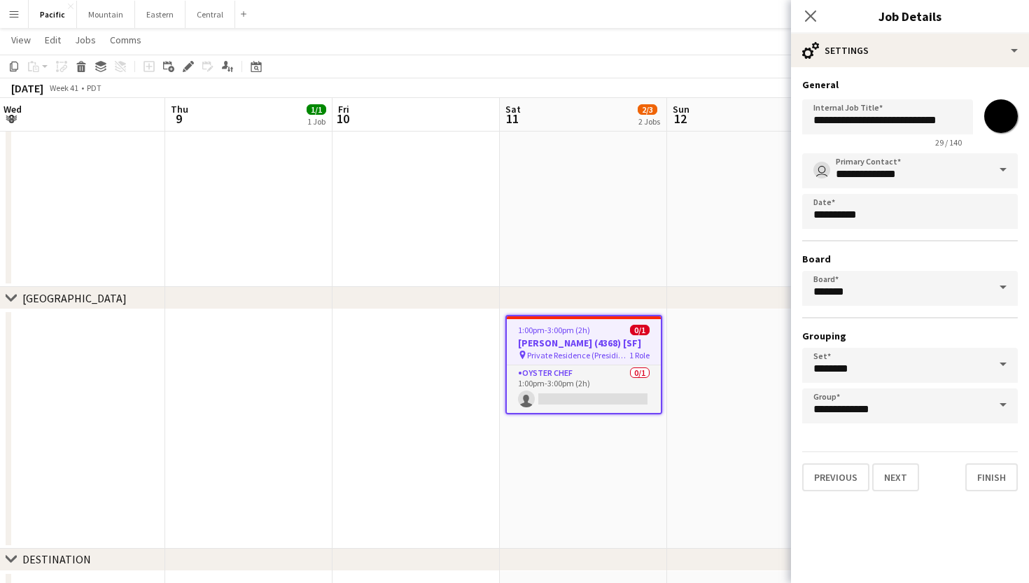
click at [1006, 108] on input "*******" at bounding box center [1000, 116] width 50 height 50
type input "*******"
click at [812, 6] on div "Close pop-in" at bounding box center [810, 16] width 39 height 32
click at [812, 6] on app-icon "Close pop-in" at bounding box center [811, 16] width 20 height 20
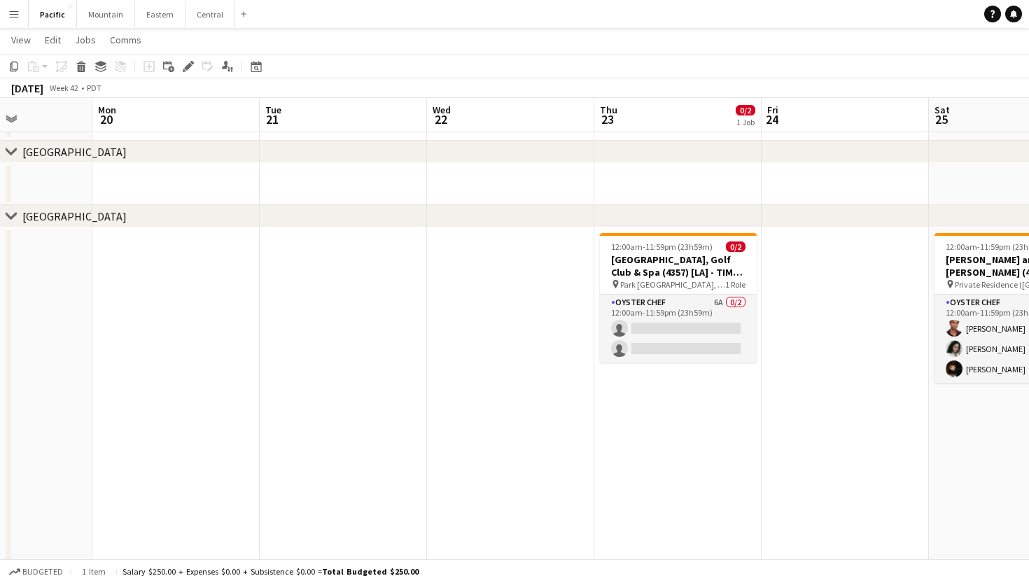
scroll to position [61, 0]
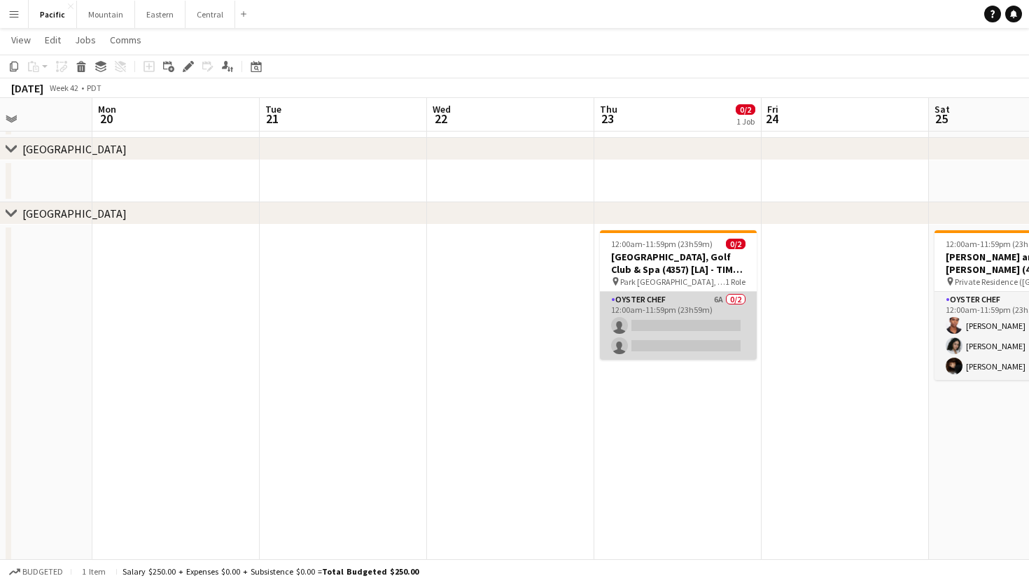
click at [695, 327] on app-card-role "Oyster Chef 6A 0/2 12:00am-11:59pm (23h59m) single-neutral-actions single-neutr…" at bounding box center [678, 326] width 157 height 68
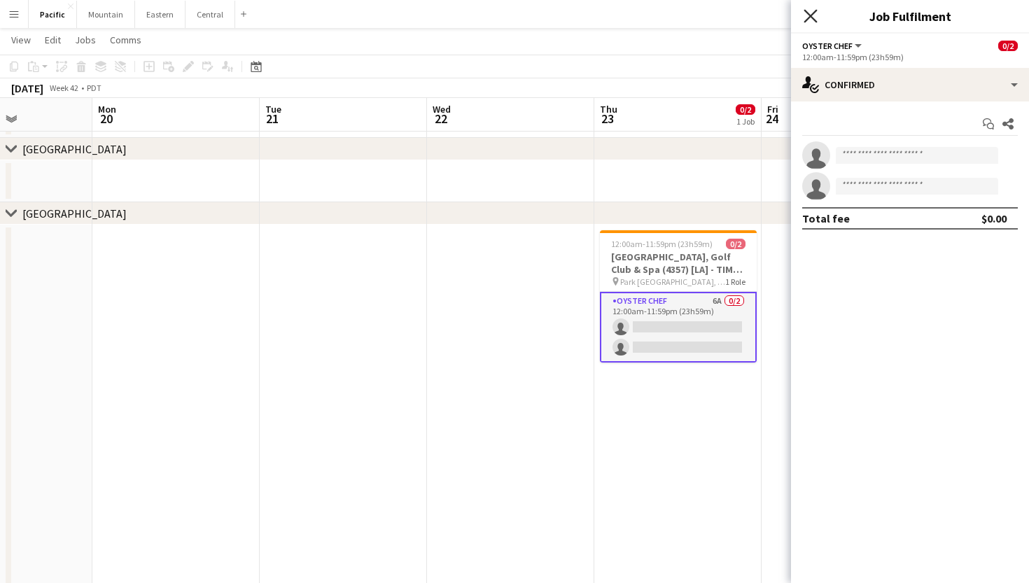
click at [810, 15] on icon "Close pop-in" at bounding box center [809, 15] width 13 height 13
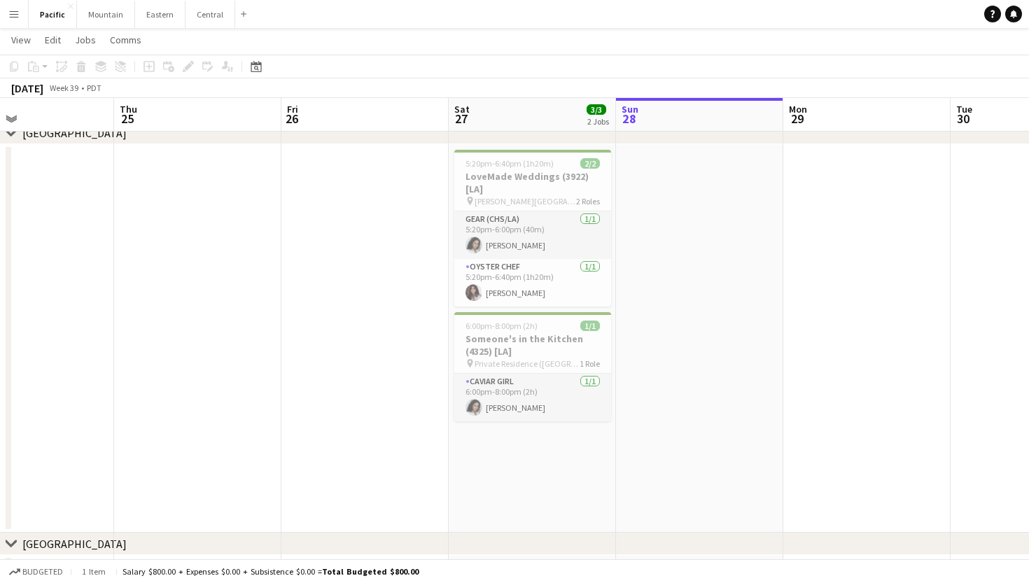
scroll to position [0, 349]
